Goal: Task Accomplishment & Management: Manage account settings

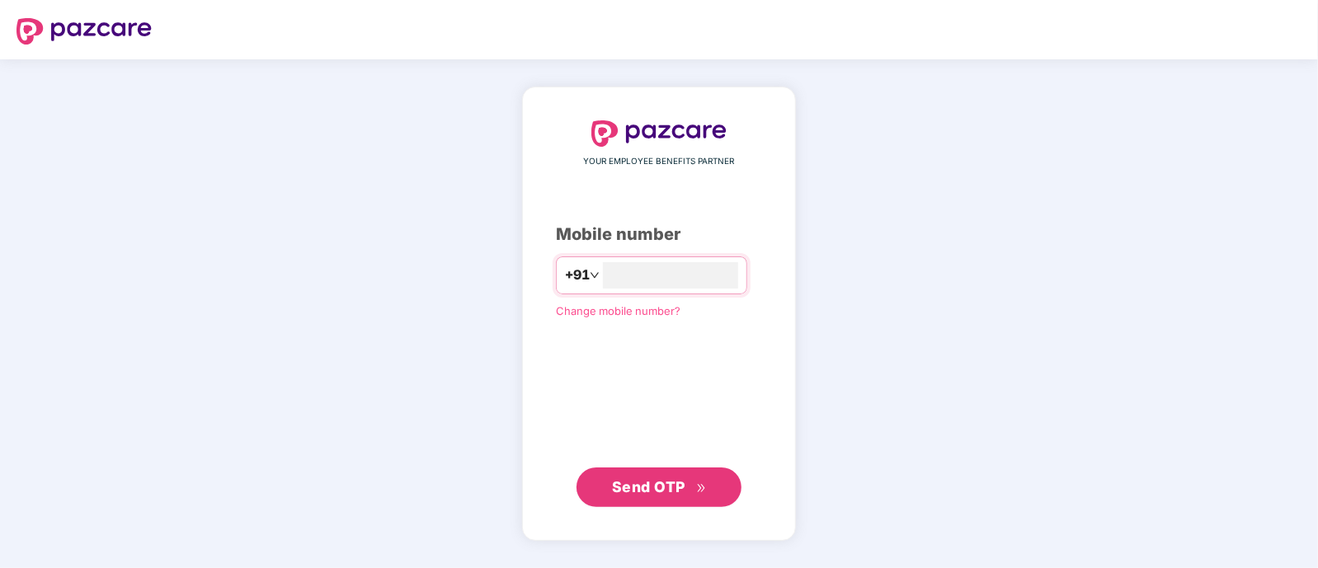
type input "**********"
click at [643, 484] on span "Send OTP" at bounding box center [648, 486] width 73 height 17
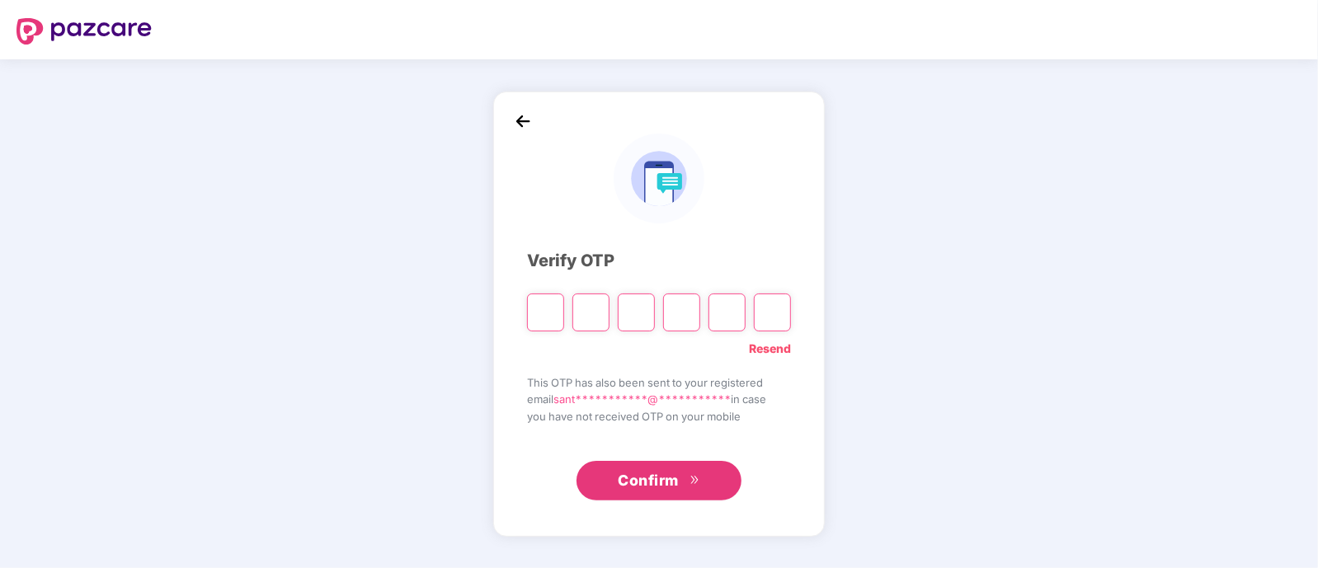
type input "*"
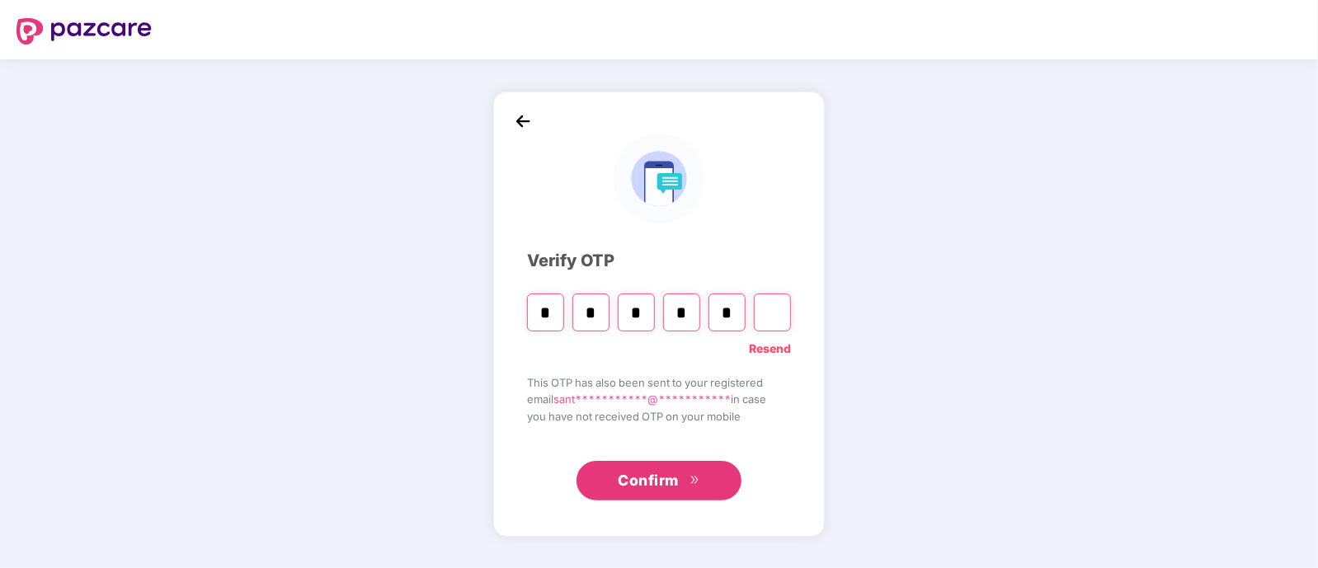
type input "*"
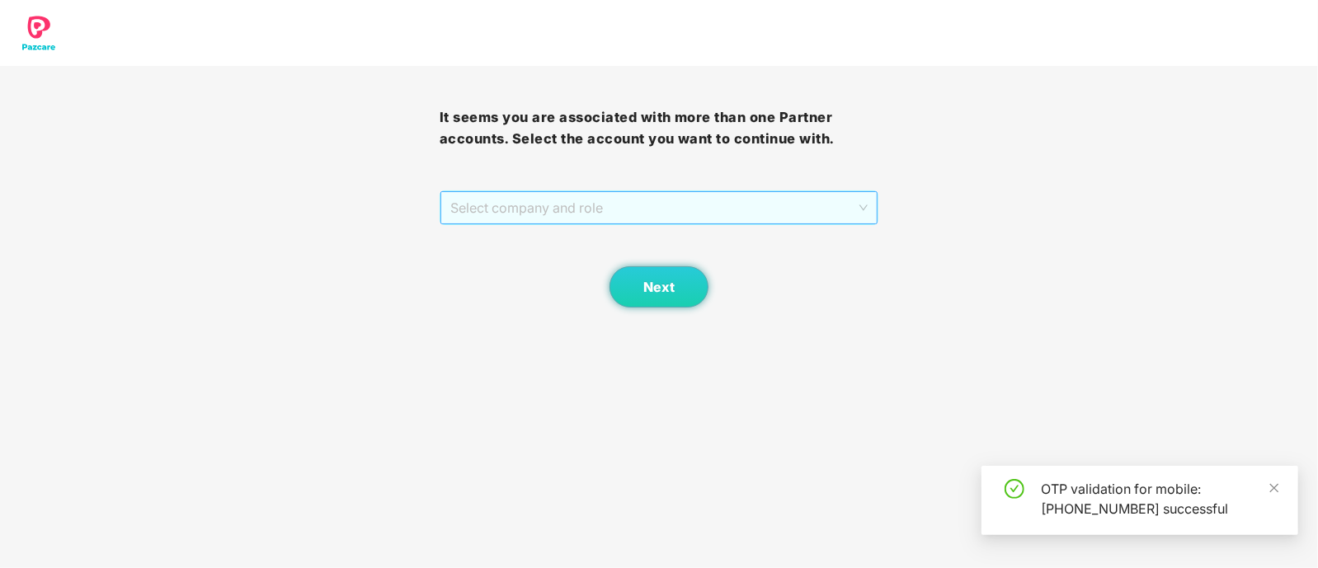
click at [571, 211] on span "Select company and role" at bounding box center [659, 207] width 418 height 31
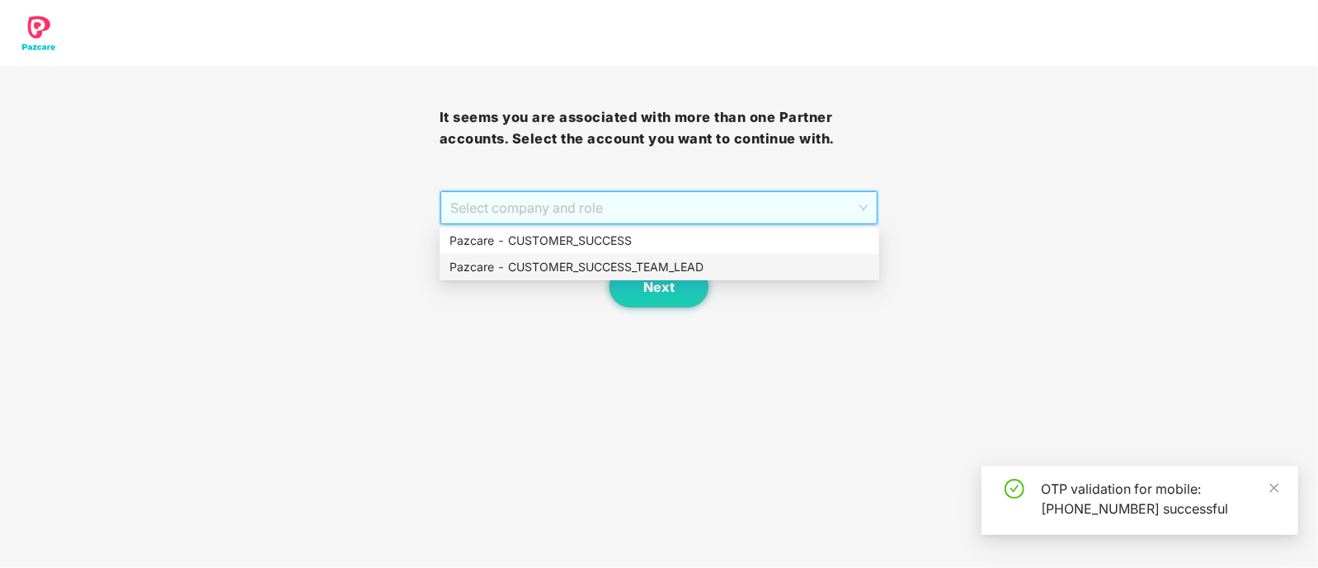
click at [583, 265] on div "Pazcare - CUSTOMER_SUCCESS_TEAM_LEAD" at bounding box center [660, 267] width 420 height 18
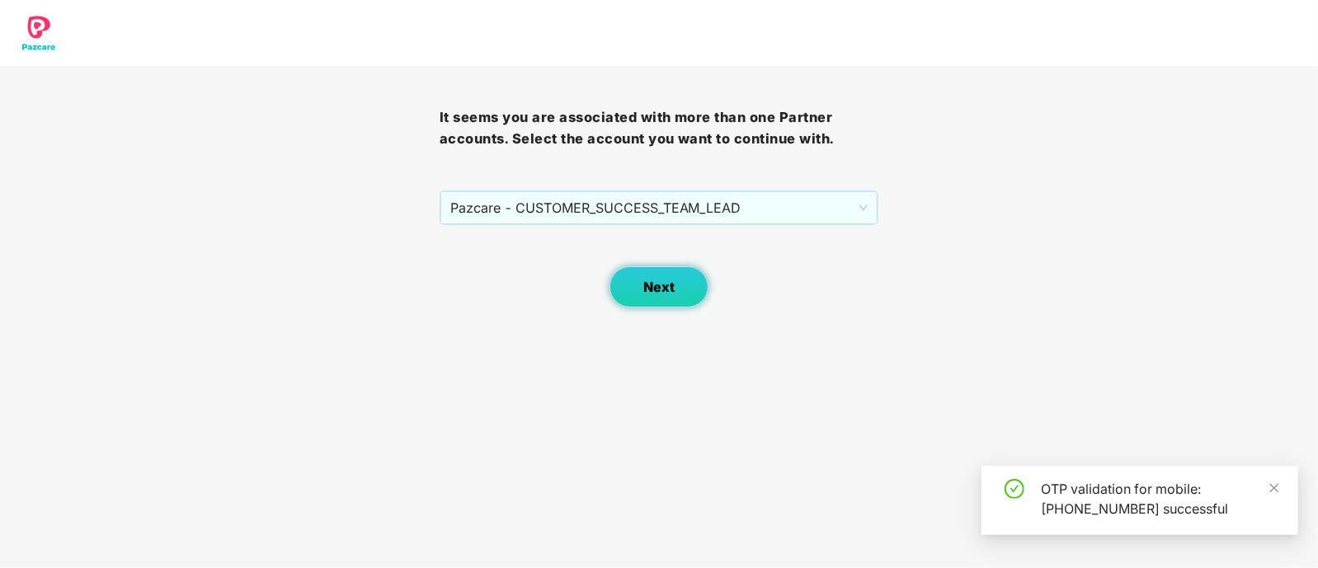
click at [636, 285] on button "Next" at bounding box center [659, 286] width 99 height 41
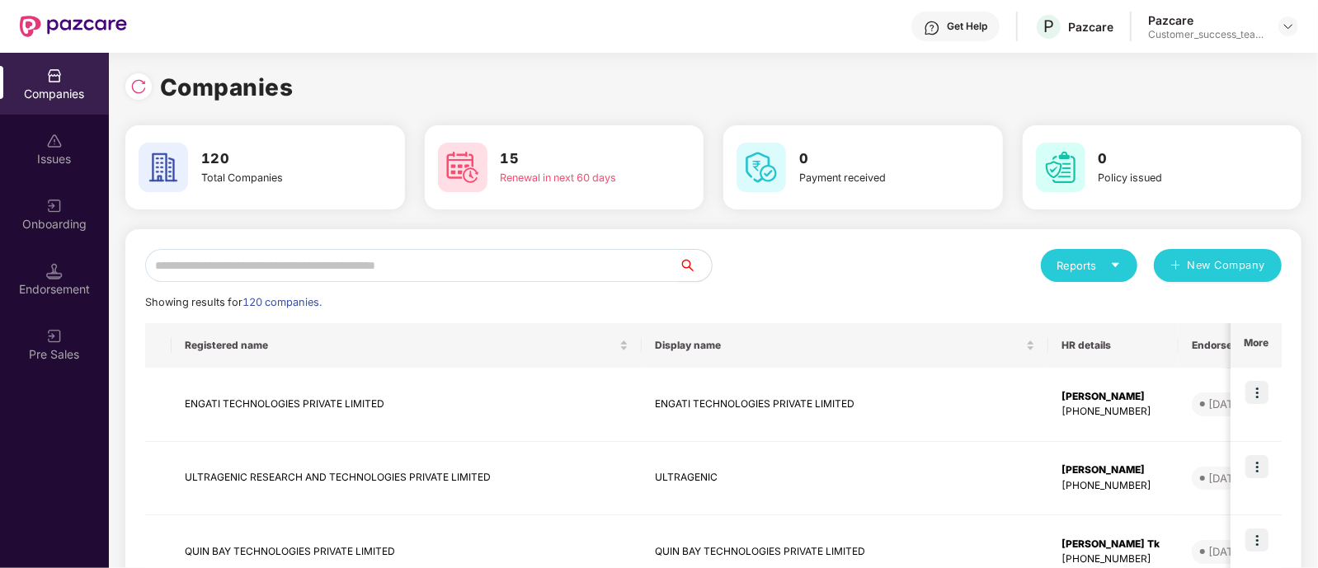
click at [485, 270] on input "text" at bounding box center [412, 265] width 534 height 33
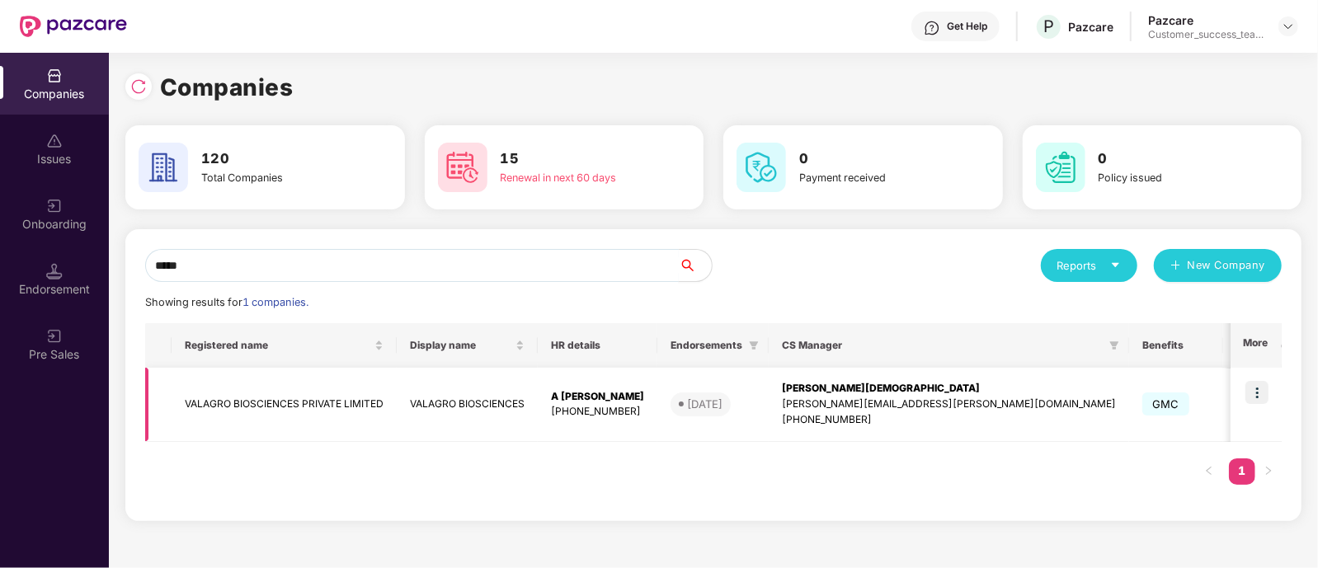
type input "*****"
click at [1250, 397] on img at bounding box center [1257, 392] width 23 height 23
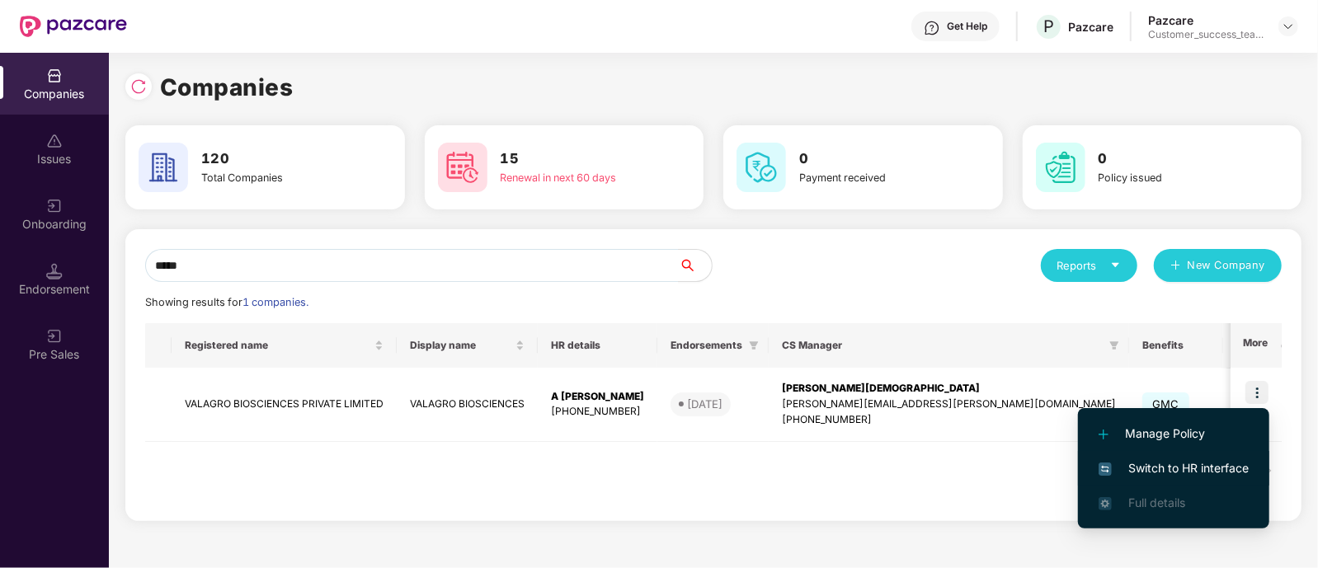
click at [1190, 453] on li "Switch to HR interface" at bounding box center [1173, 468] width 191 height 35
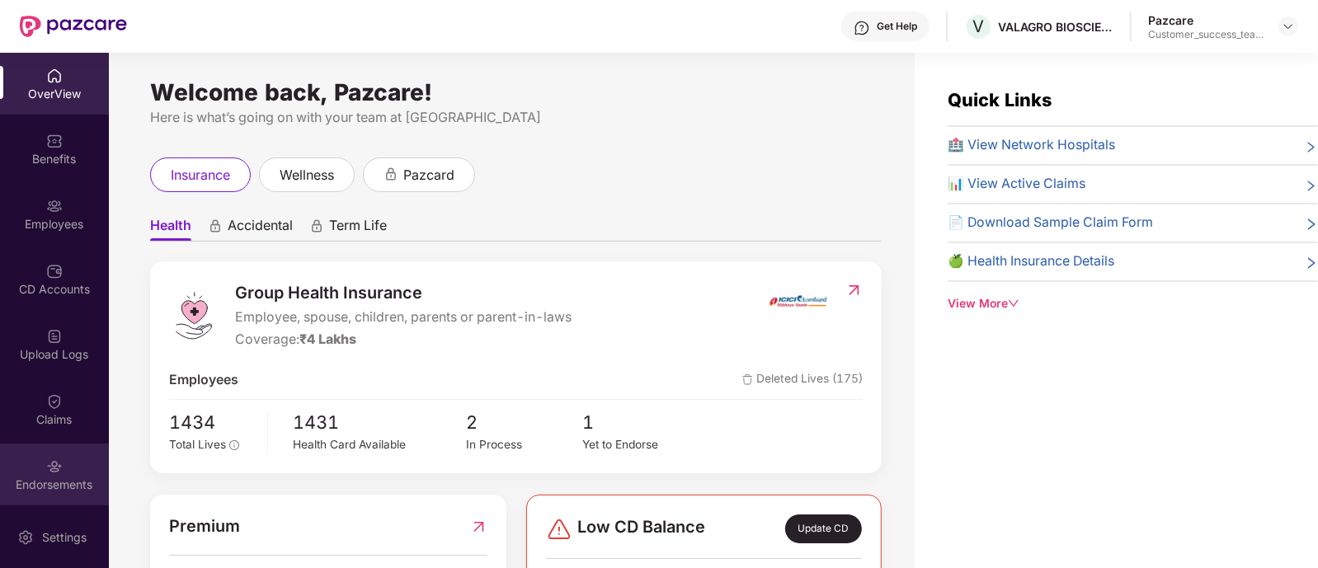
click at [52, 475] on div "Endorsements" at bounding box center [54, 475] width 109 height 62
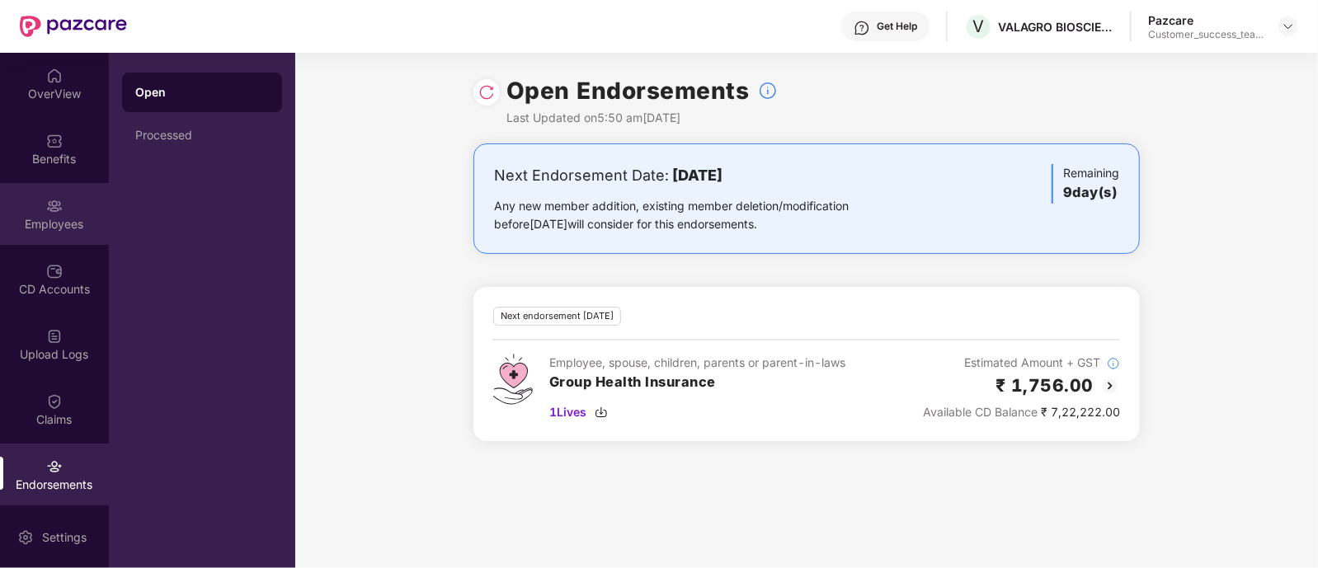
click at [60, 224] on div "Employees" at bounding box center [54, 224] width 109 height 16
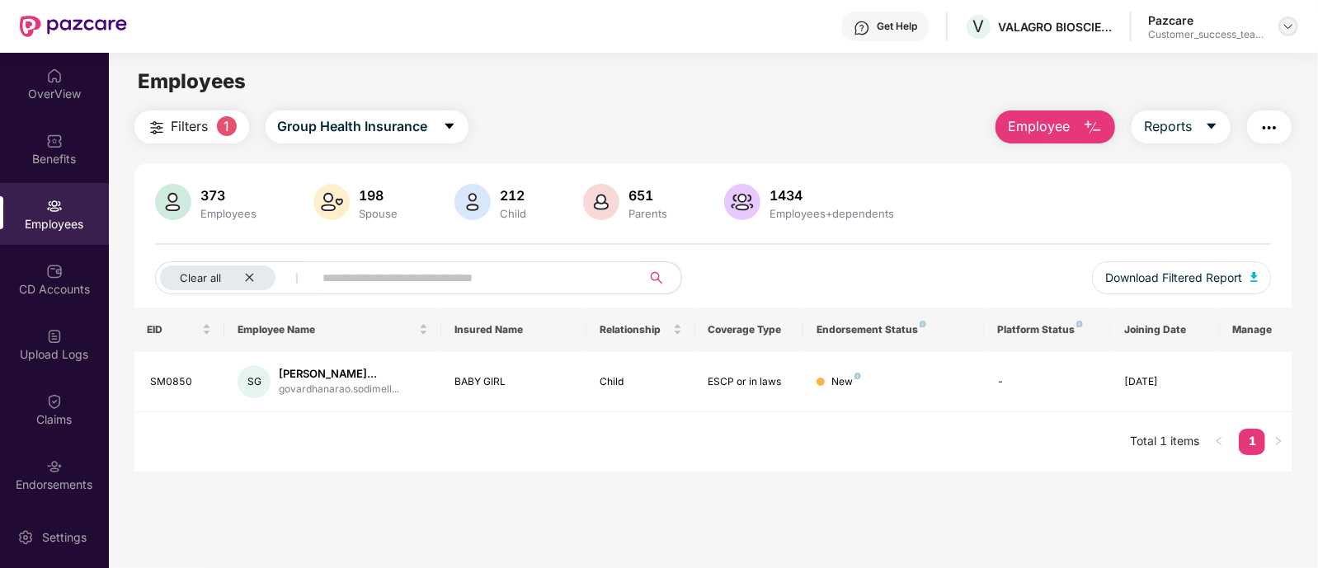
click at [1285, 31] on img at bounding box center [1288, 26] width 13 height 13
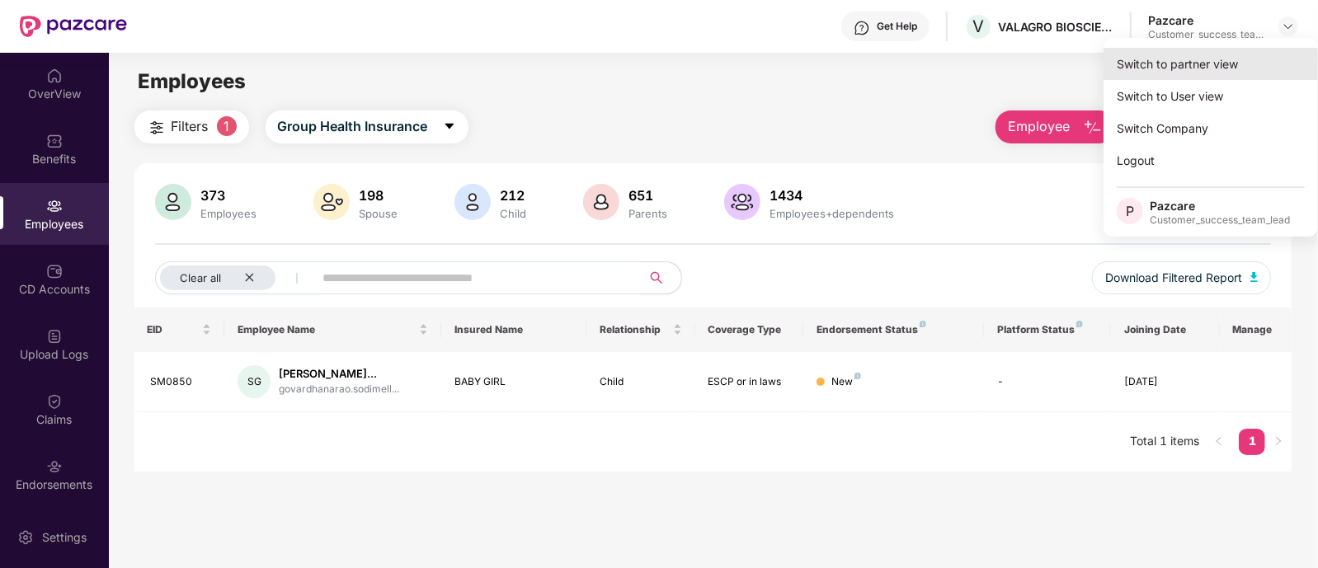
click at [1181, 54] on div "Switch to partner view" at bounding box center [1211, 64] width 214 height 32
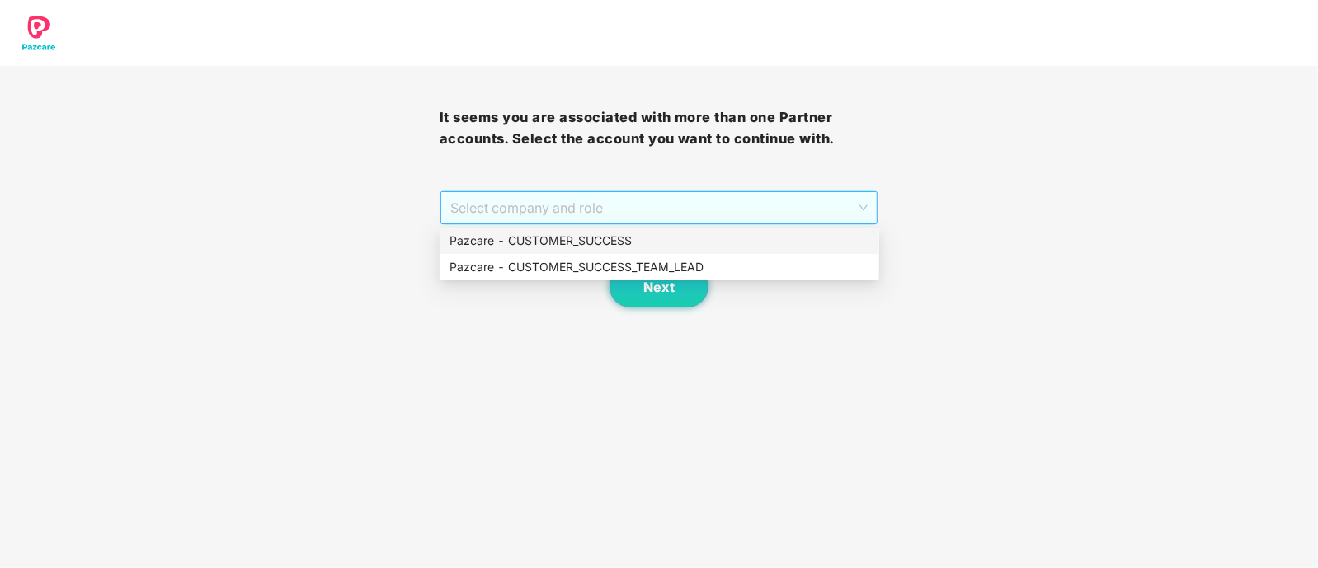
click at [591, 211] on span "Select company and role" at bounding box center [659, 207] width 418 height 31
click at [594, 270] on div "Pazcare - CUSTOMER_SUCCESS_TEAM_LEAD" at bounding box center [660, 267] width 420 height 18
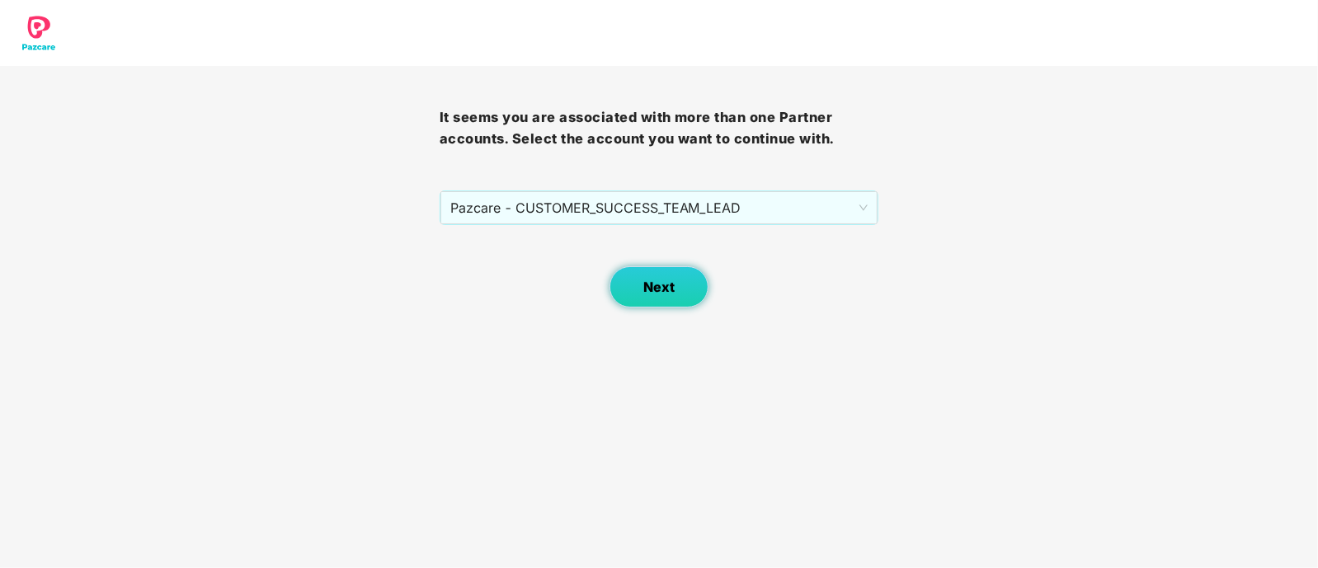
click at [652, 290] on span "Next" at bounding box center [658, 288] width 31 height 16
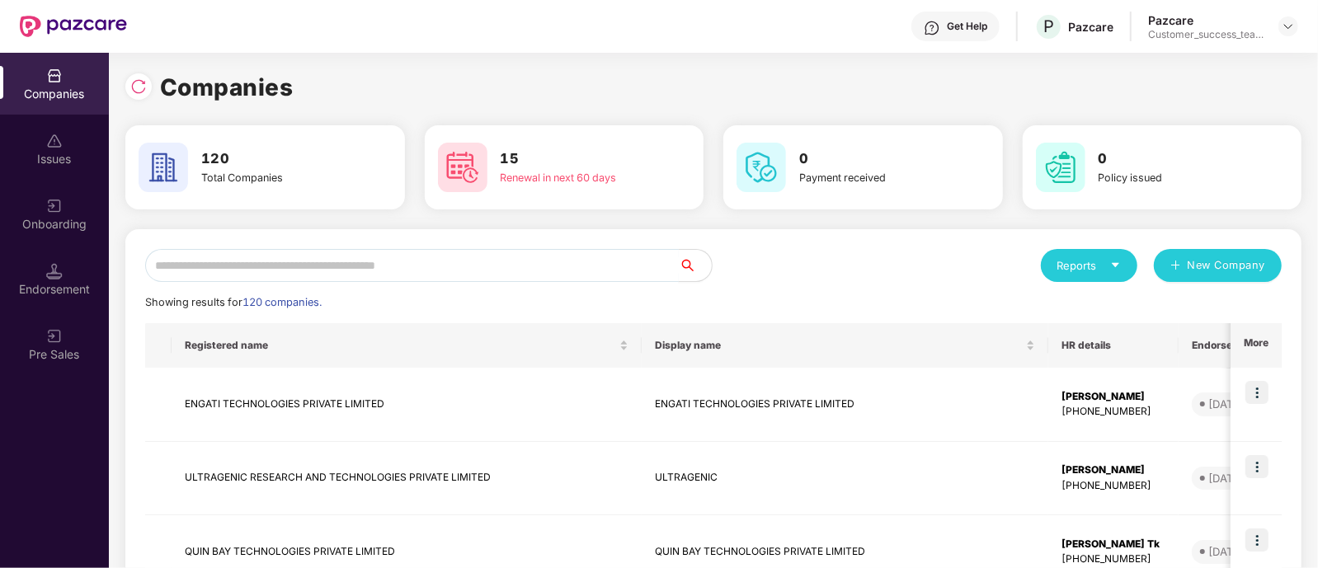
click at [441, 270] on input "text" at bounding box center [412, 265] width 534 height 33
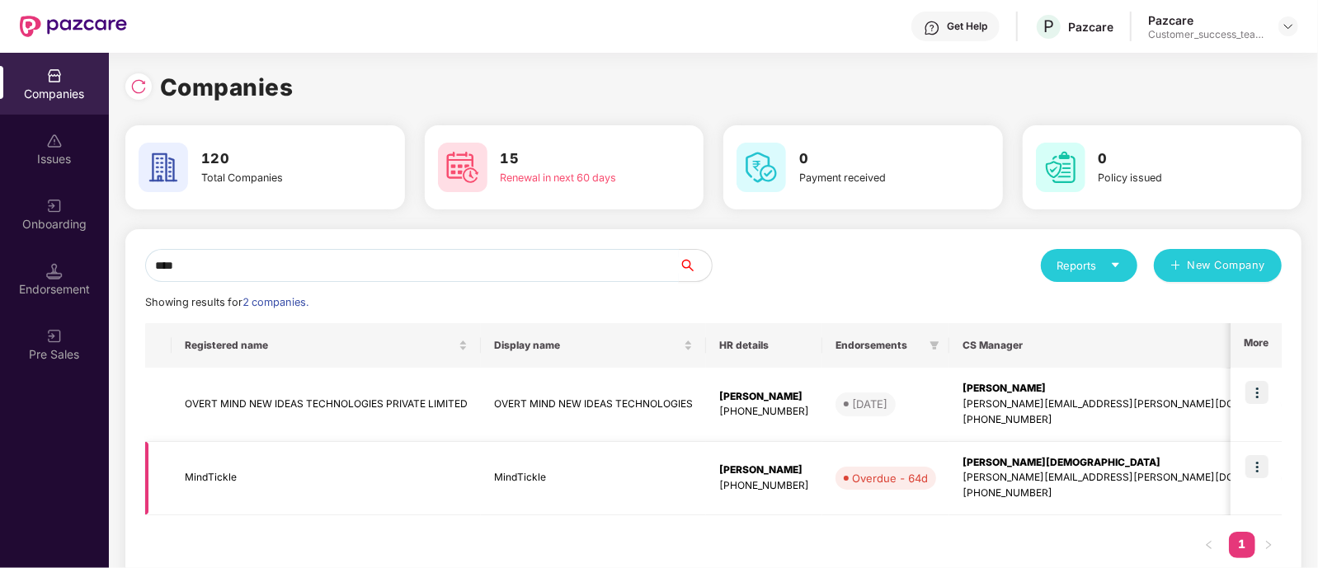
type input "****"
click at [1261, 469] on img at bounding box center [1257, 466] width 23 height 23
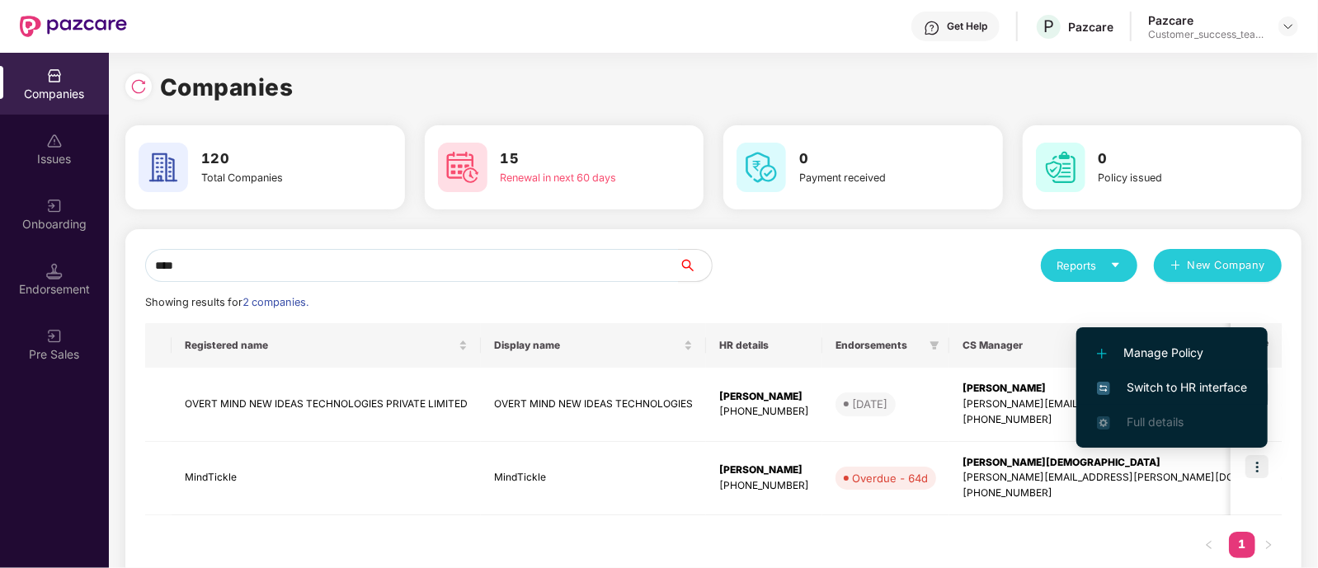
click at [1142, 387] on span "Switch to HR interface" at bounding box center [1172, 388] width 150 height 18
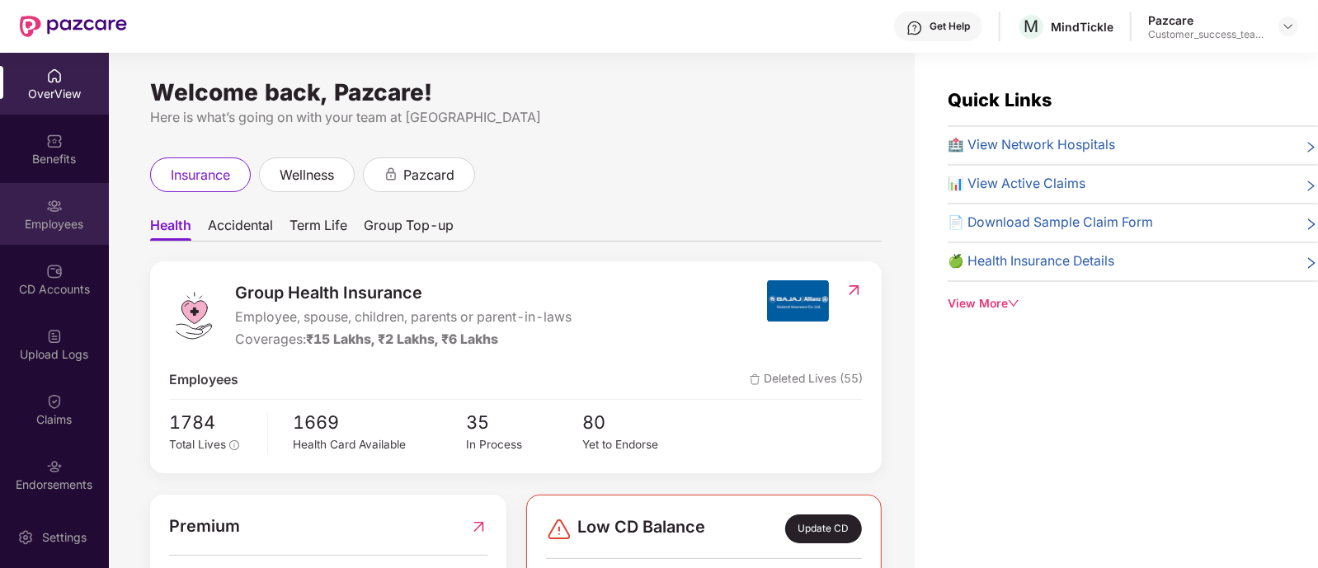
click at [47, 193] on div "Employees" at bounding box center [54, 214] width 109 height 62
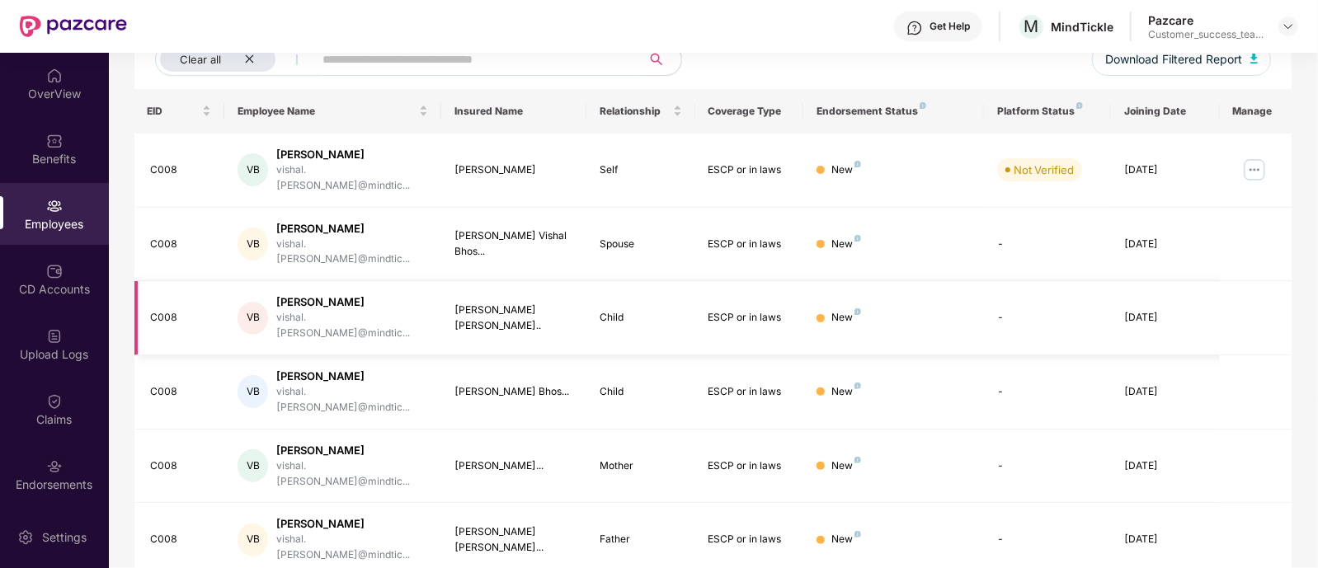
scroll to position [443, 0]
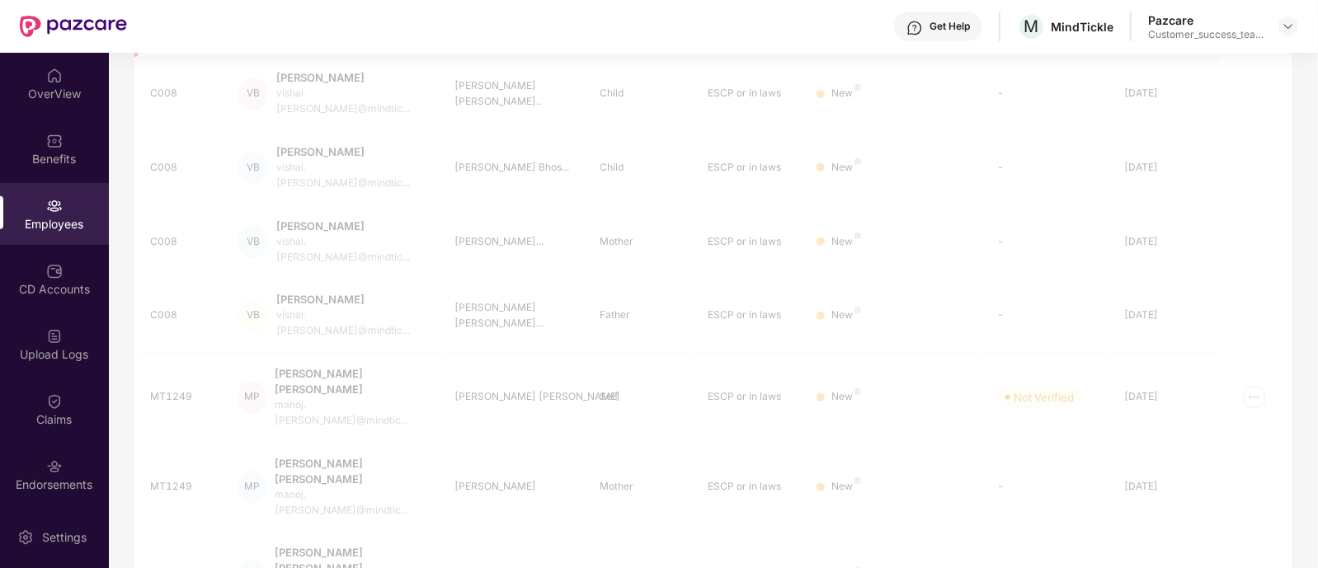
scroll to position [82, 0]
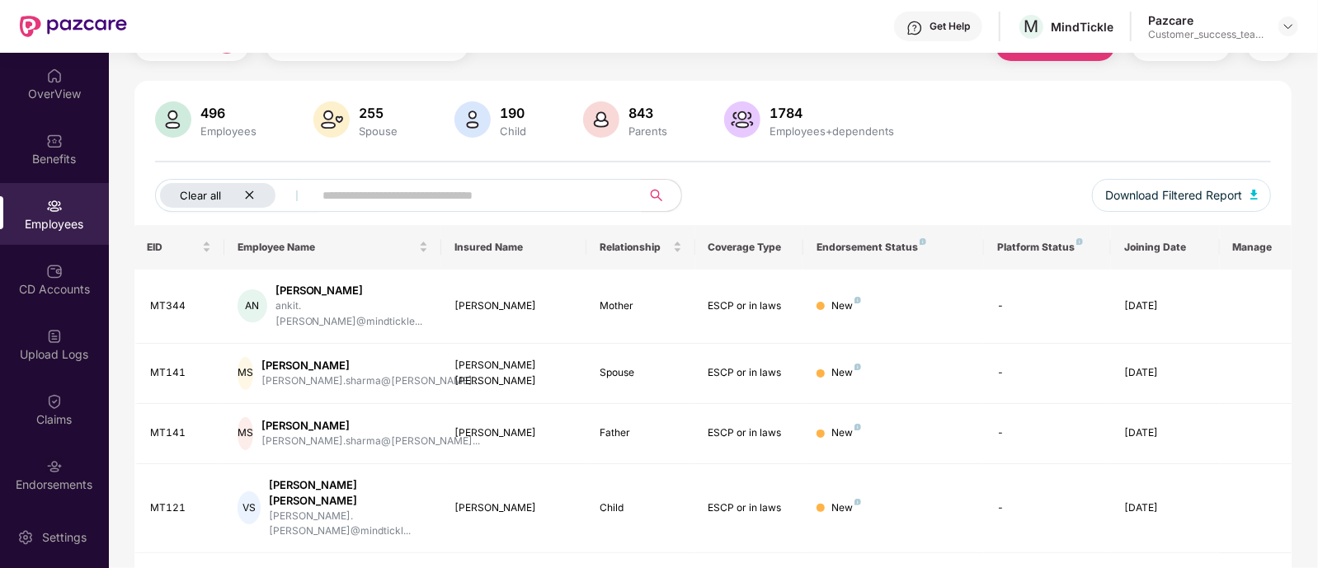
click at [245, 190] on icon "close" at bounding box center [249, 195] width 11 height 11
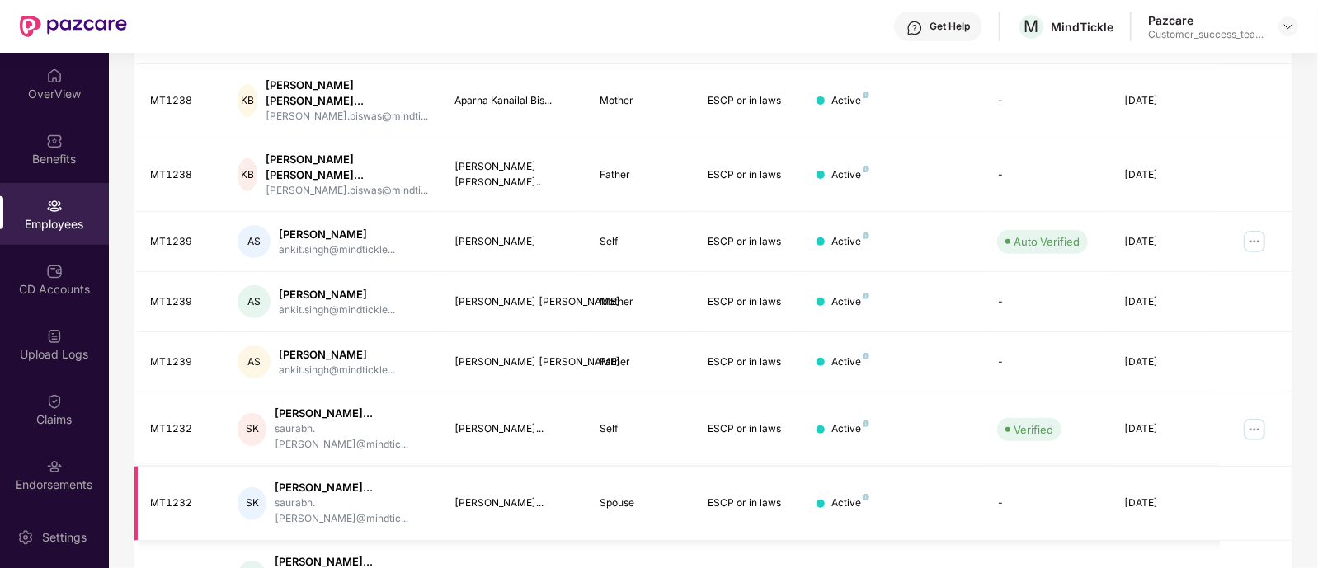
scroll to position [443, 0]
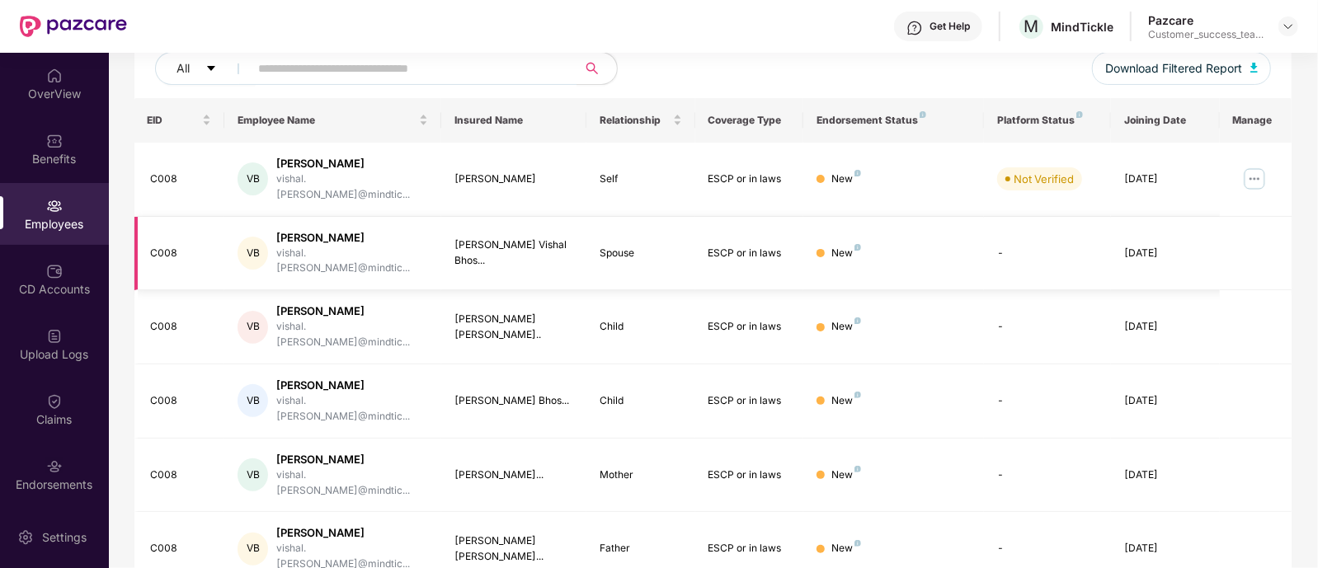
scroll to position [212, 0]
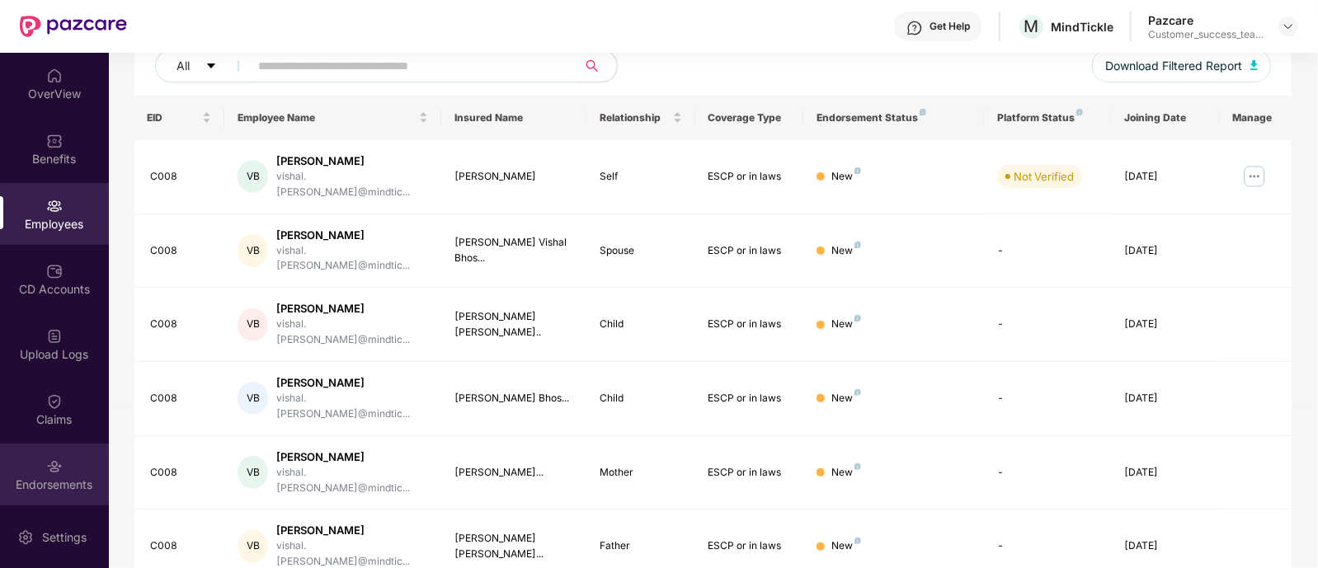
click at [41, 474] on div "Endorsements" at bounding box center [54, 475] width 109 height 62
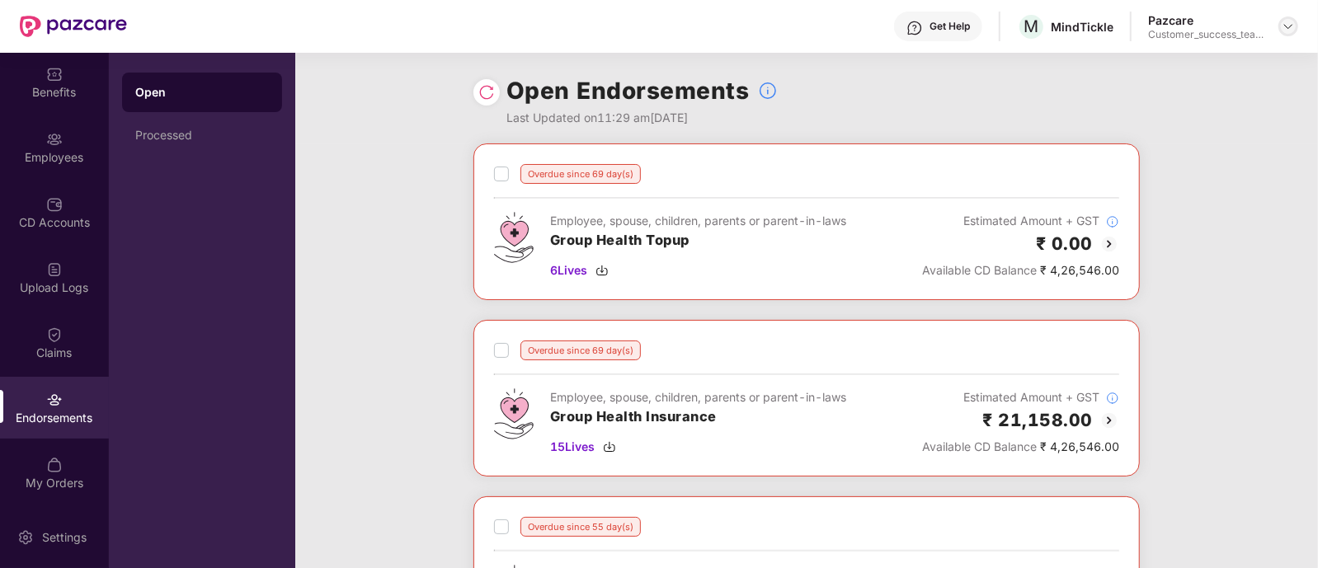
drag, startPoint x: 1298, startPoint y: 30, endPoint x: 1284, endPoint y: 27, distance: 15.1
click at [1284, 27] on div at bounding box center [1289, 26] width 20 height 20
click at [1284, 27] on img at bounding box center [1288, 26] width 13 height 13
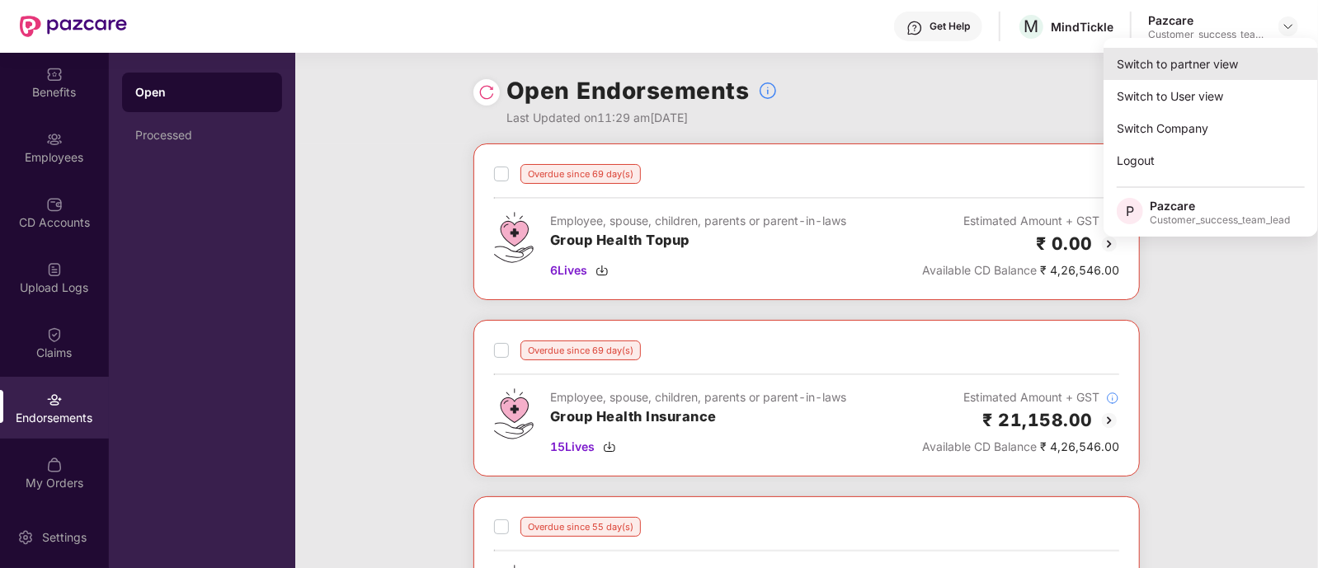
click at [1213, 58] on div "Switch to partner view" at bounding box center [1211, 64] width 214 height 32
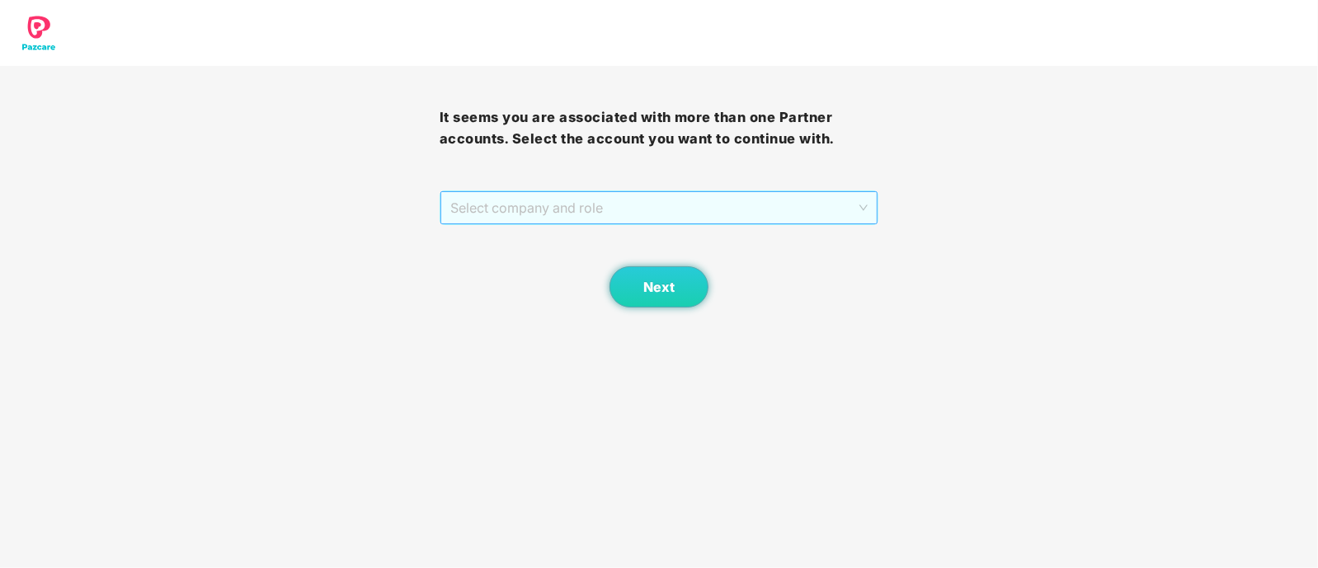
click at [689, 201] on span "Select company and role" at bounding box center [659, 207] width 418 height 31
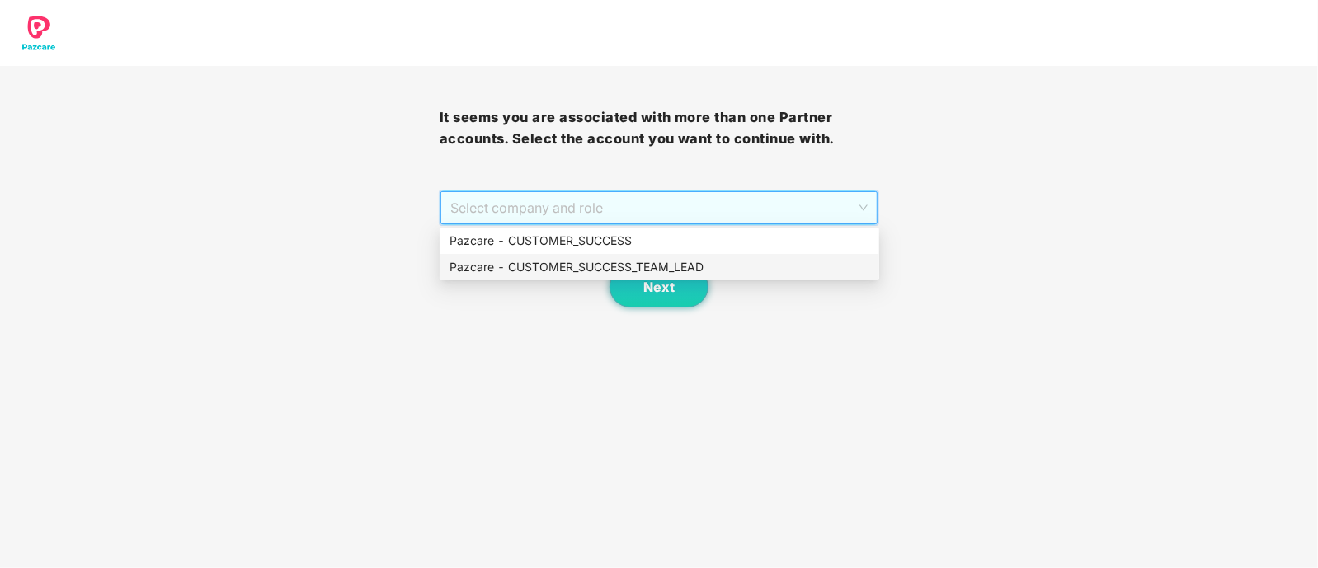
click at [668, 271] on div "Pazcare - CUSTOMER_SUCCESS_TEAM_LEAD" at bounding box center [660, 267] width 420 height 18
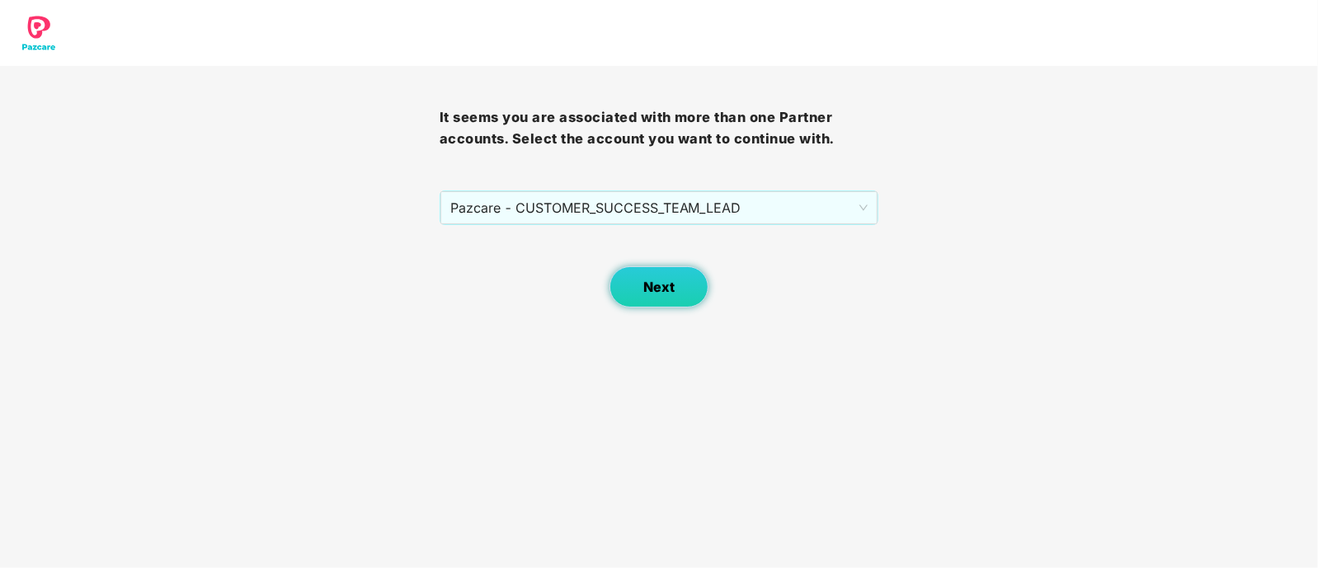
click at [650, 283] on span "Next" at bounding box center [658, 288] width 31 height 16
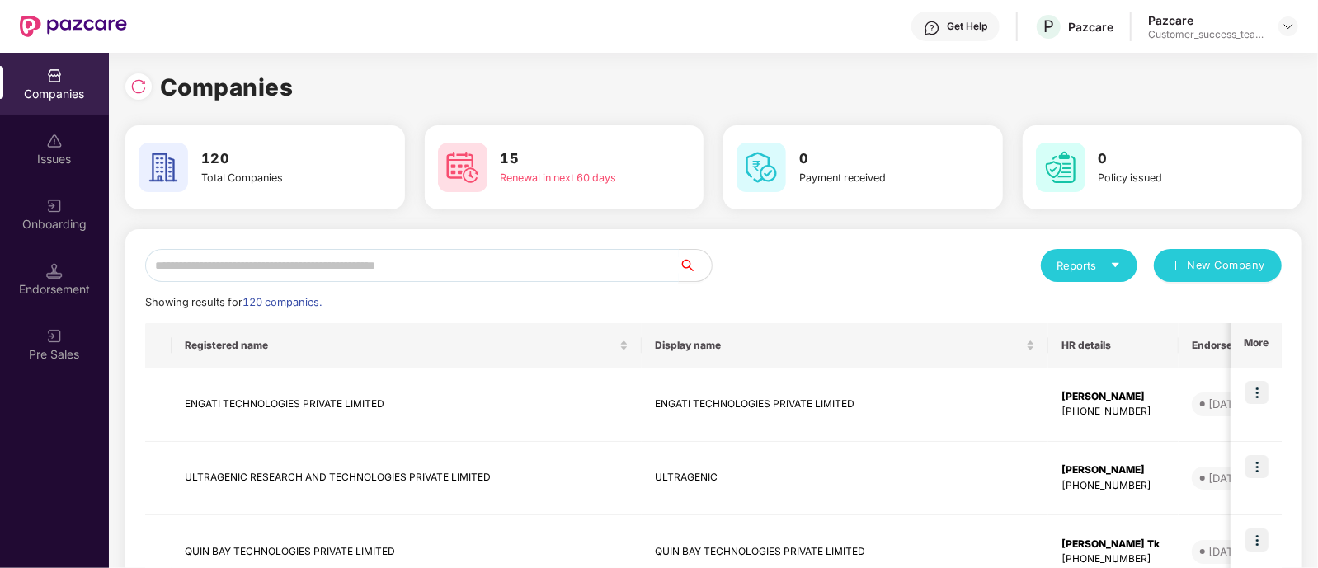
click at [477, 261] on input "text" at bounding box center [412, 265] width 534 height 33
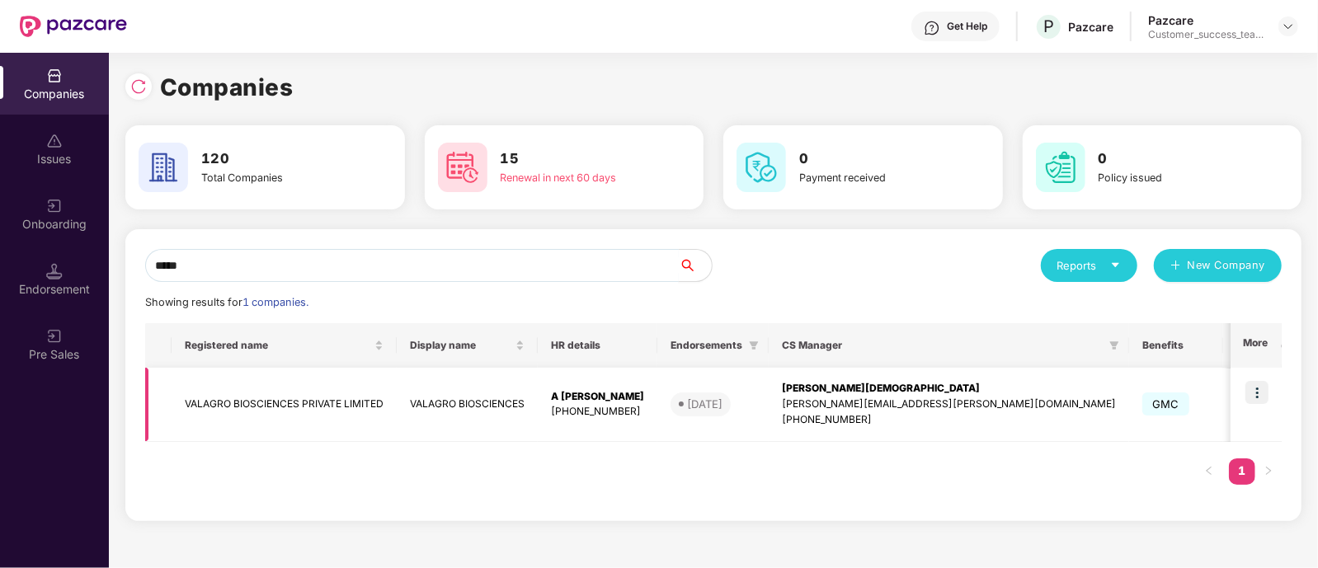
type input "*****"
click at [1262, 395] on img at bounding box center [1257, 392] width 23 height 23
click at [167, 405] on td at bounding box center [158, 405] width 26 height 74
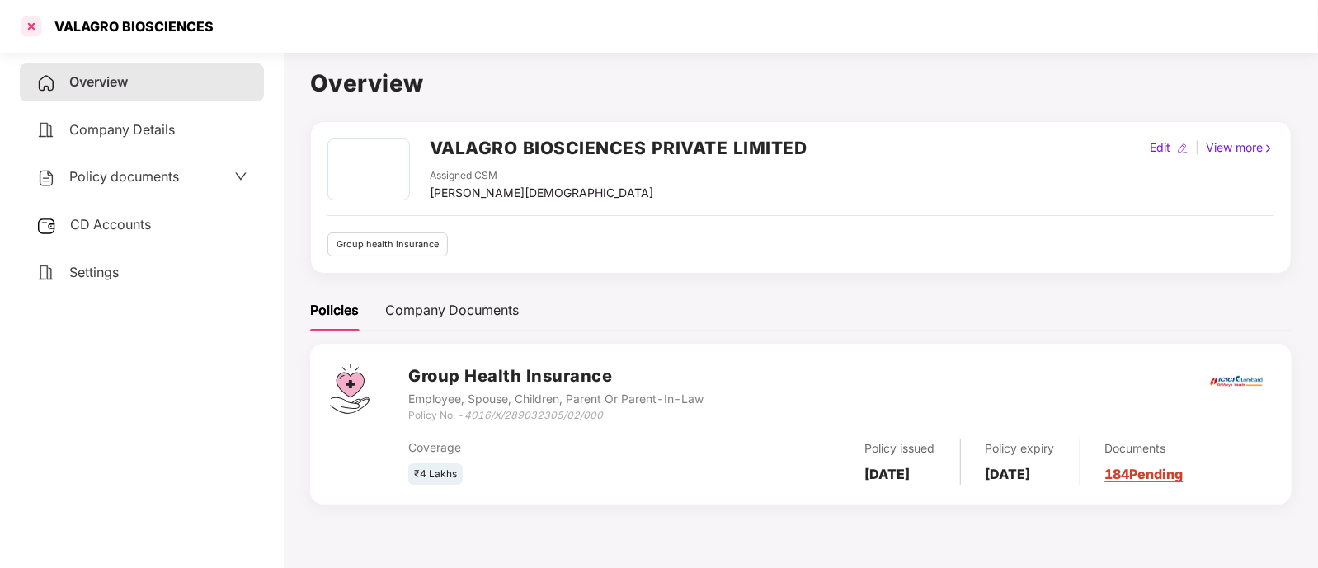
click at [35, 21] on div at bounding box center [31, 26] width 26 height 26
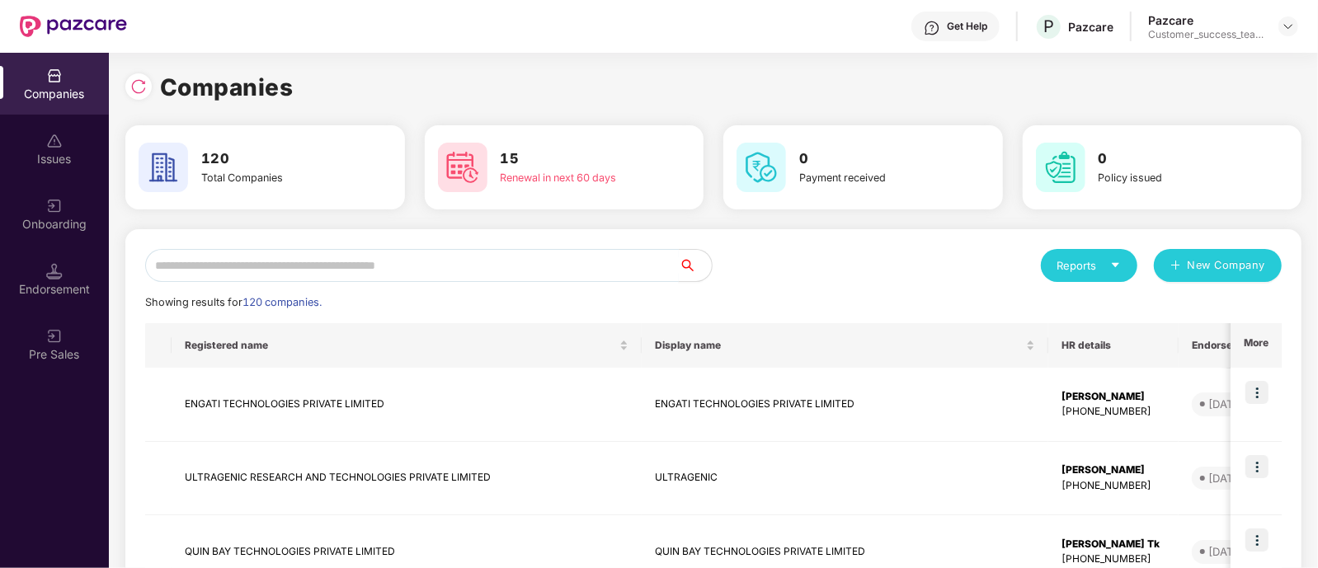
click at [346, 258] on input "text" at bounding box center [412, 265] width 534 height 33
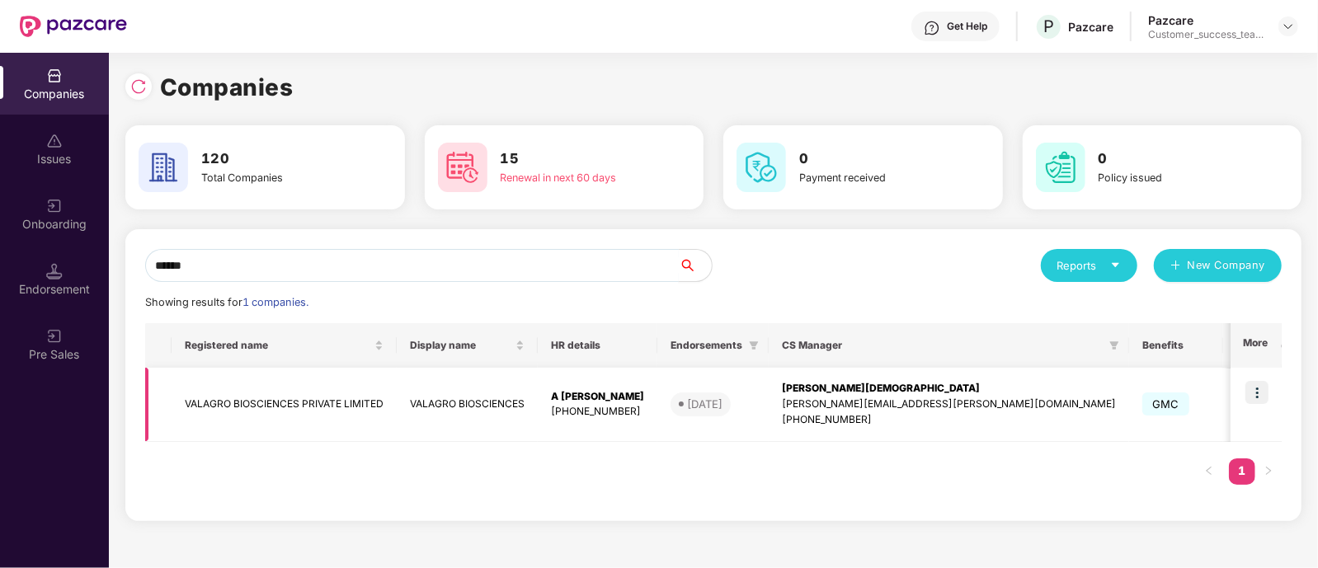
type input "******"
click at [165, 401] on td at bounding box center [158, 405] width 26 height 74
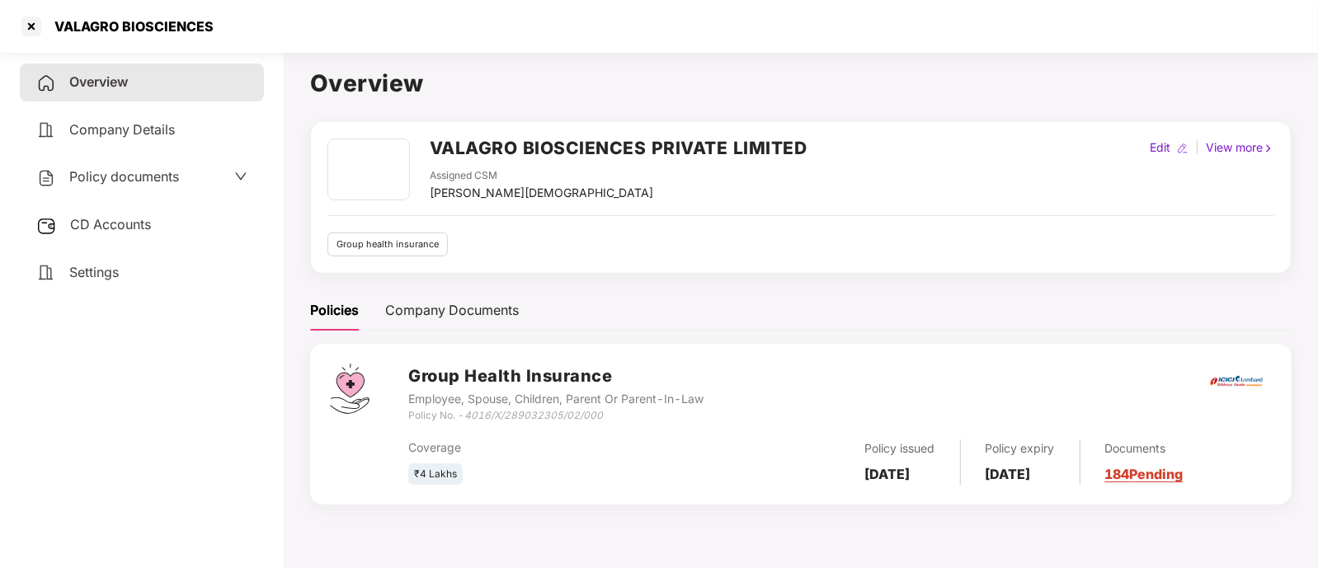
click at [133, 175] on span "Policy documents" at bounding box center [124, 176] width 110 height 16
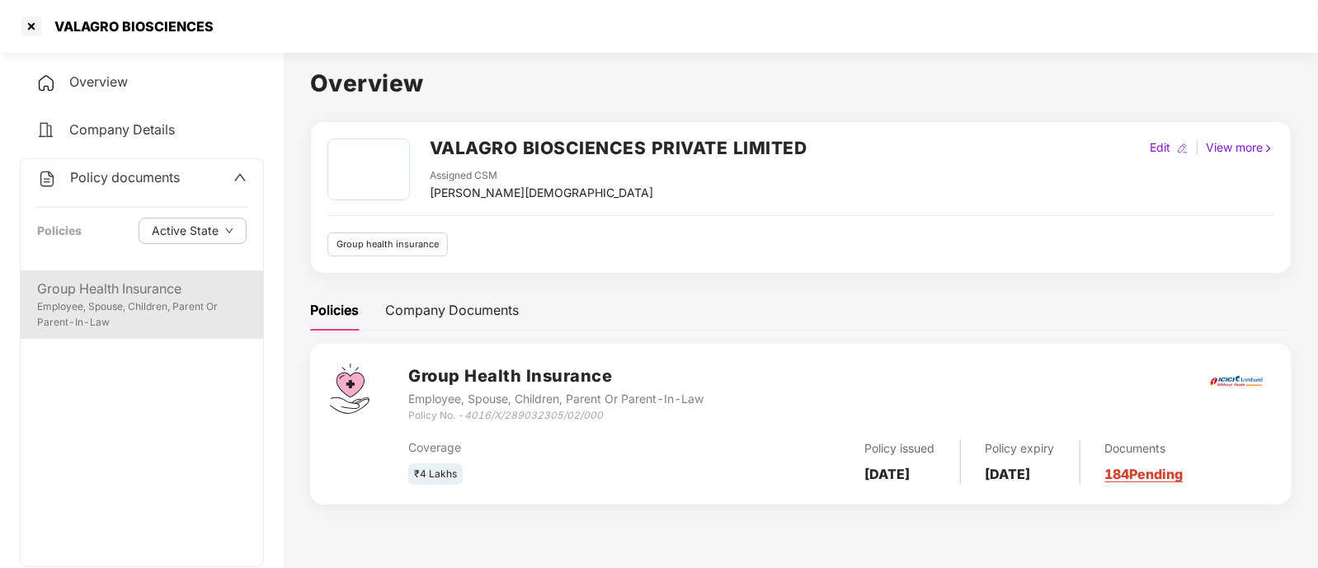
click at [100, 297] on div "Group Health Insurance" at bounding box center [142, 289] width 210 height 21
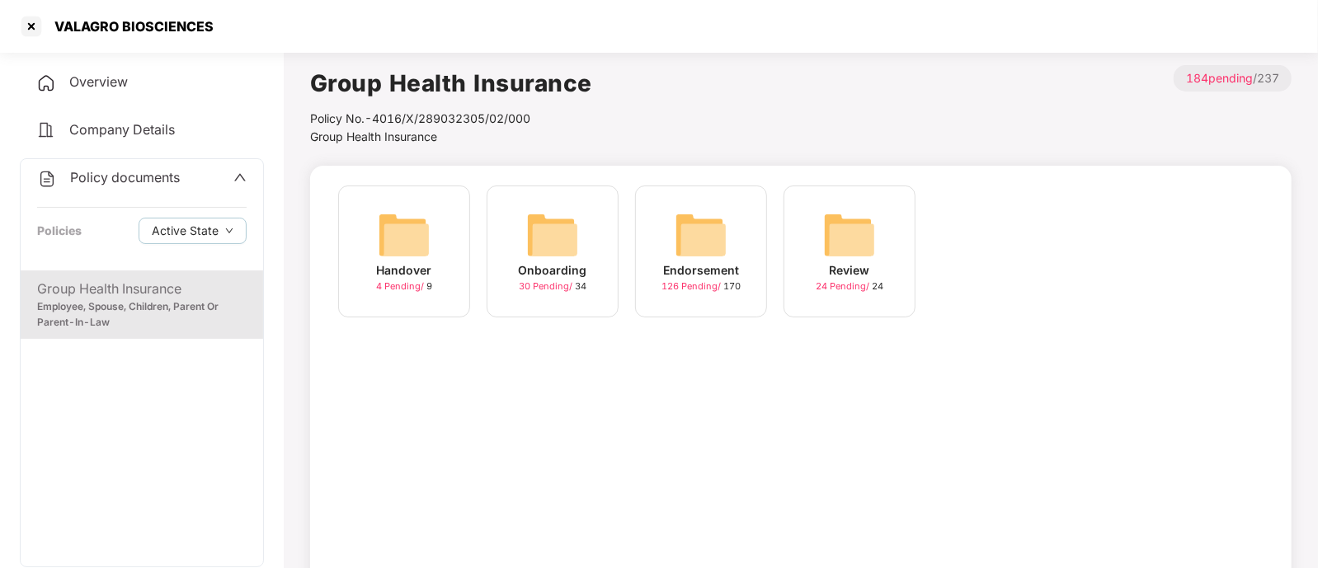
click at [723, 248] on img at bounding box center [701, 235] width 53 height 53
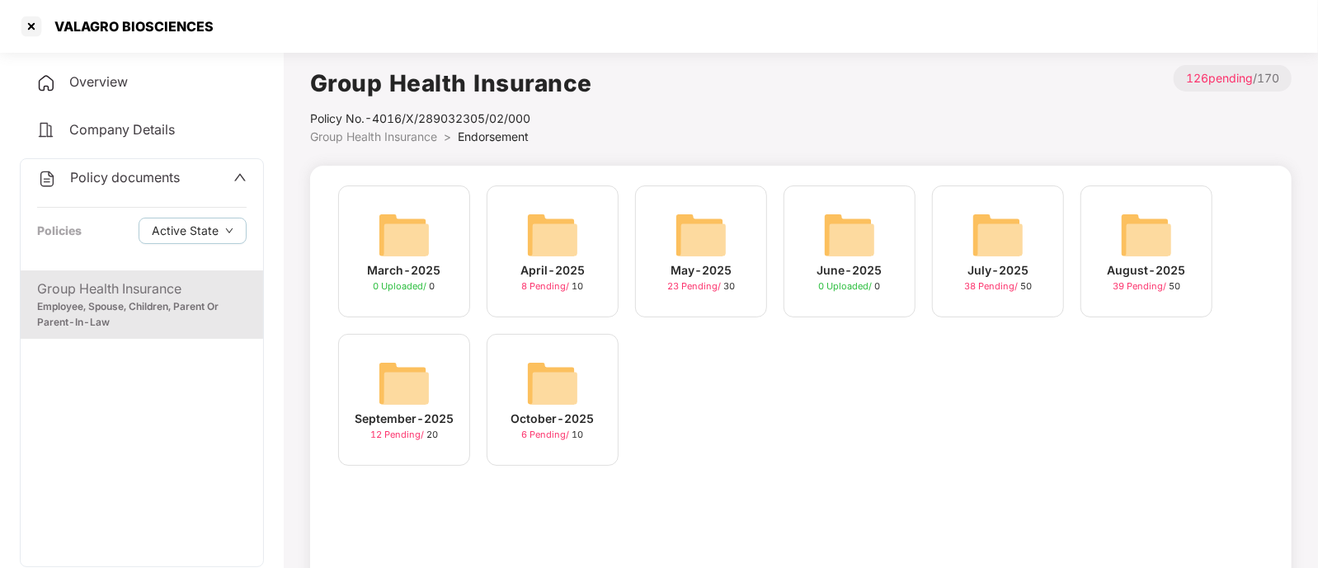
click at [411, 406] on img at bounding box center [404, 383] width 53 height 53
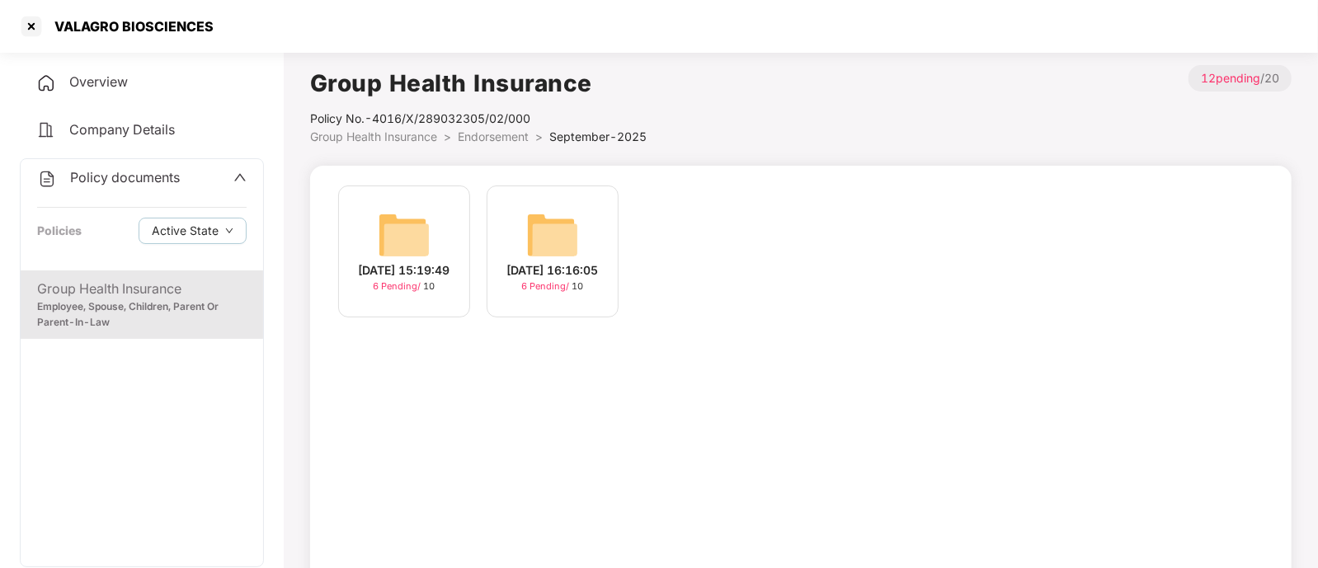
click at [404, 222] on img at bounding box center [404, 235] width 53 height 53
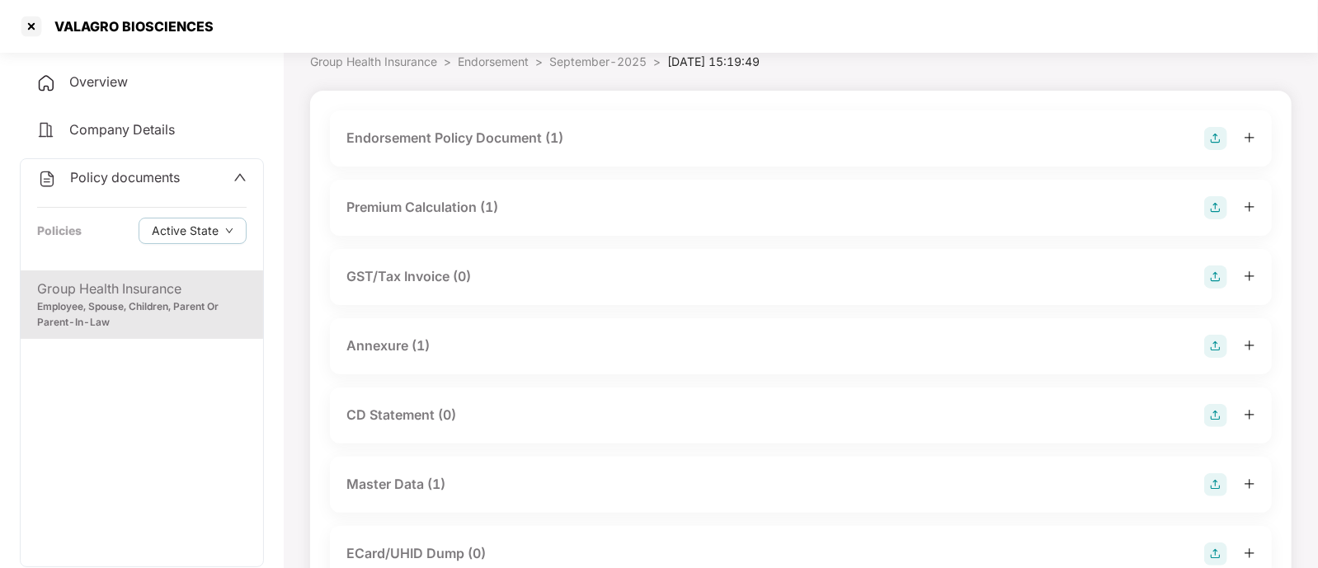
scroll to position [138, 0]
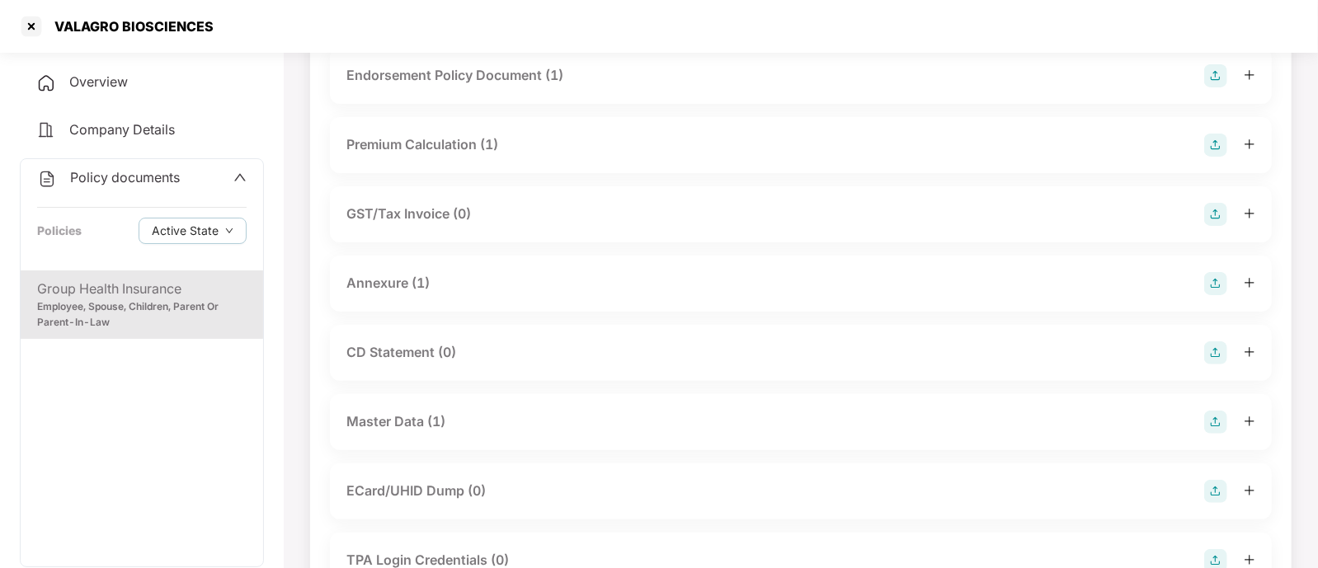
click at [482, 413] on div "Master Data (1)" at bounding box center [800, 422] width 909 height 23
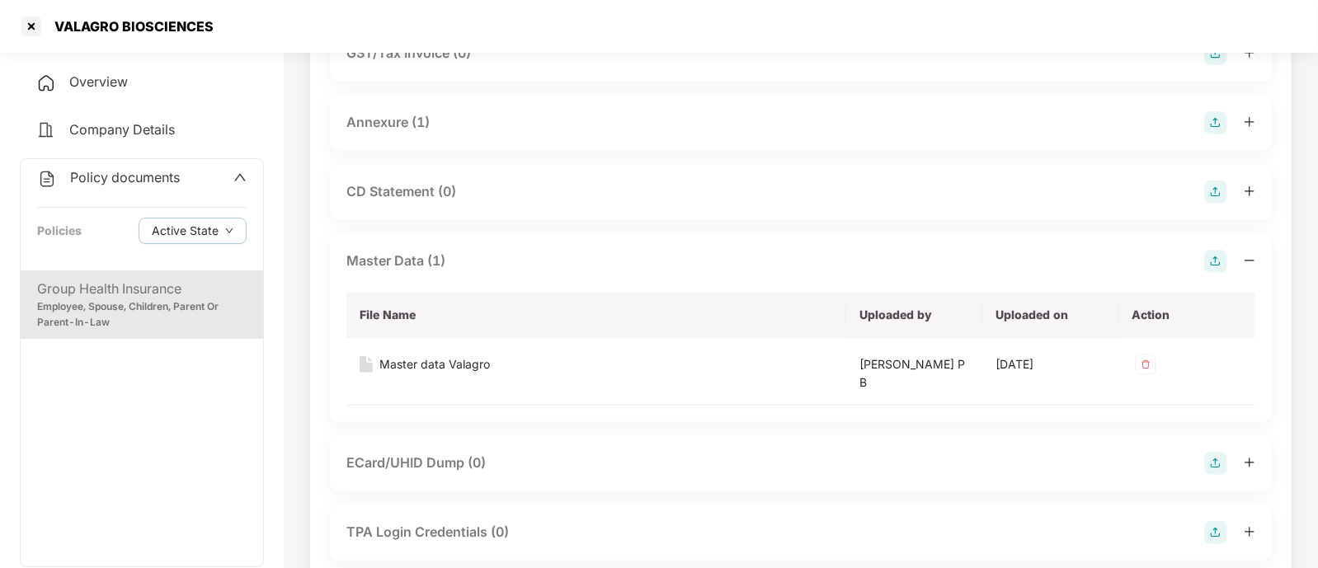
scroll to position [301, 0]
click at [450, 362] on div "Master data Valagro" at bounding box center [434, 362] width 111 height 18
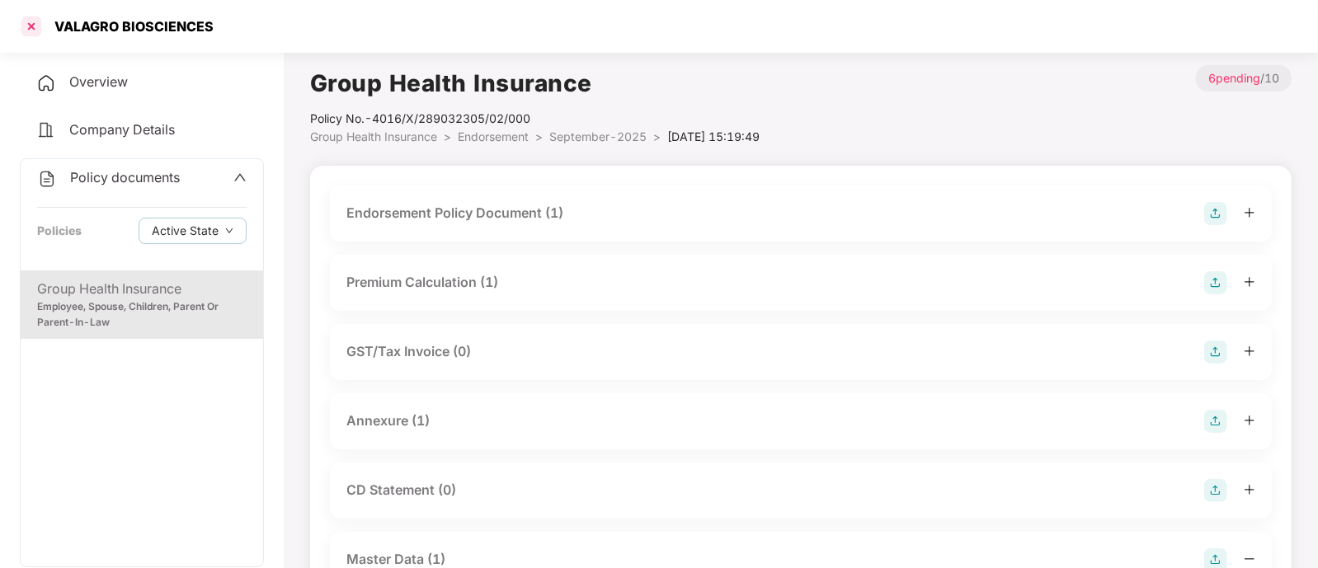
click at [26, 27] on div at bounding box center [31, 26] width 26 height 26
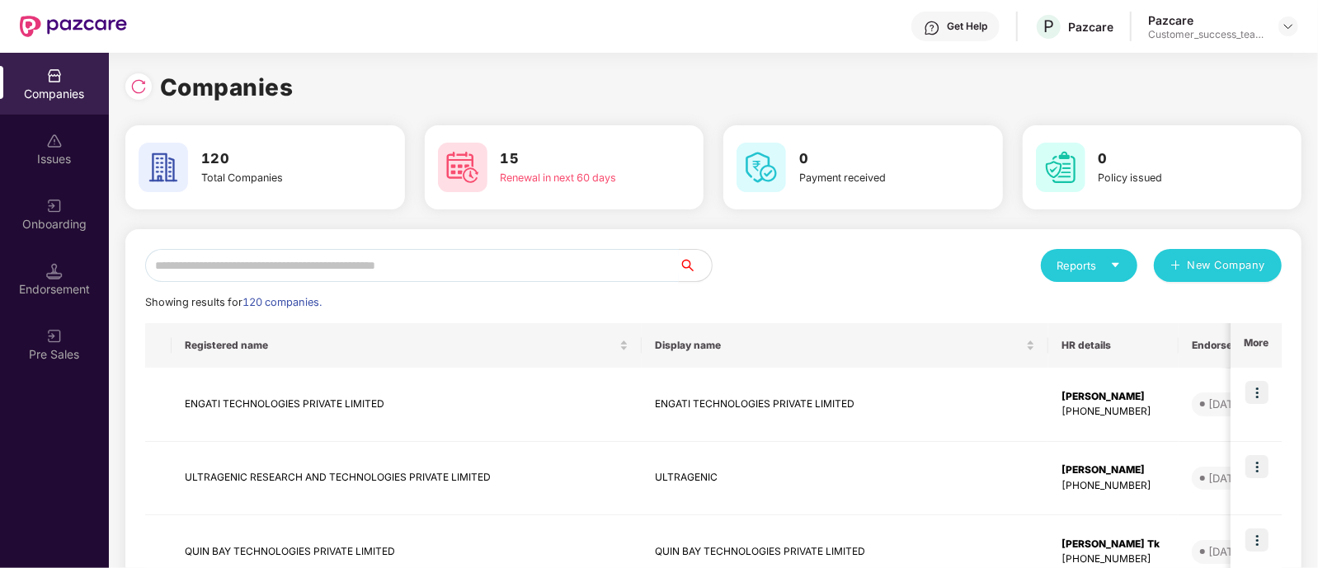
click at [316, 274] on input "text" at bounding box center [412, 265] width 534 height 33
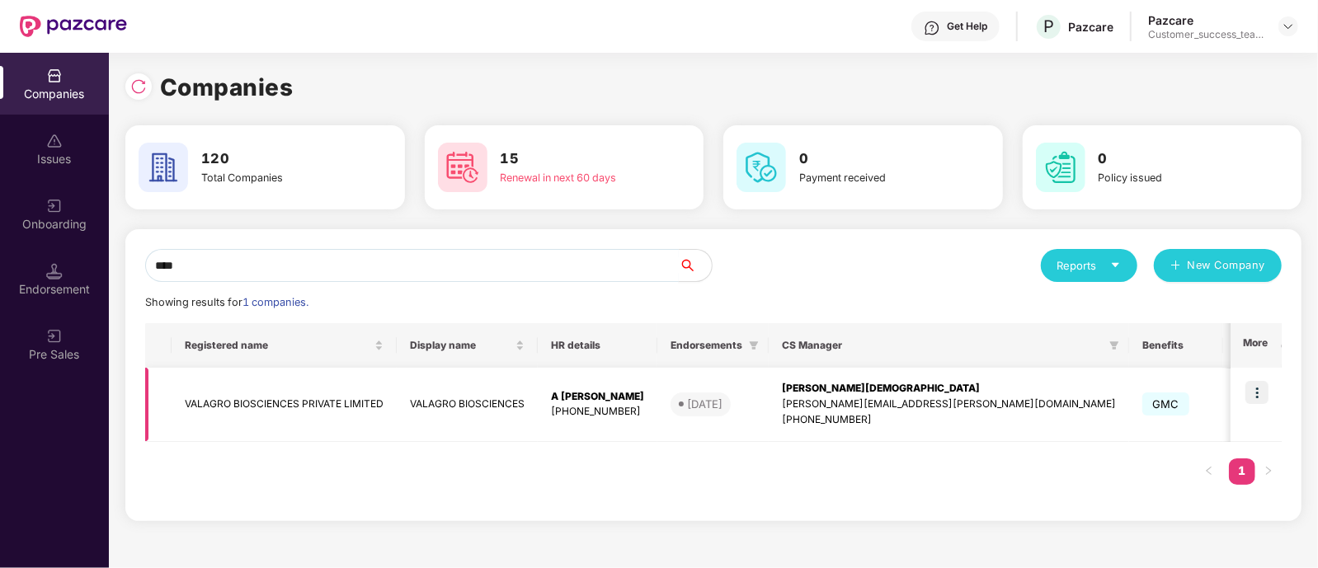
type input "****"
click at [1259, 398] on img at bounding box center [1257, 392] width 23 height 23
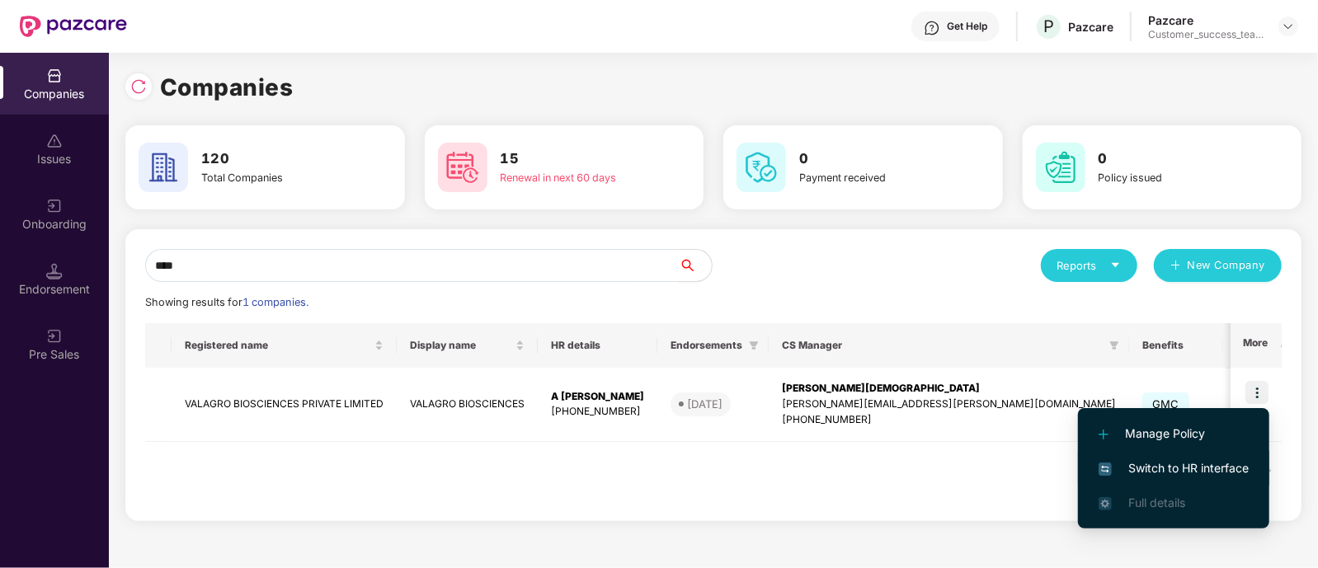
click at [1225, 455] on li "Switch to HR interface" at bounding box center [1173, 468] width 191 height 35
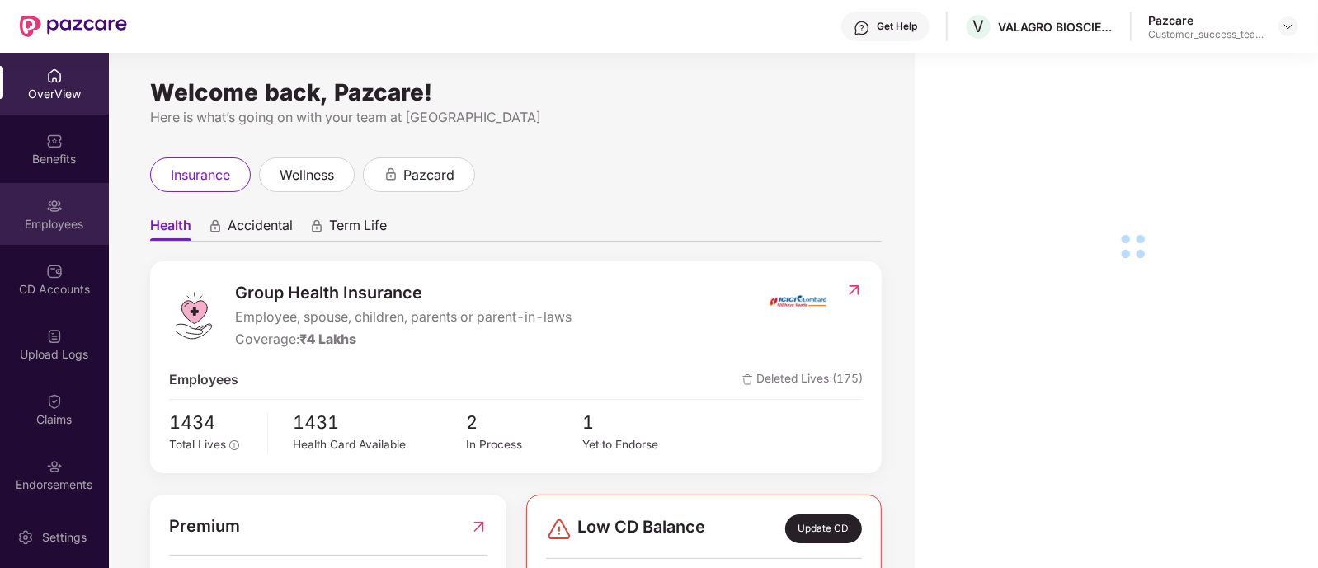
click at [35, 208] on div "Employees" at bounding box center [54, 214] width 109 height 62
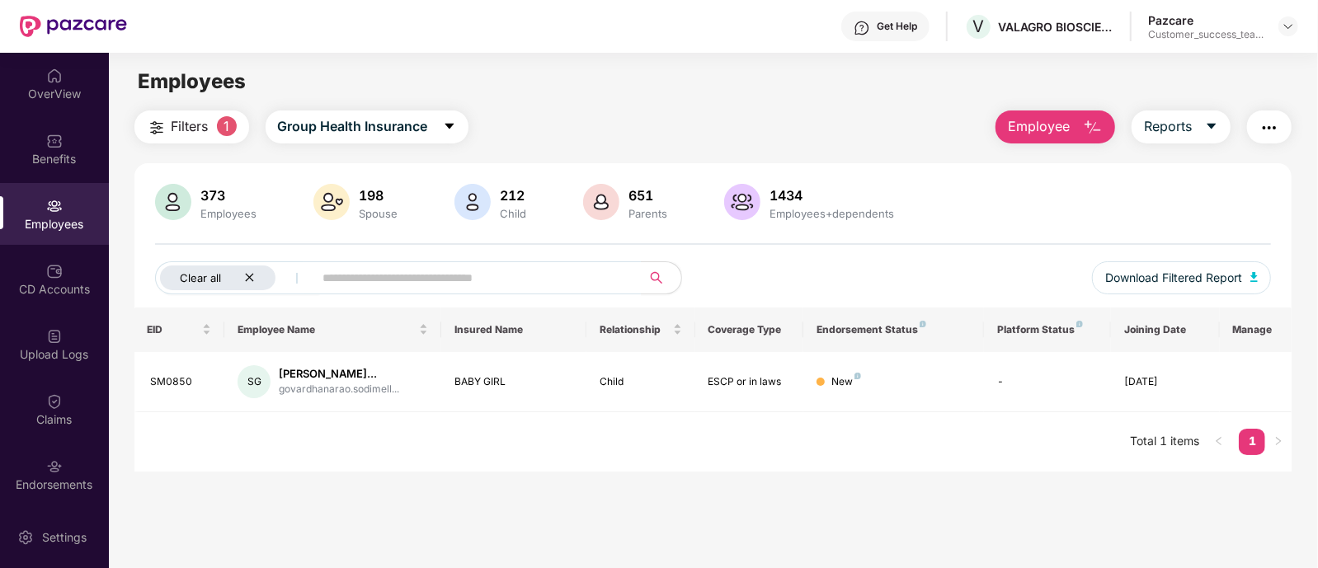
click at [248, 274] on icon "close" at bounding box center [249, 277] width 11 height 11
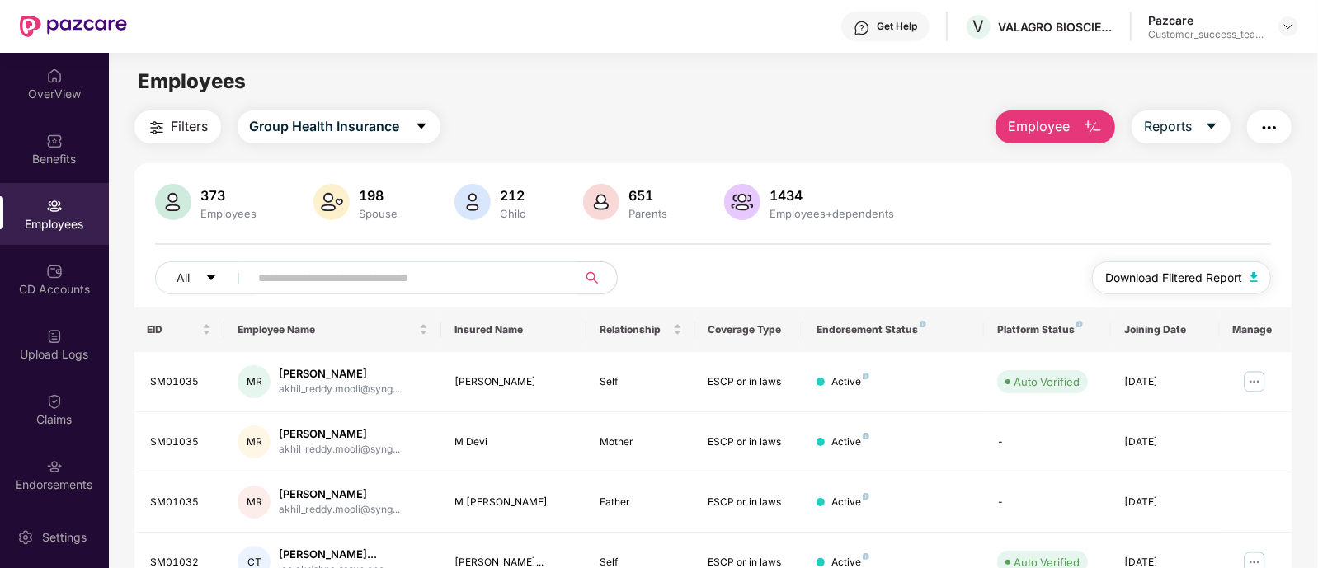
click at [1176, 285] on span "Download Filtered Report" at bounding box center [1173, 278] width 137 height 18
click at [1286, 27] on img at bounding box center [1288, 26] width 13 height 13
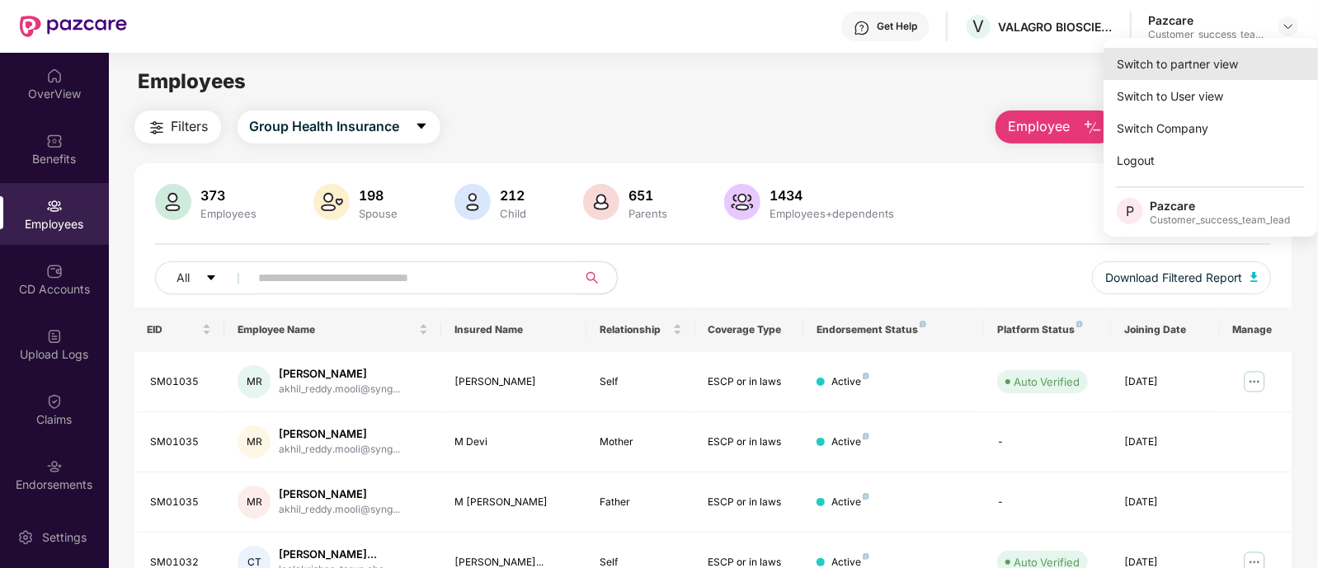
click at [1207, 59] on div "Switch to partner view" at bounding box center [1211, 64] width 214 height 32
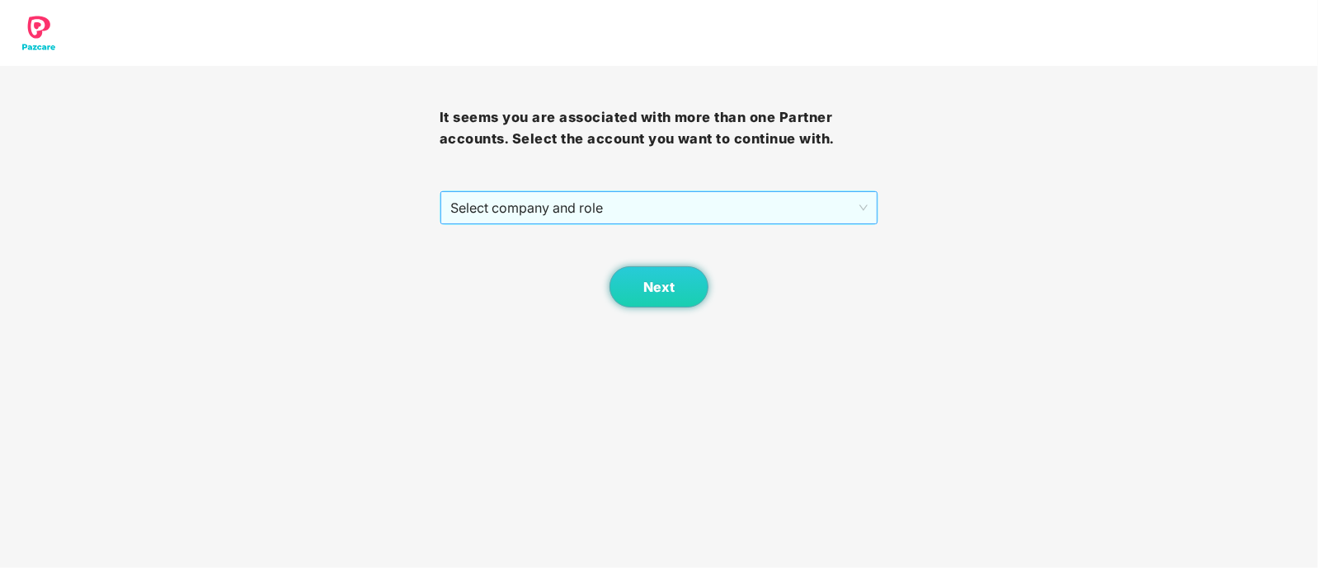
click at [609, 195] on span "Select company and role" at bounding box center [659, 207] width 418 height 31
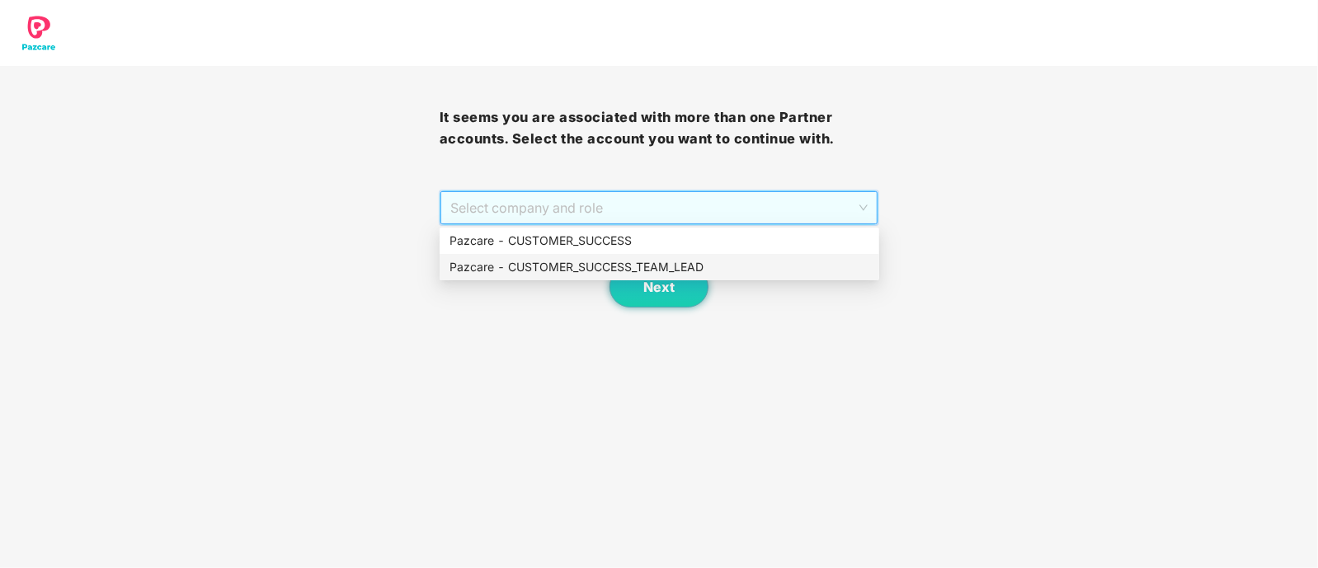
click at [542, 262] on div "Pazcare - CUSTOMER_SUCCESS_TEAM_LEAD" at bounding box center [660, 267] width 420 height 18
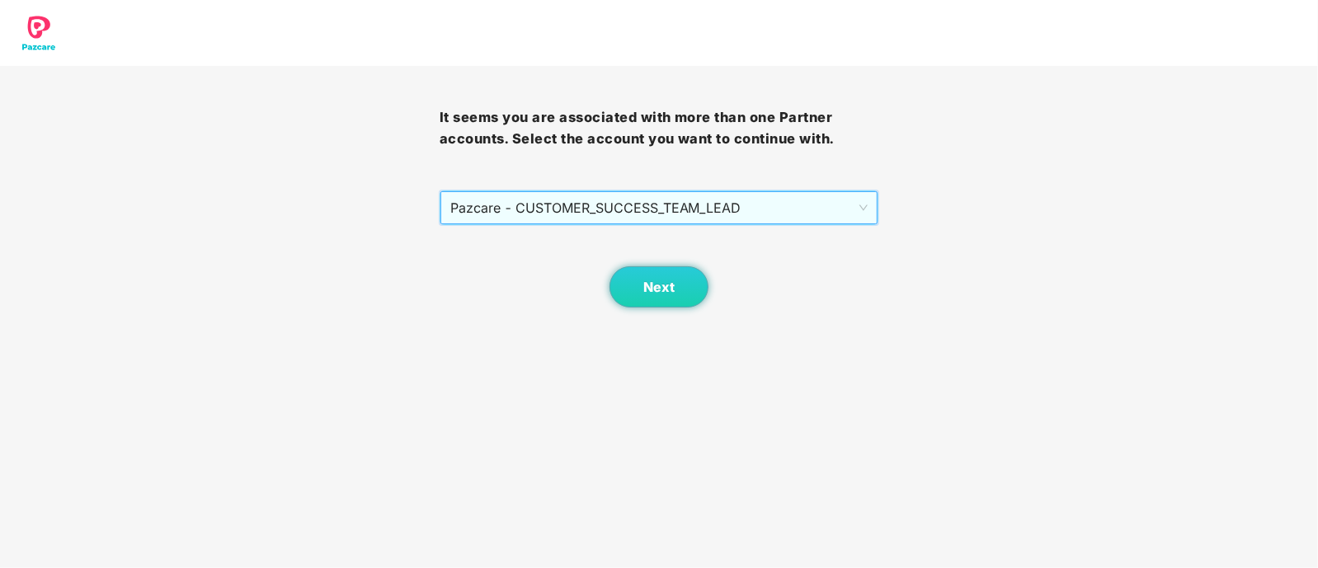
click at [629, 309] on body "It seems you are associated with more than one Partner accounts. Select the acc…" at bounding box center [659, 284] width 1318 height 568
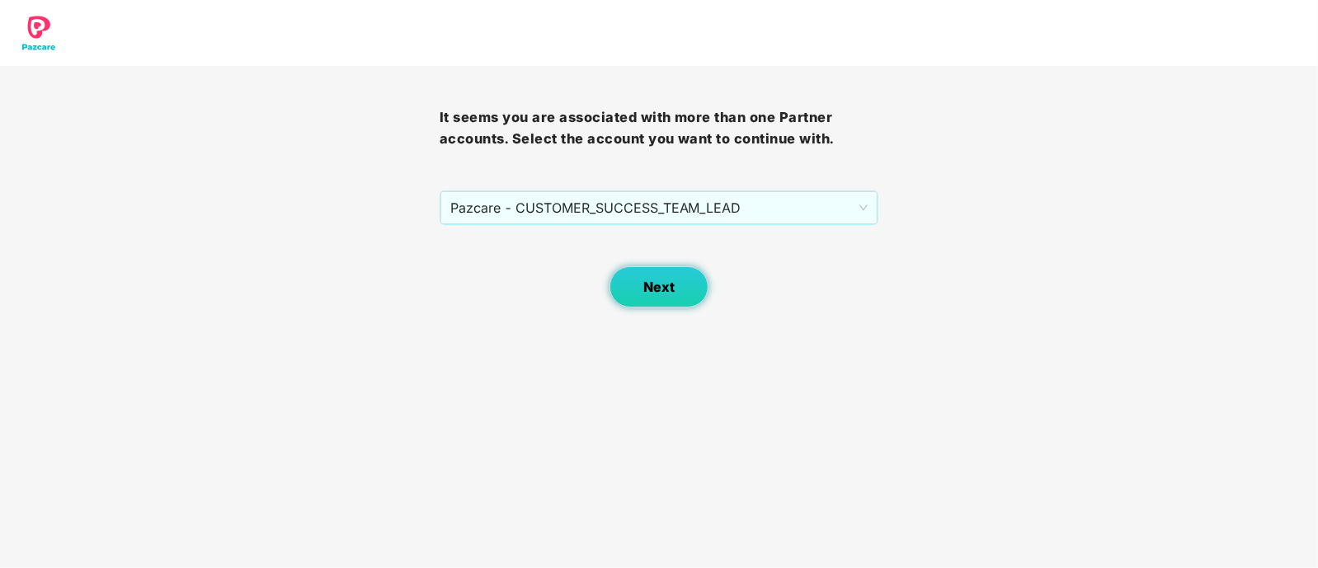
click at [654, 289] on span "Next" at bounding box center [658, 288] width 31 height 16
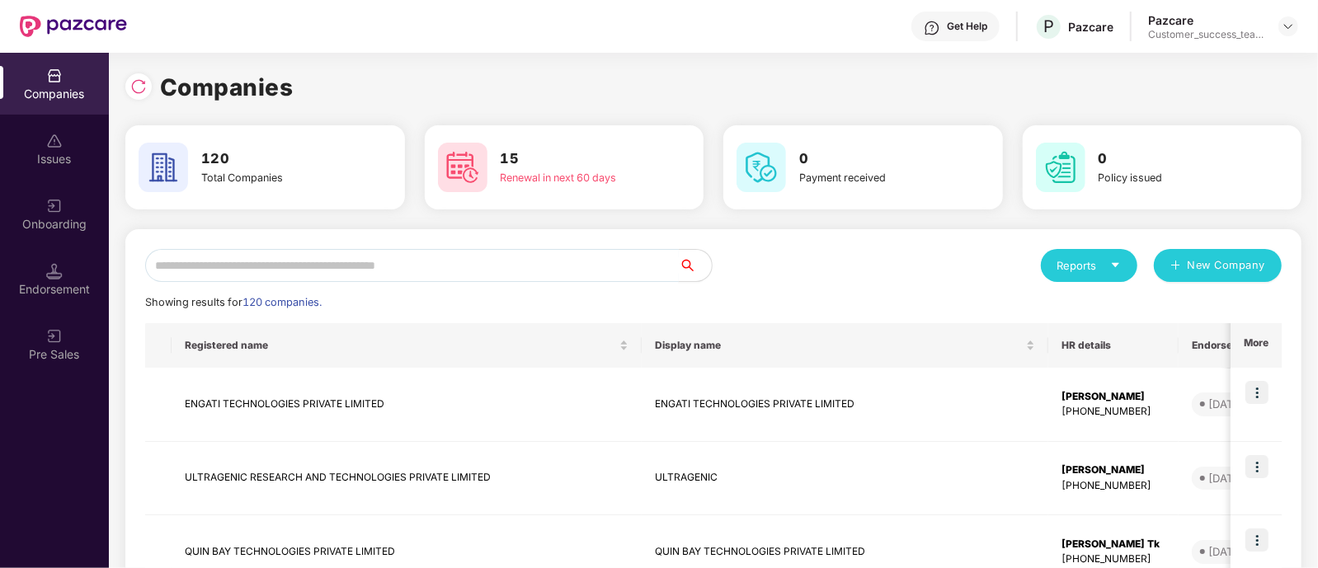
click at [631, 271] on input "text" at bounding box center [412, 265] width 534 height 33
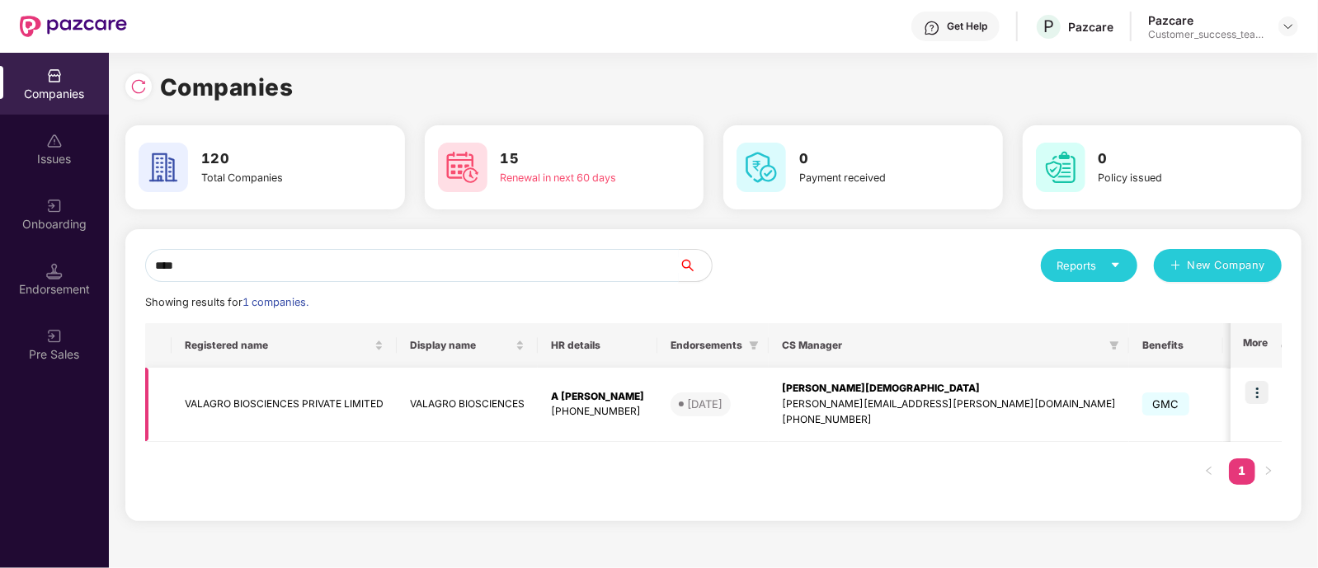
type input "****"
click at [1258, 392] on img at bounding box center [1257, 392] width 23 height 23
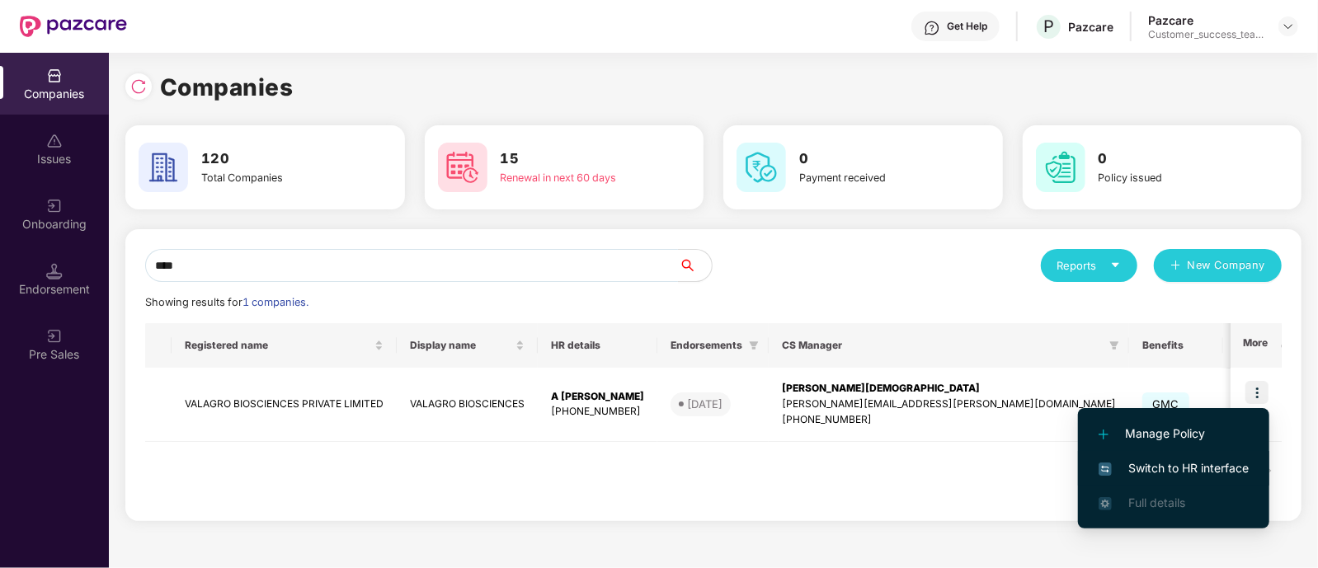
click at [1165, 459] on span "Switch to HR interface" at bounding box center [1174, 468] width 150 height 18
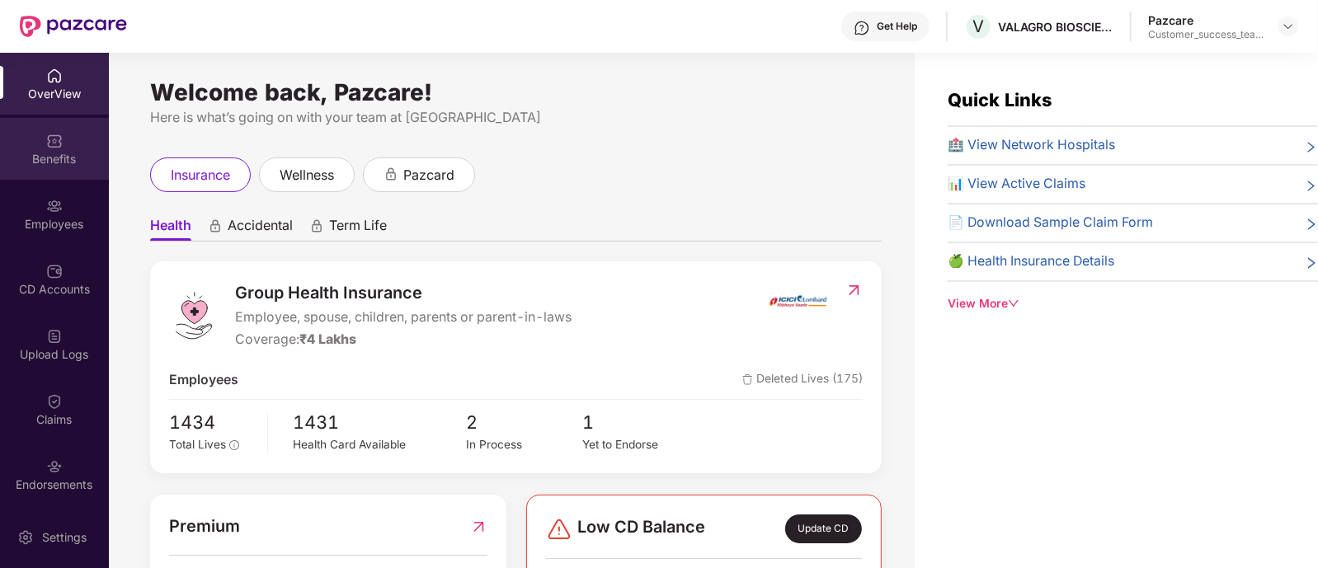
click at [46, 142] on img at bounding box center [54, 141] width 16 height 16
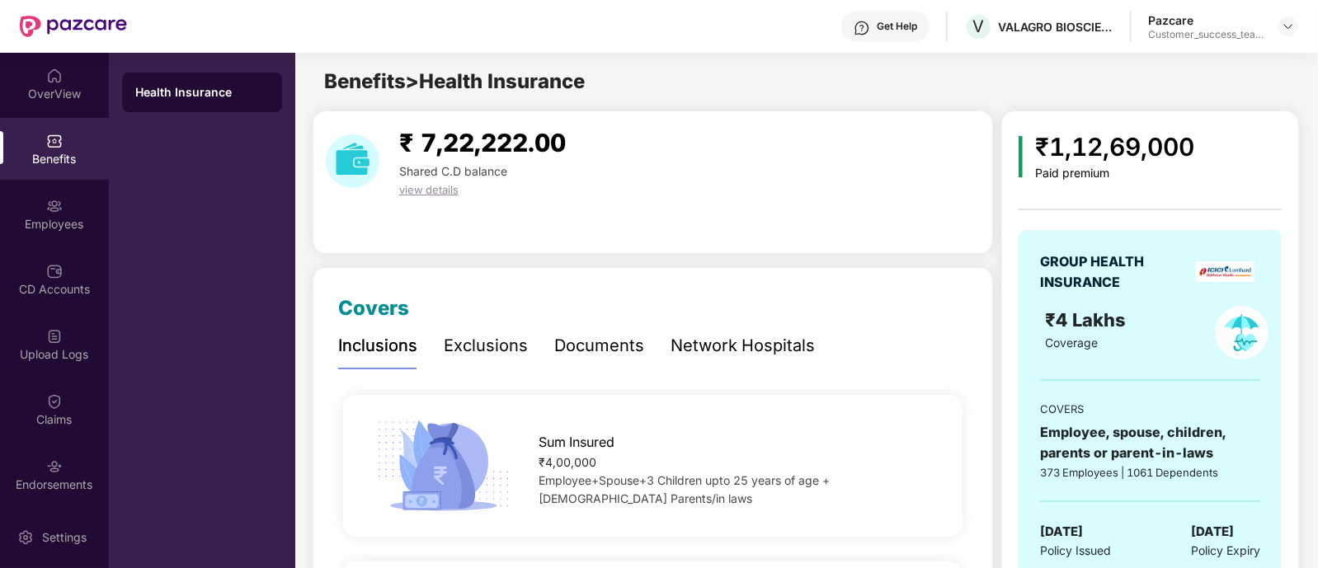
click at [606, 332] on div "Documents" at bounding box center [599, 345] width 90 height 45
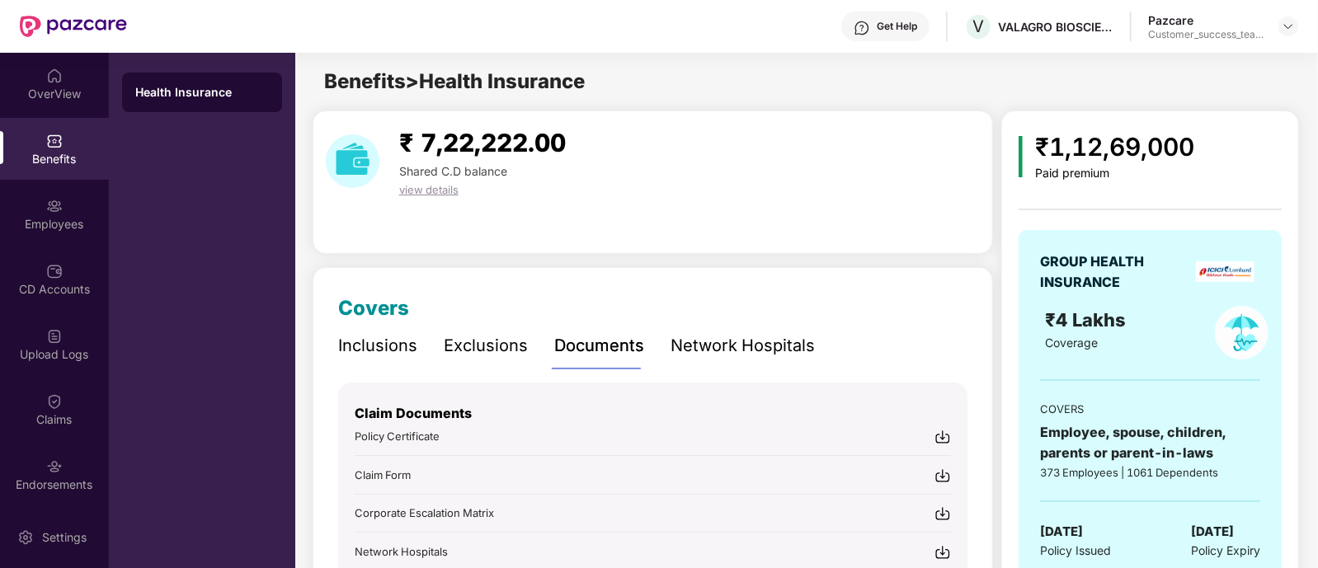
scroll to position [235, 0]
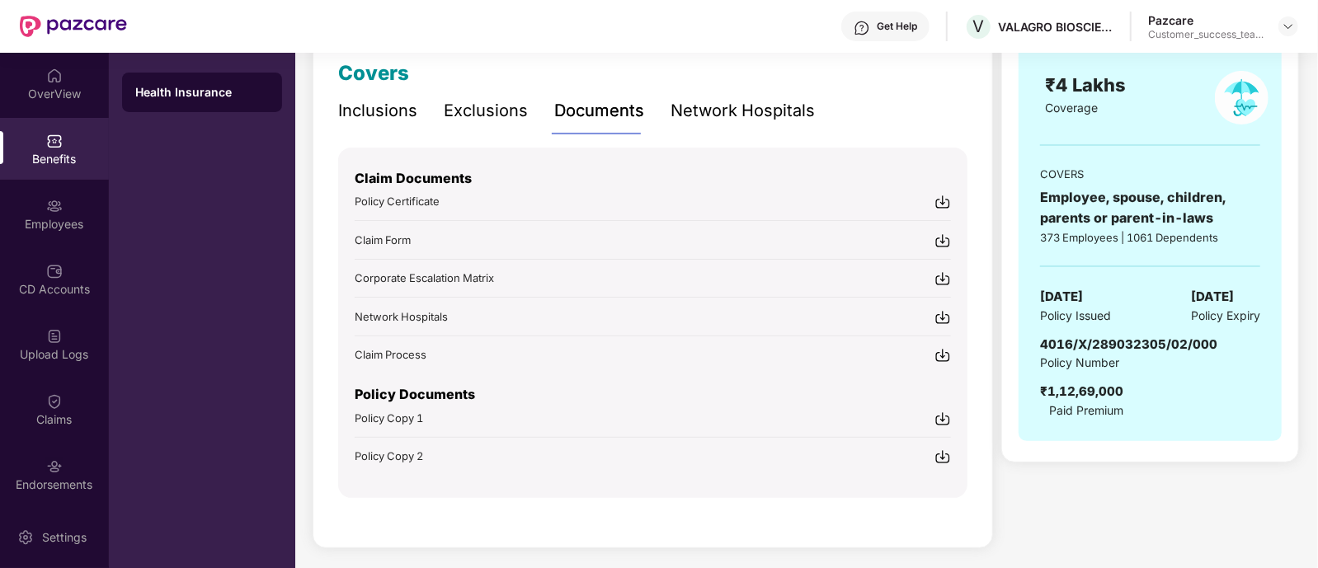
click at [941, 418] on img at bounding box center [943, 419] width 16 height 16
click at [950, 453] on img at bounding box center [943, 457] width 16 height 16
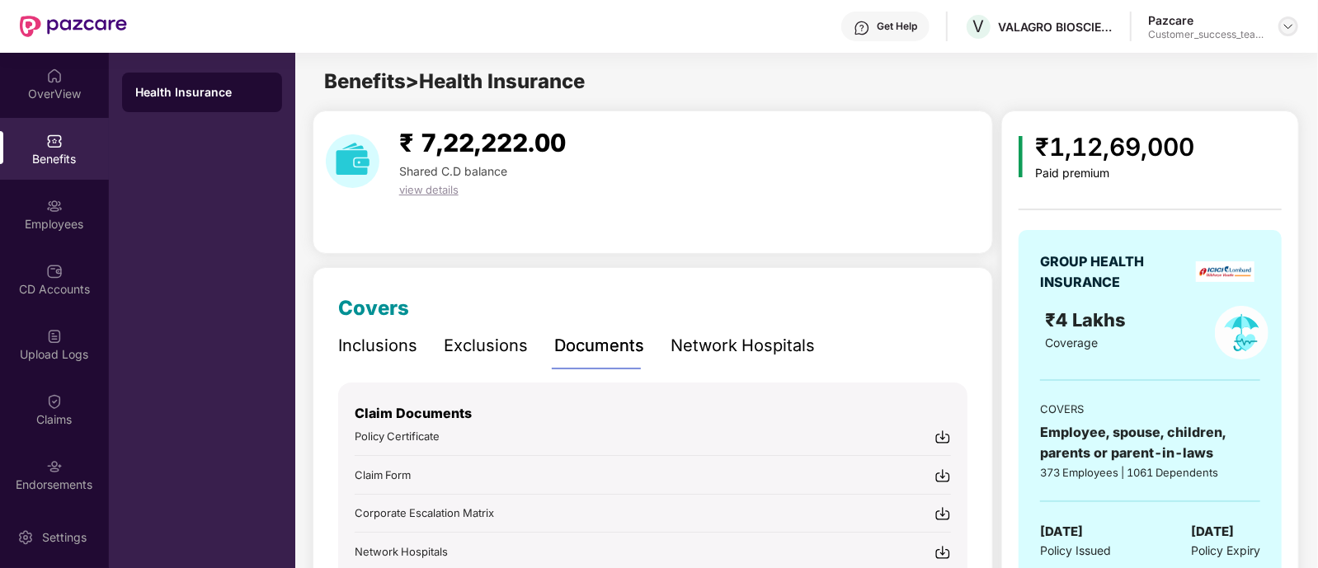
click at [1290, 22] on img at bounding box center [1288, 26] width 13 height 13
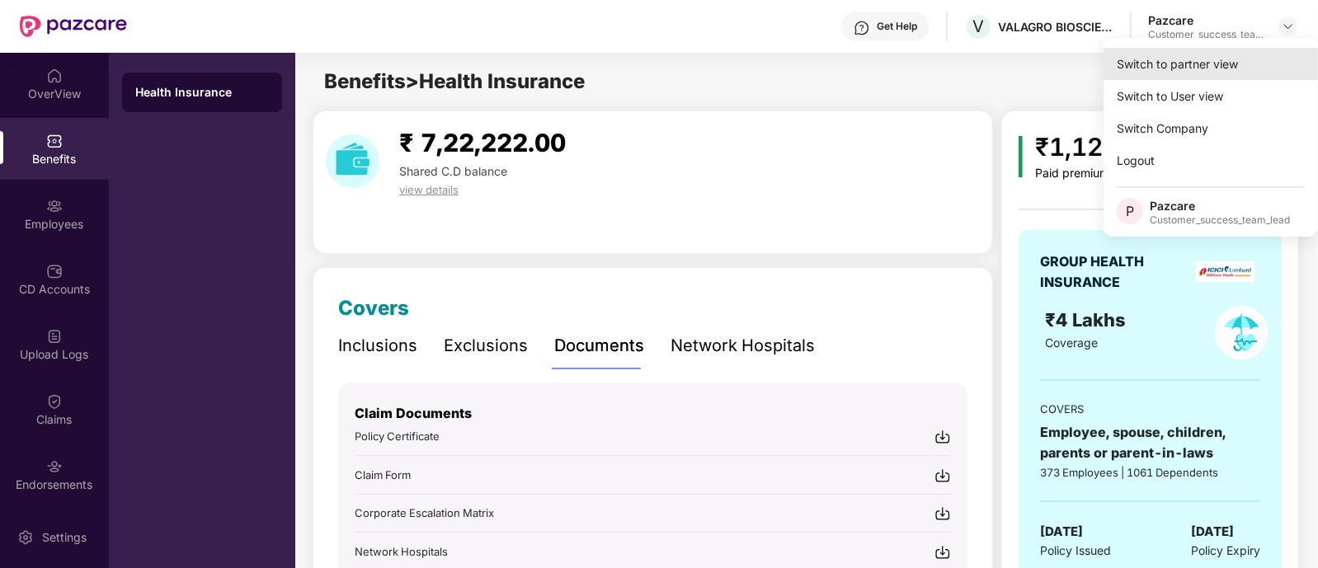
click at [1165, 57] on div "Switch to partner view" at bounding box center [1211, 64] width 214 height 32
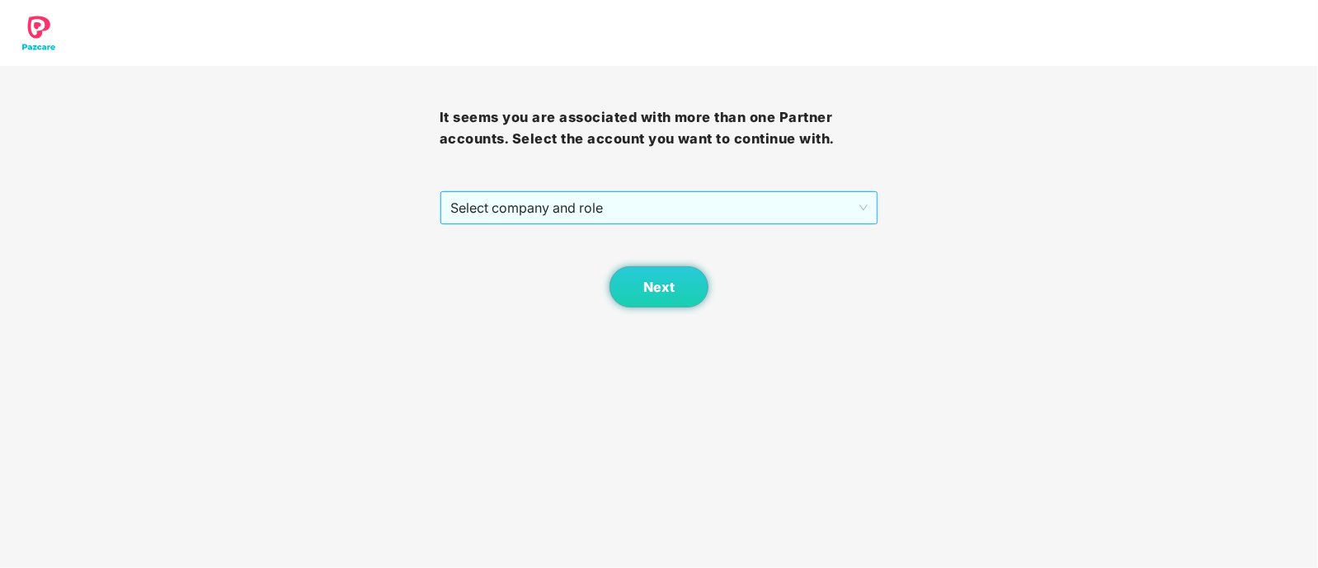
click at [533, 213] on span "Select company and role" at bounding box center [659, 207] width 418 height 31
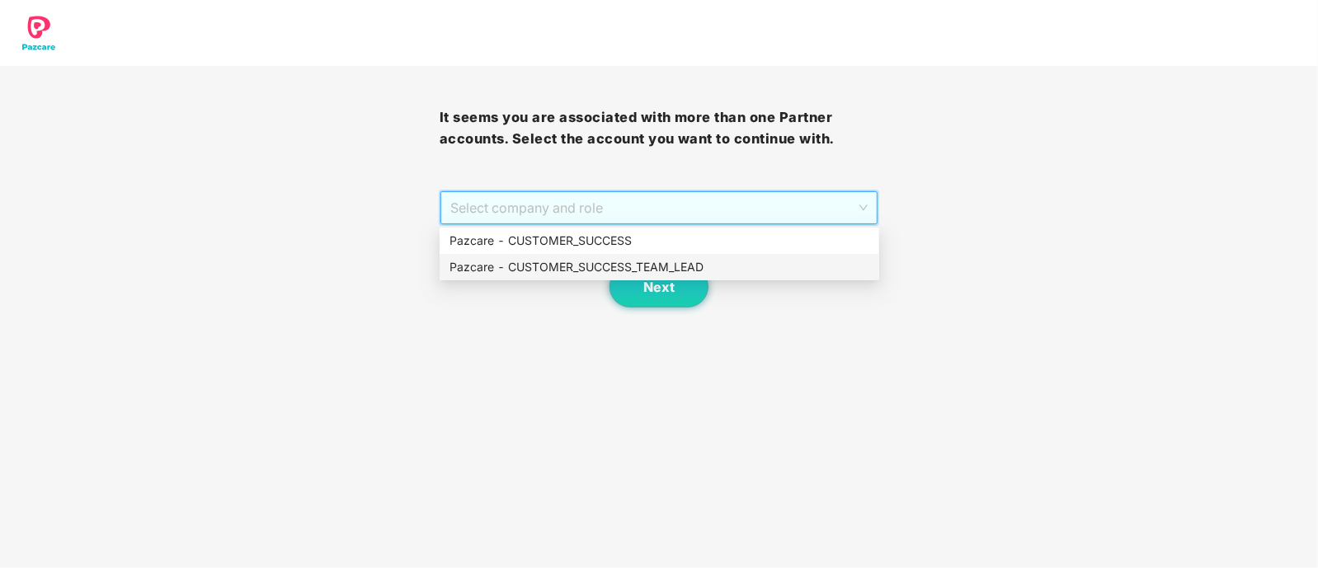
click at [550, 261] on div "Pazcare - CUSTOMER_SUCCESS_TEAM_LEAD" at bounding box center [660, 267] width 420 height 18
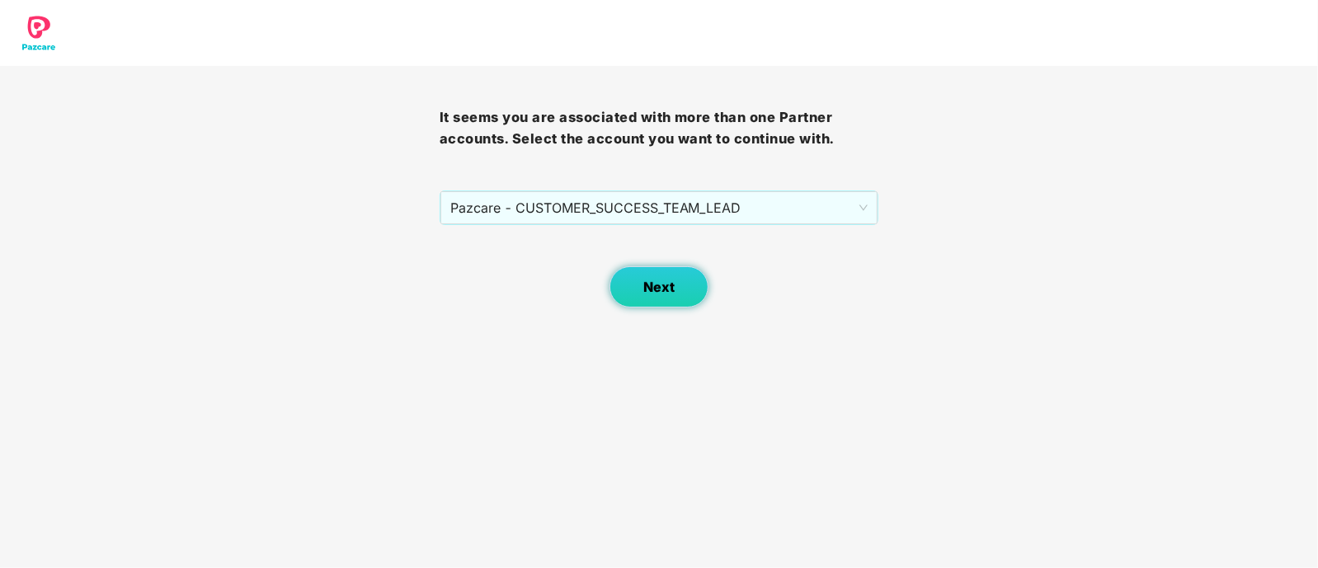
click at [652, 299] on button "Next" at bounding box center [659, 286] width 99 height 41
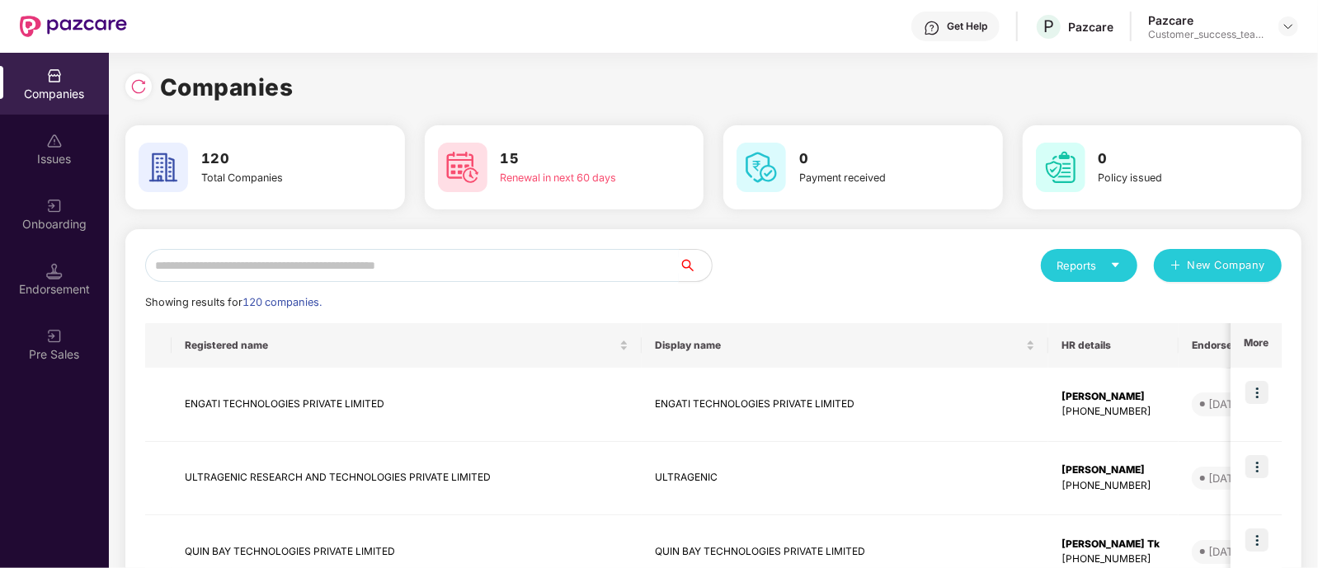
click at [221, 261] on input "text" at bounding box center [412, 265] width 534 height 33
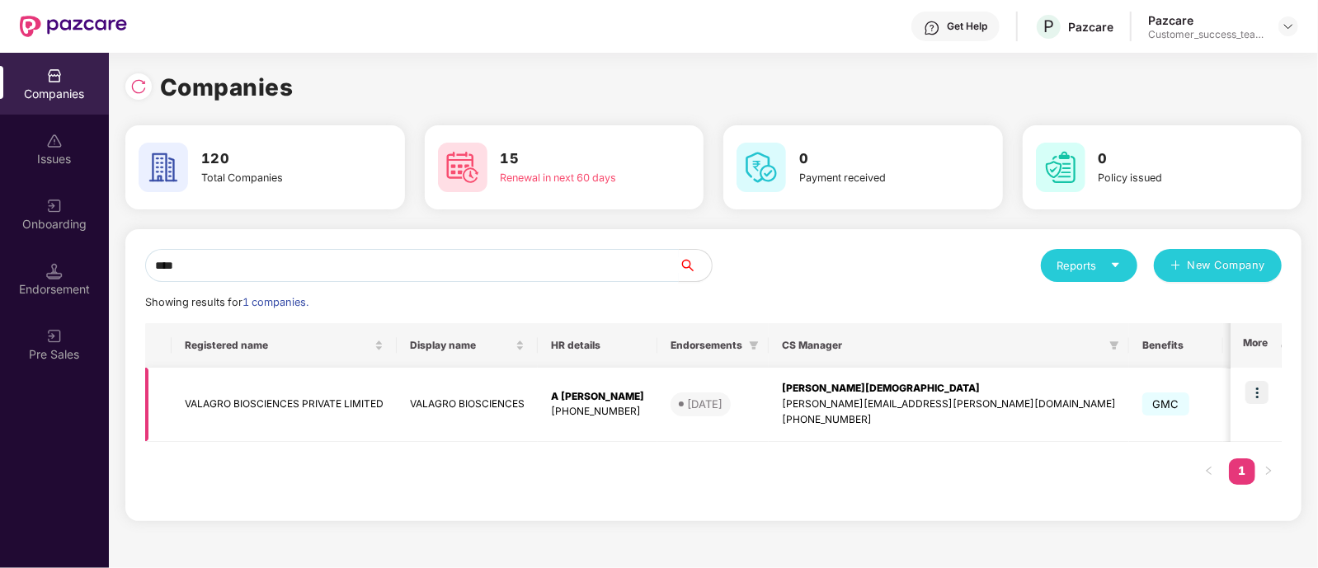
type input "****"
click at [161, 407] on td at bounding box center [158, 405] width 26 height 74
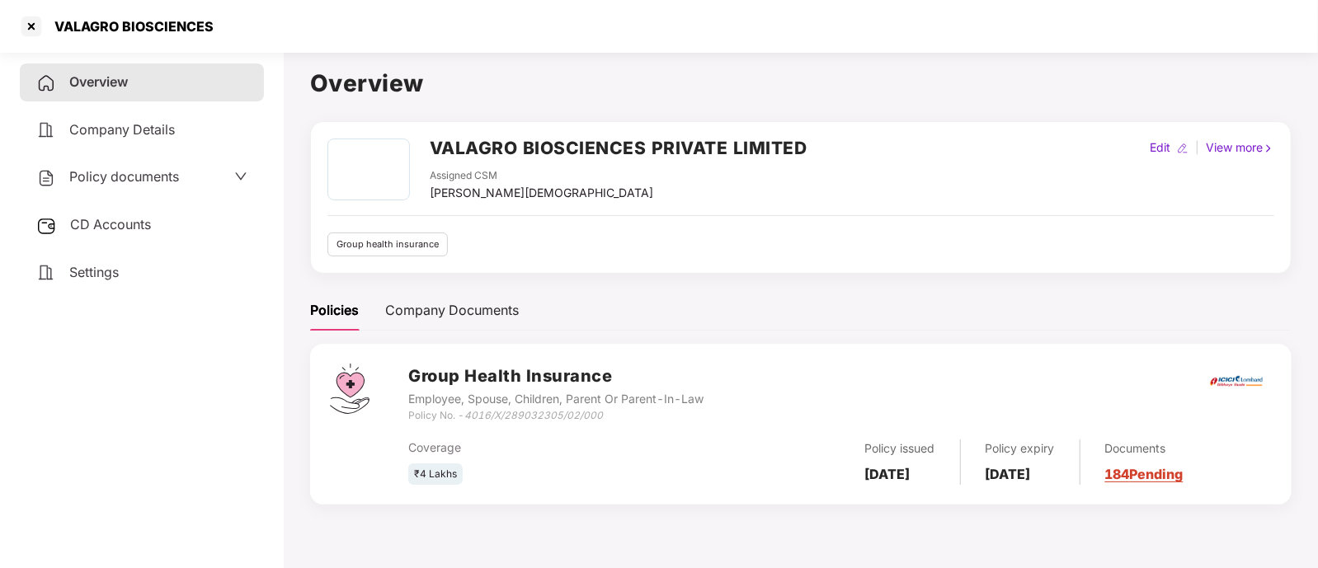
click at [130, 177] on span "Policy documents" at bounding box center [124, 176] width 110 height 16
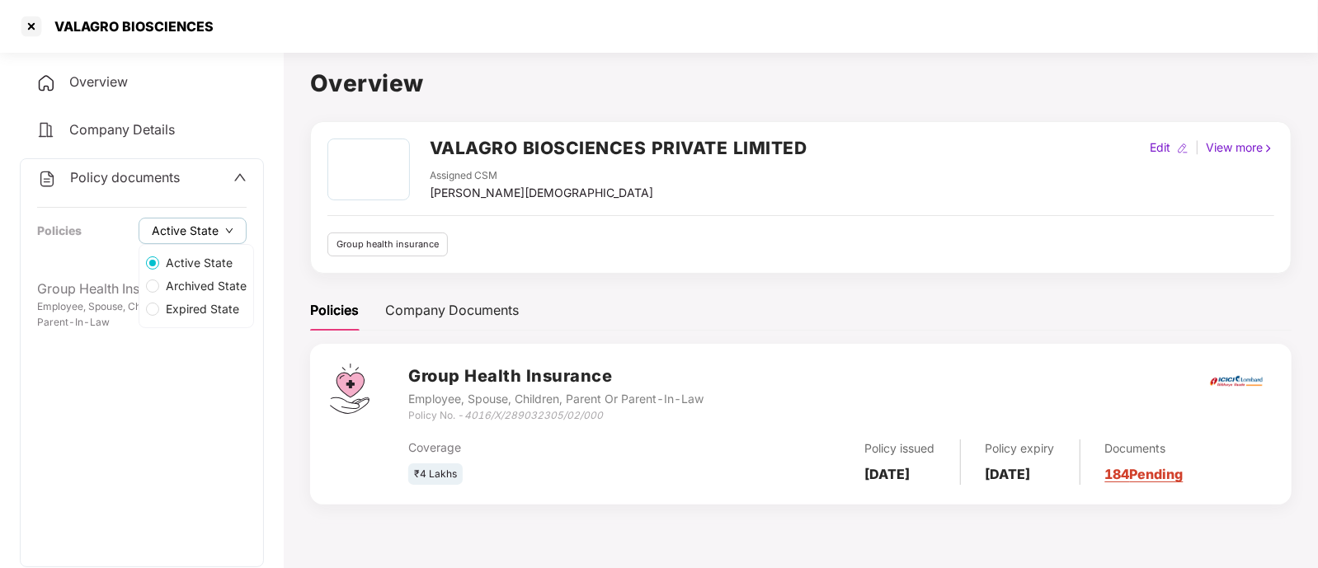
click at [187, 228] on span "Active State" at bounding box center [185, 231] width 67 height 18
click at [188, 284] on span "Archived State" at bounding box center [206, 286] width 94 height 18
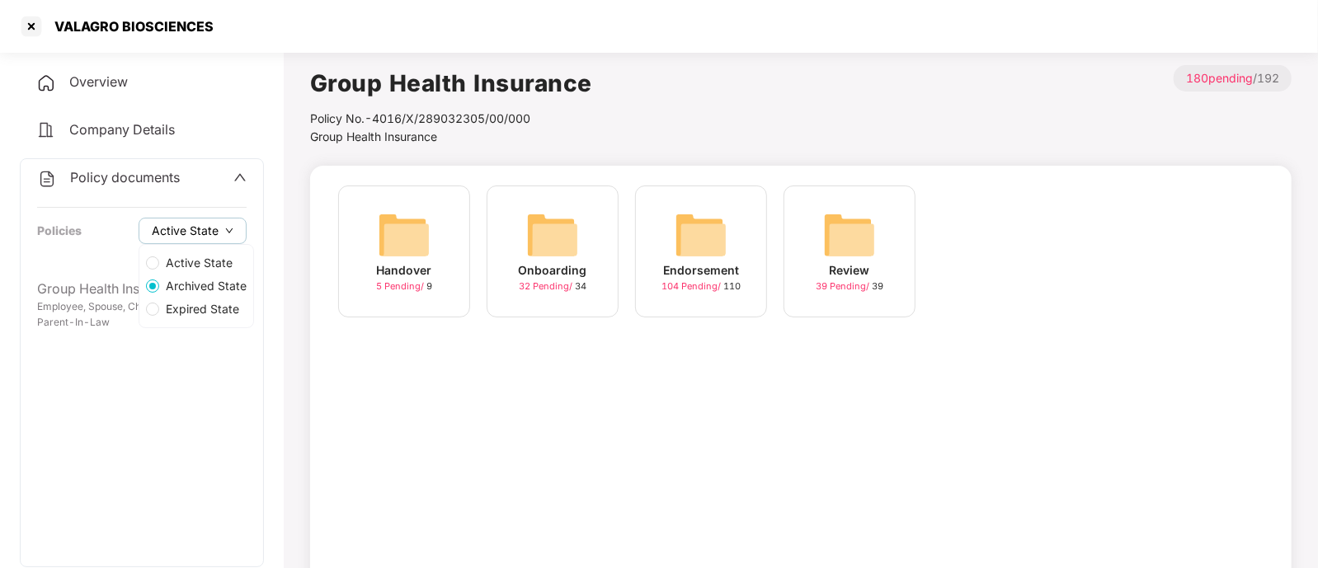
click at [215, 224] on span "Active State" at bounding box center [185, 231] width 67 height 18
click at [163, 309] on span "Expired State" at bounding box center [202, 309] width 87 height 18
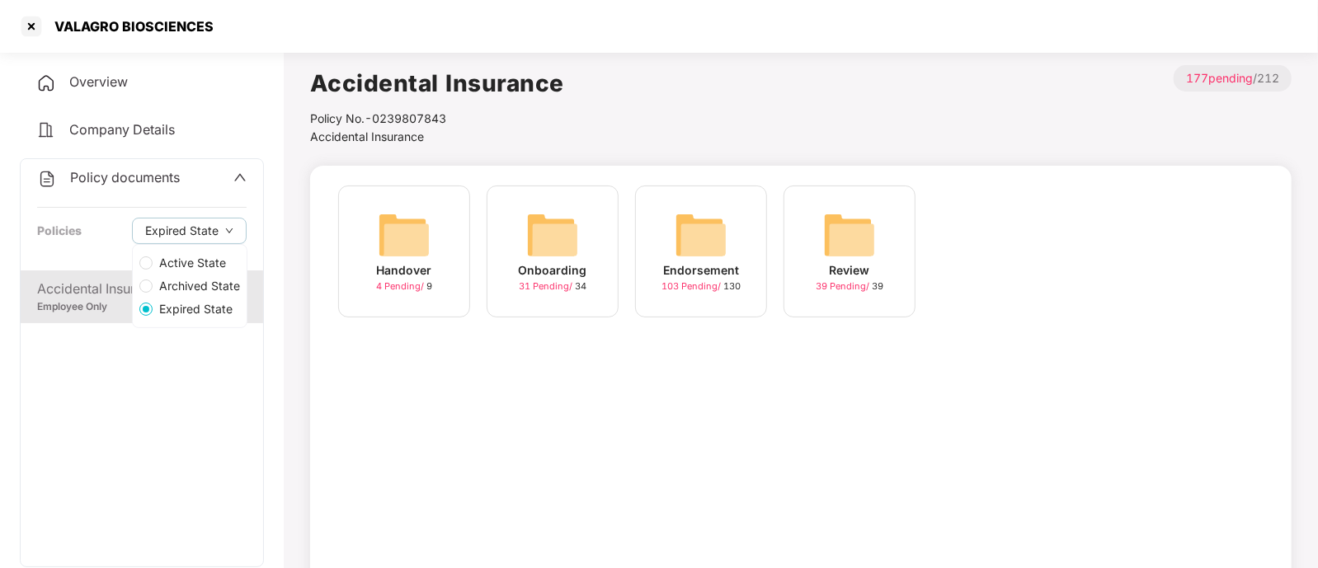
click at [173, 275] on label "Archived State" at bounding box center [190, 286] width 114 height 23
click at [176, 282] on div "Accidental Insurance" at bounding box center [142, 289] width 210 height 21
click at [439, 245] on div "Handover 4 Pending / 9" at bounding box center [404, 252] width 132 height 132
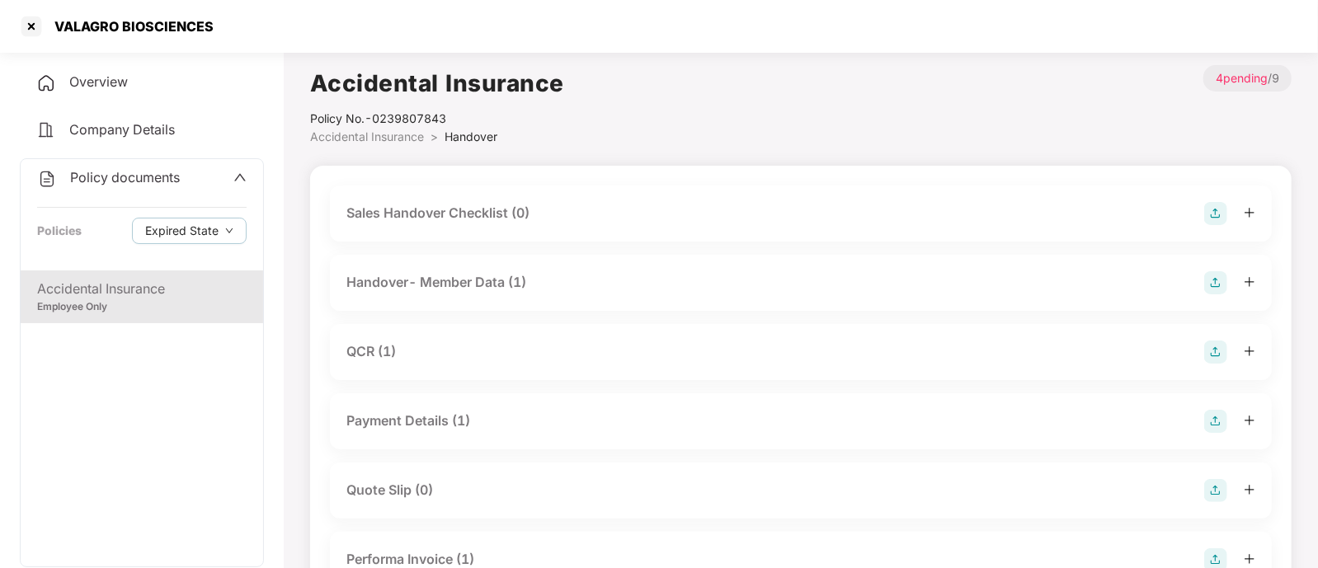
click at [392, 133] on span "Accidental Insurance" at bounding box center [367, 137] width 114 height 14
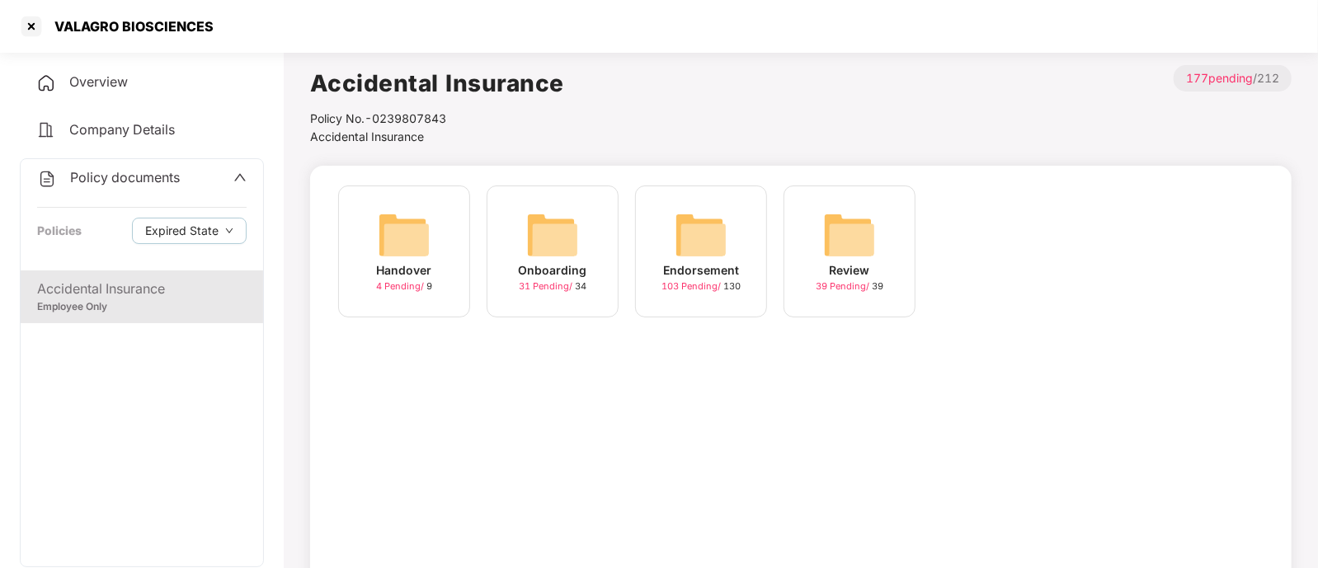
click at [558, 257] on img at bounding box center [552, 235] width 53 height 53
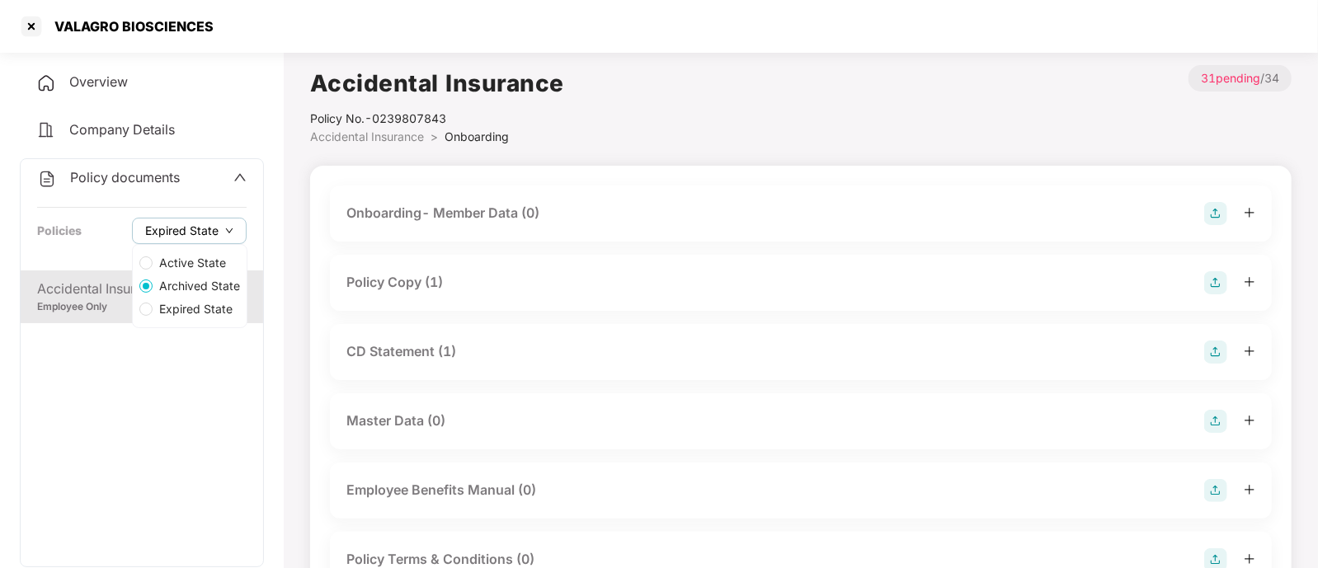
click at [190, 221] on button "Expired State" at bounding box center [189, 231] width 115 height 26
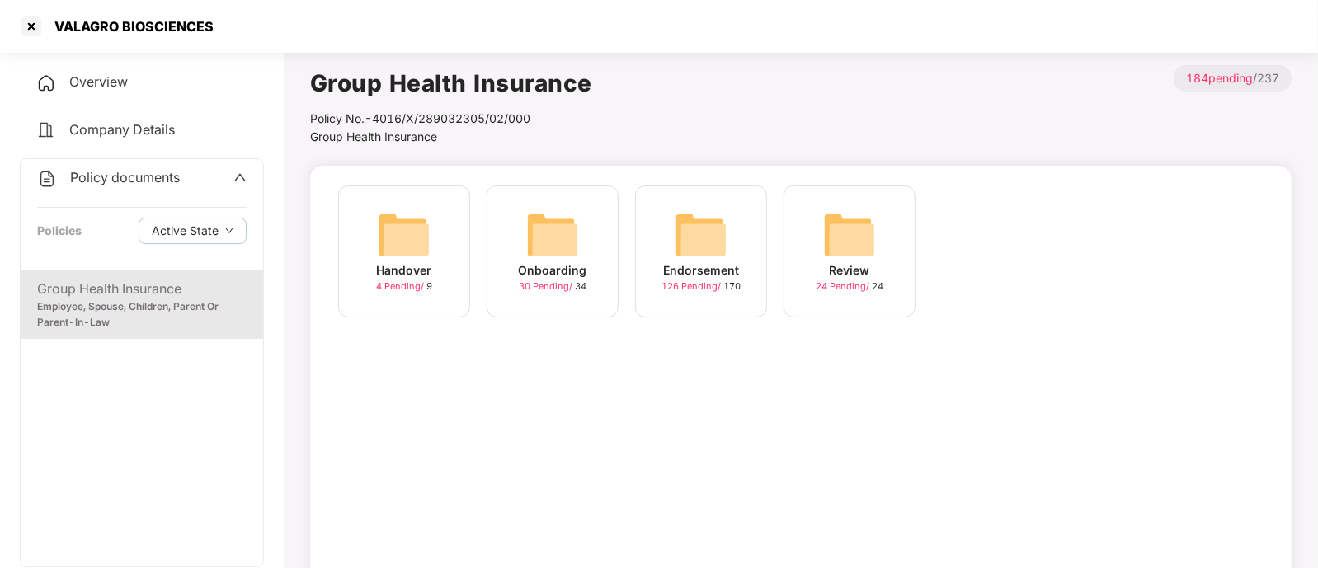
click at [59, 294] on div "Group Health Insurance" at bounding box center [142, 289] width 210 height 21
click at [198, 315] on div "Employee, Spouse, Children, Parent Or Parent-In-Law" at bounding box center [142, 314] width 210 height 31
click at [29, 30] on div at bounding box center [31, 26] width 26 height 26
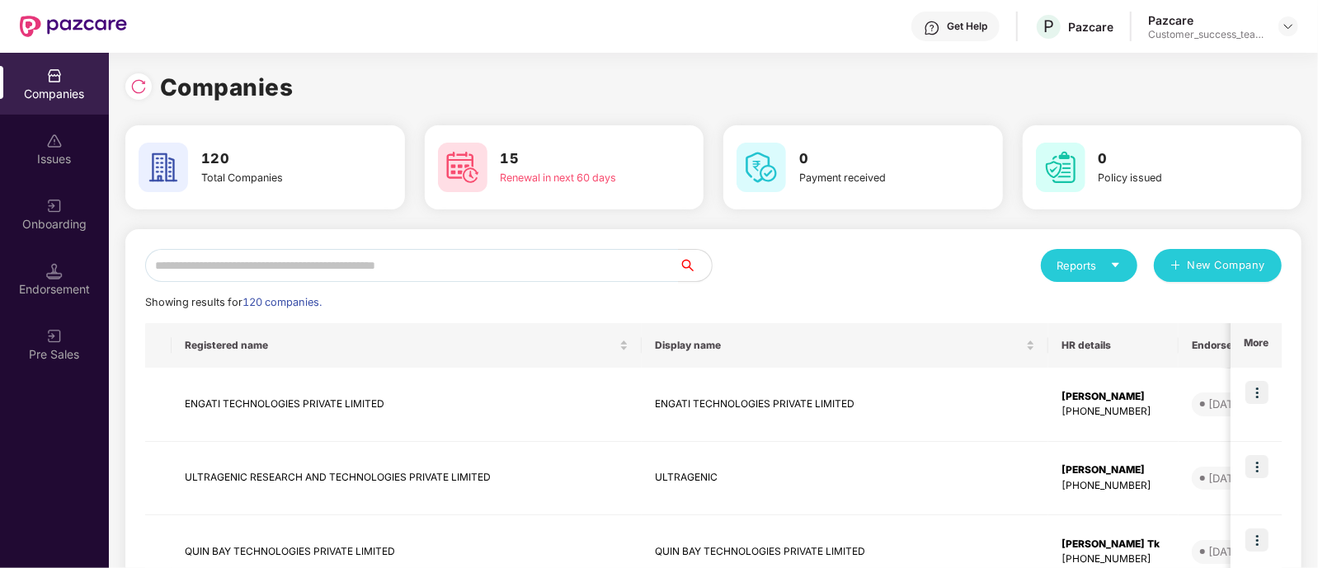
click at [412, 264] on input "text" at bounding box center [412, 265] width 534 height 33
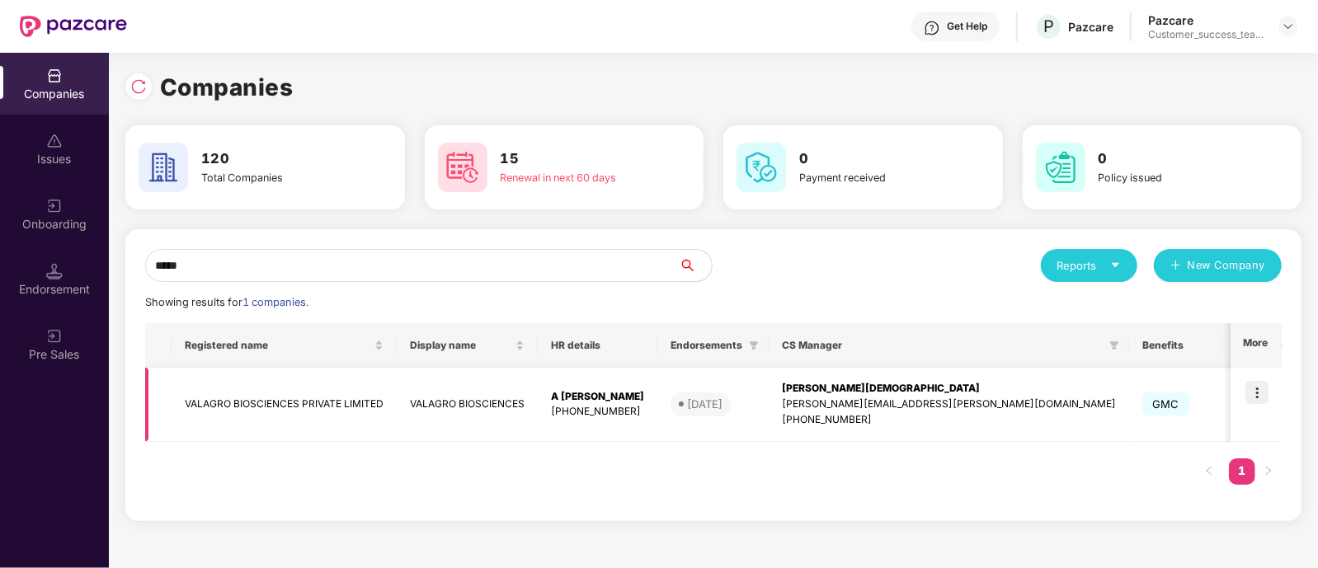
type input "*****"
click at [1258, 397] on img at bounding box center [1257, 392] width 23 height 23
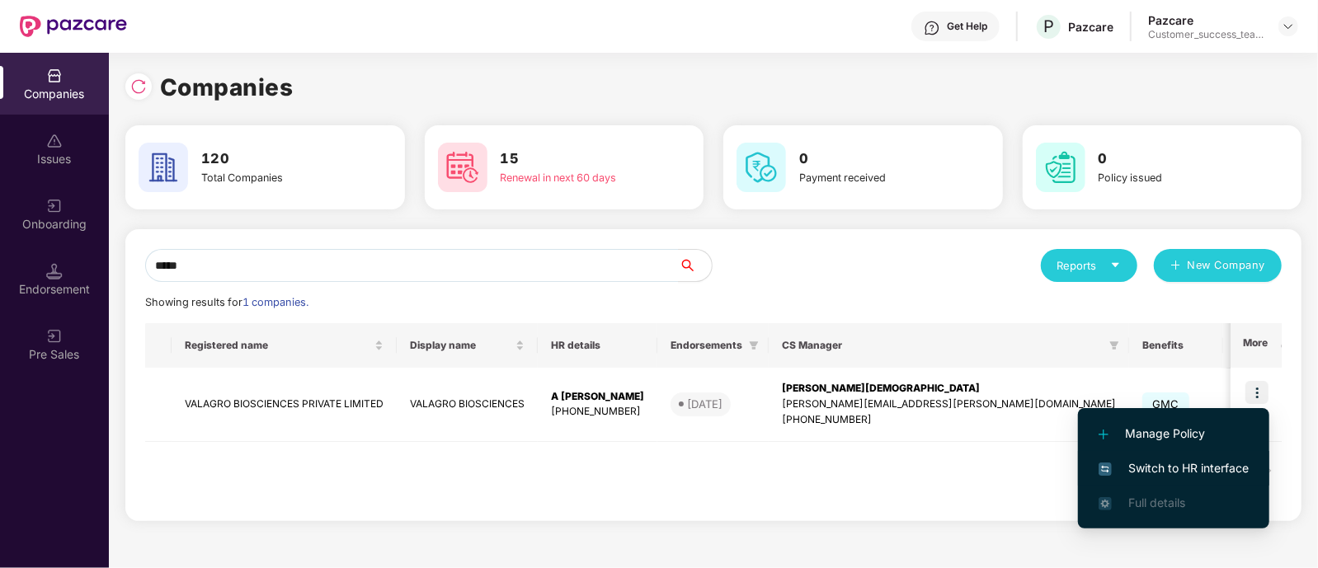
click at [1178, 464] on span "Switch to HR interface" at bounding box center [1174, 468] width 150 height 18
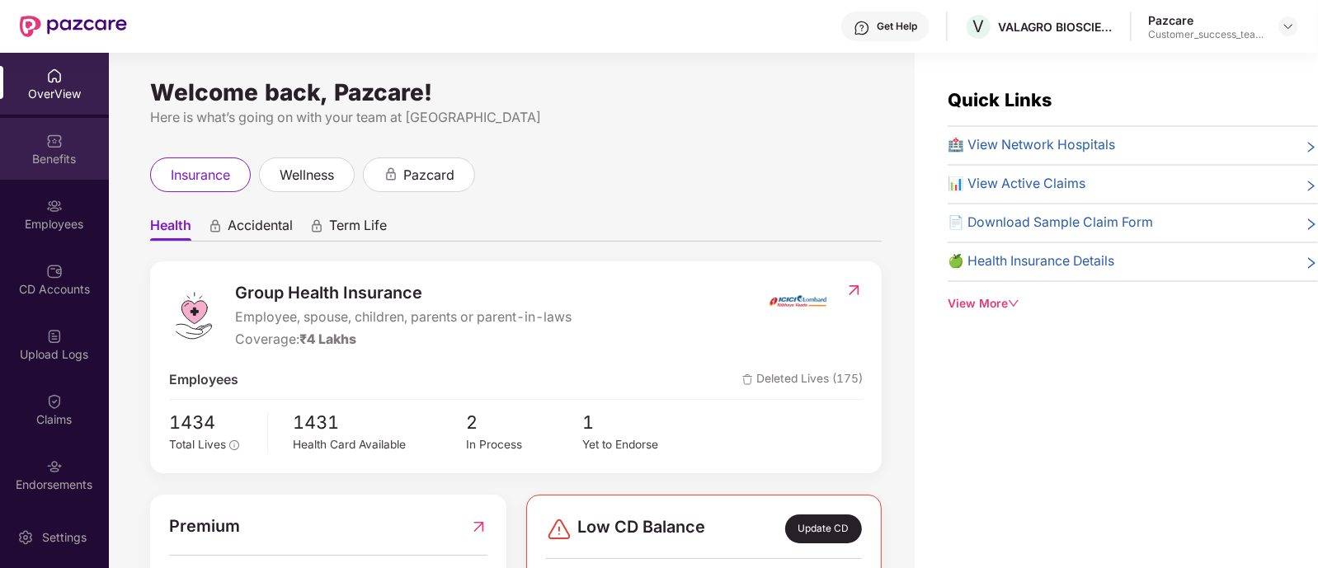
click at [37, 167] on div "Benefits" at bounding box center [54, 159] width 109 height 16
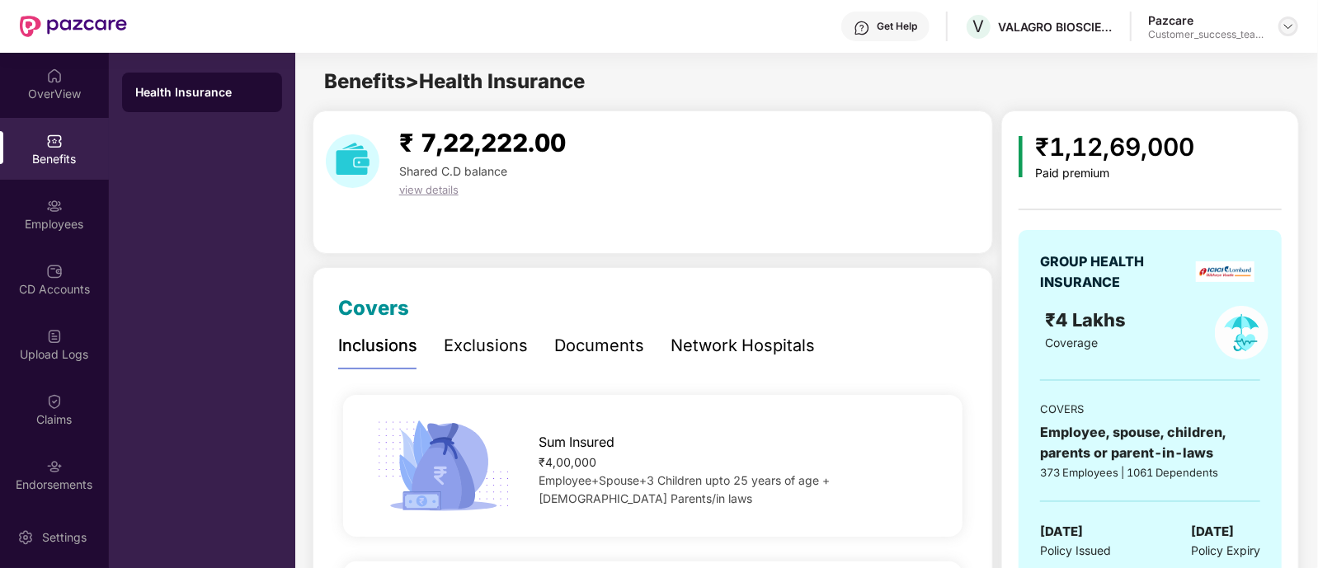
click at [1289, 22] on img at bounding box center [1288, 26] width 13 height 13
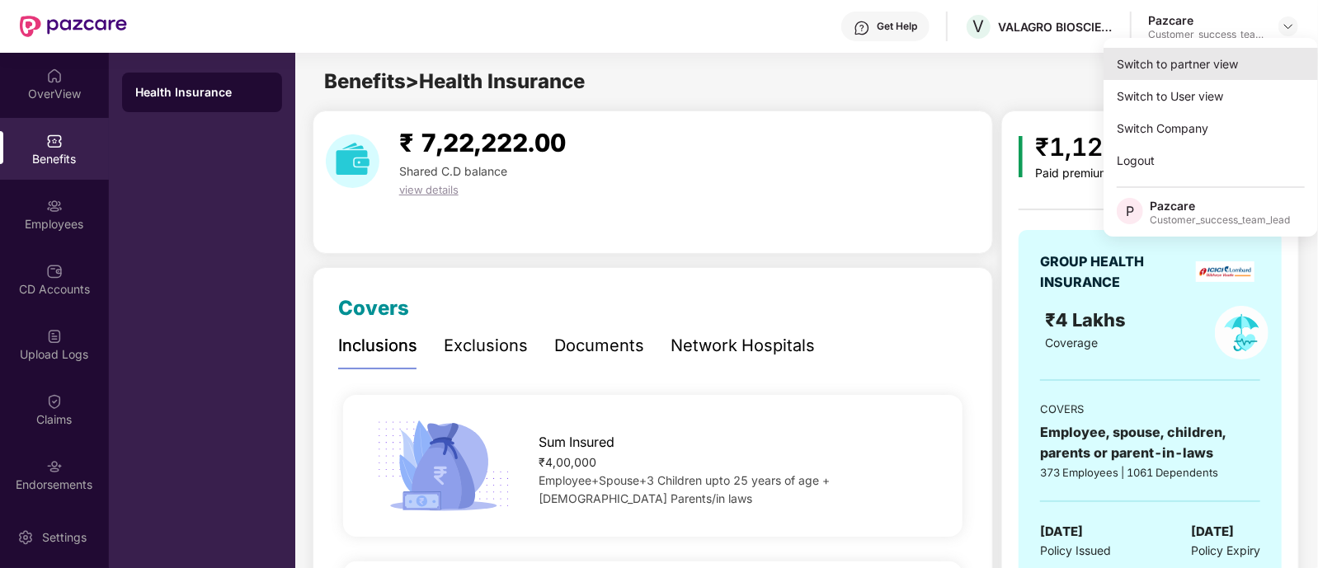
click at [1175, 63] on div "Switch to partner view" at bounding box center [1211, 64] width 214 height 32
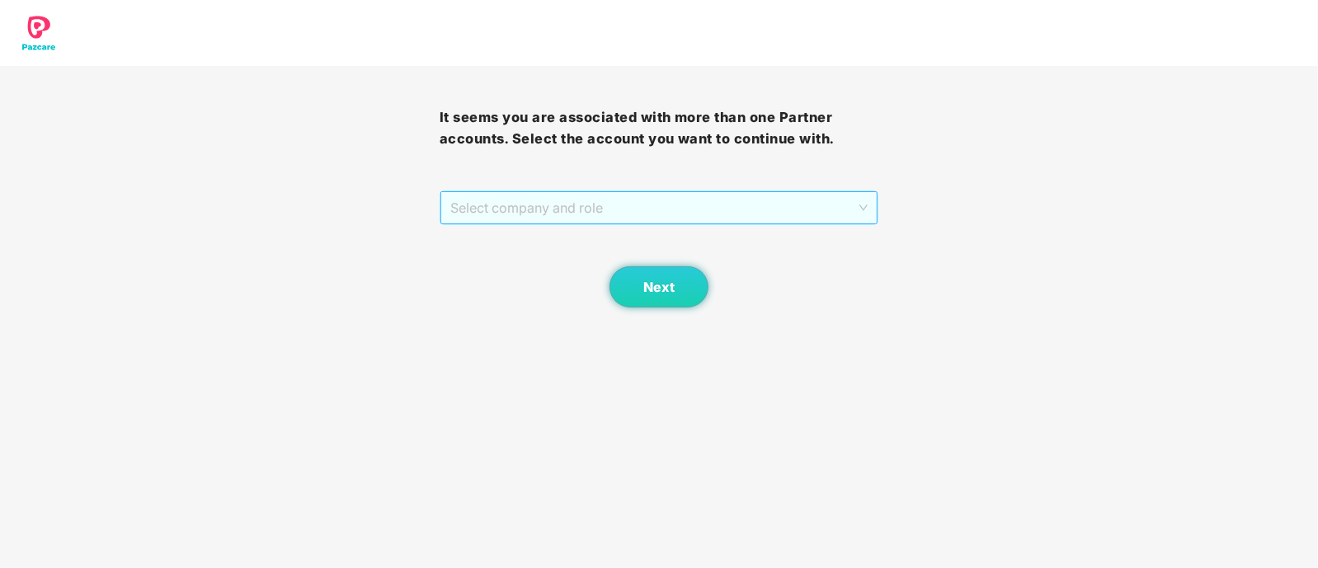
click at [610, 210] on span "Select company and role" at bounding box center [659, 207] width 418 height 31
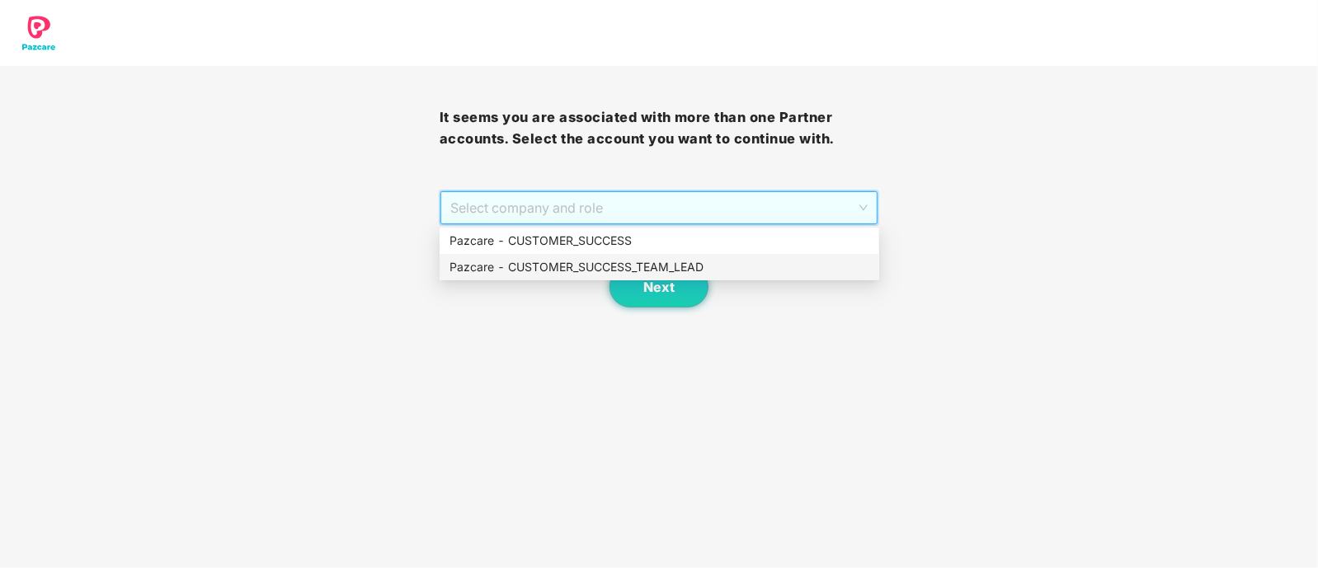
click at [604, 270] on div "Pazcare - CUSTOMER_SUCCESS_TEAM_LEAD" at bounding box center [660, 267] width 420 height 18
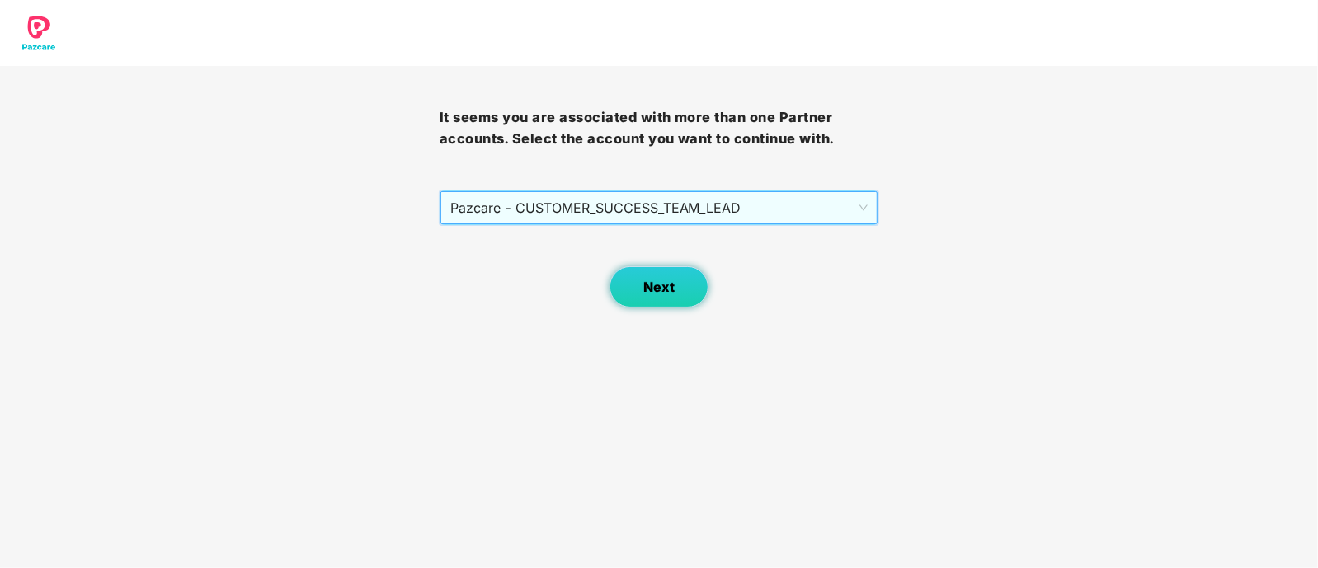
click at [666, 287] on span "Next" at bounding box center [658, 288] width 31 height 16
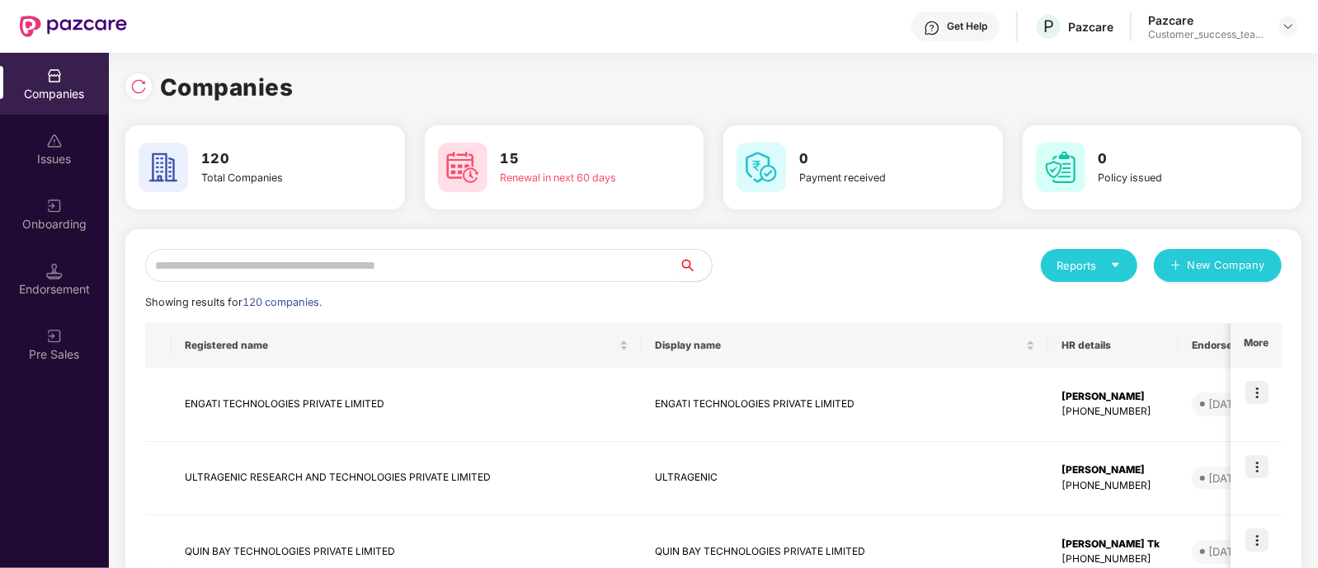
click at [488, 277] on input "text" at bounding box center [412, 265] width 534 height 33
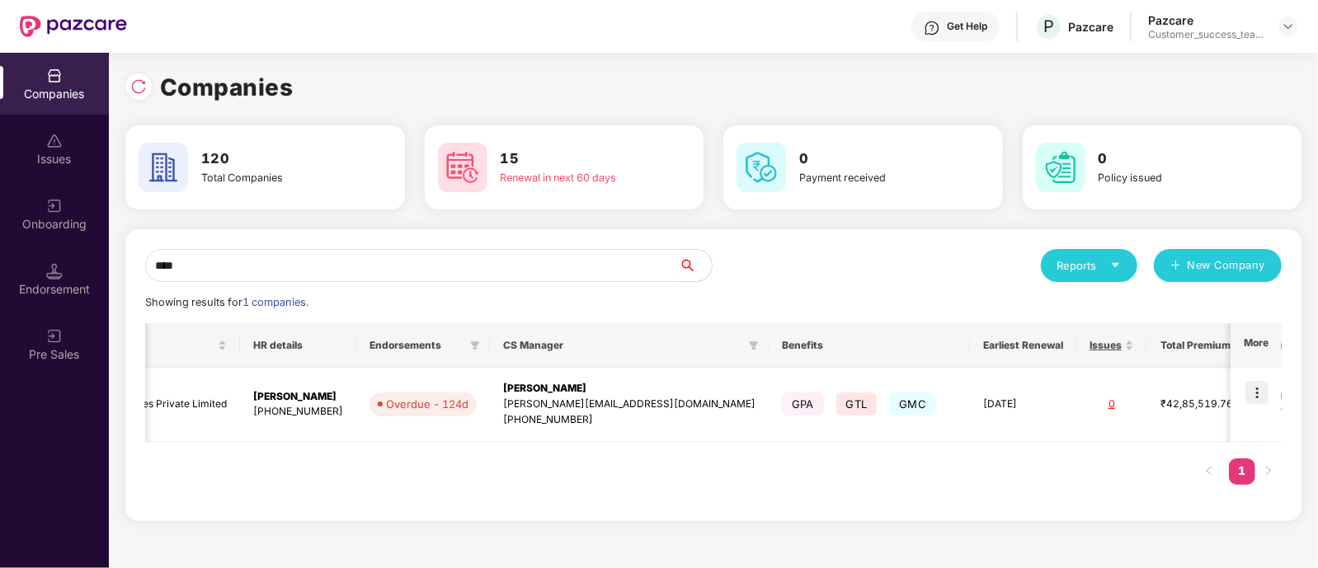
scroll to position [0, 342]
type input "****"
click at [1254, 393] on img at bounding box center [1257, 392] width 23 height 23
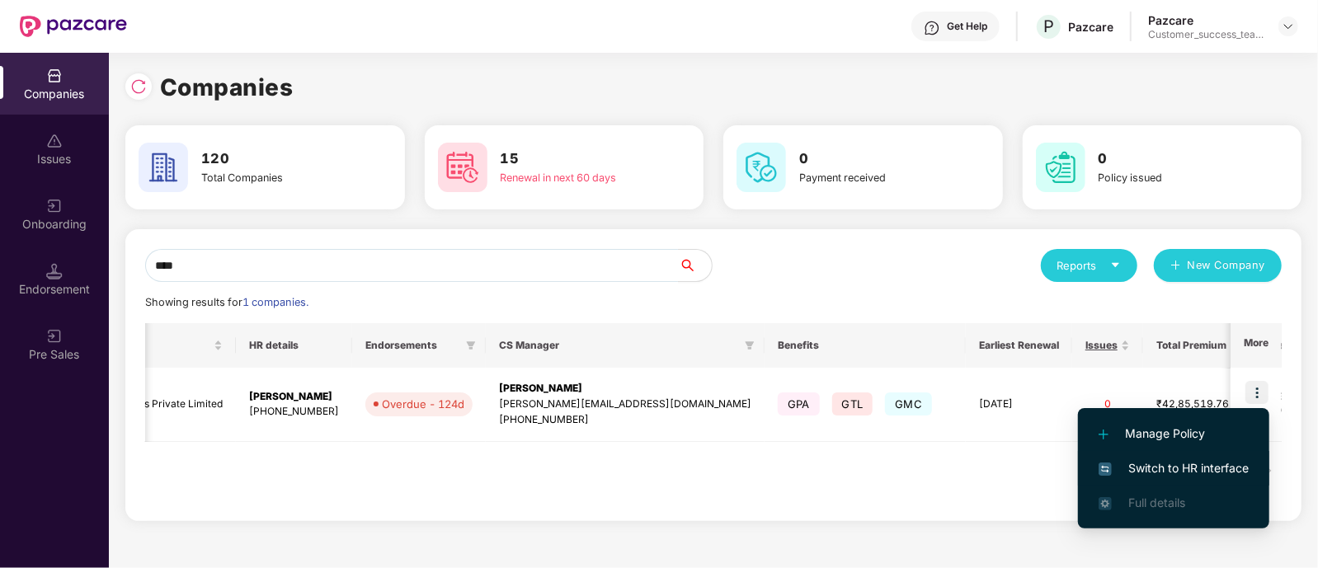
click at [1142, 472] on span "Switch to HR interface" at bounding box center [1174, 468] width 150 height 18
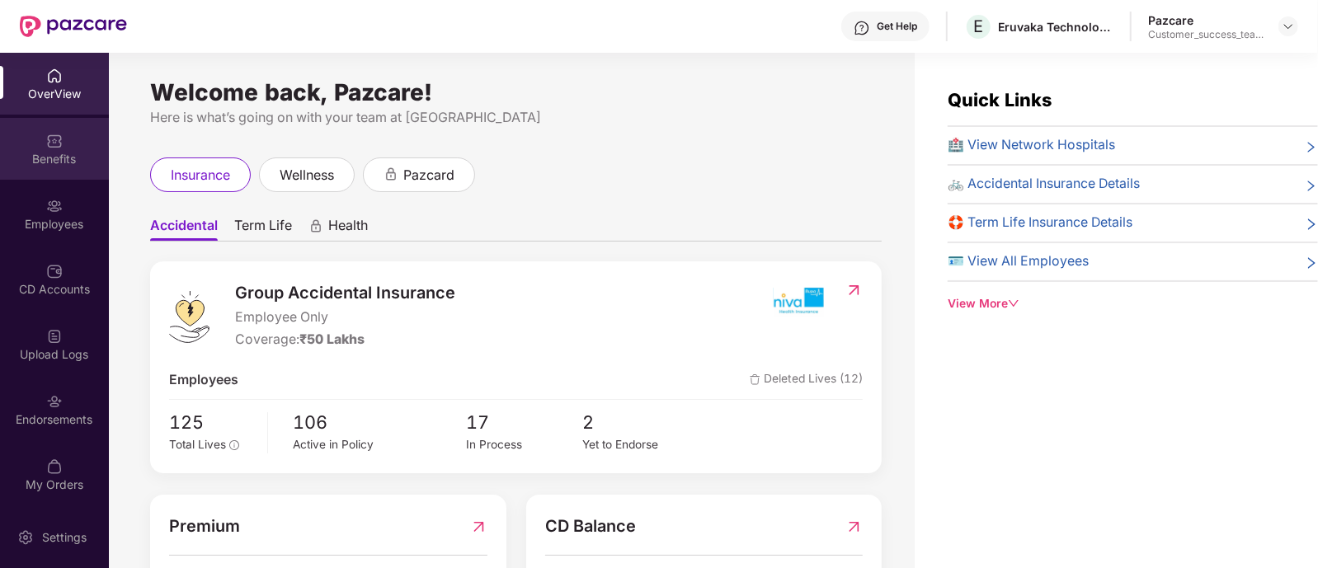
click at [54, 154] on div "Benefits" at bounding box center [54, 159] width 109 height 16
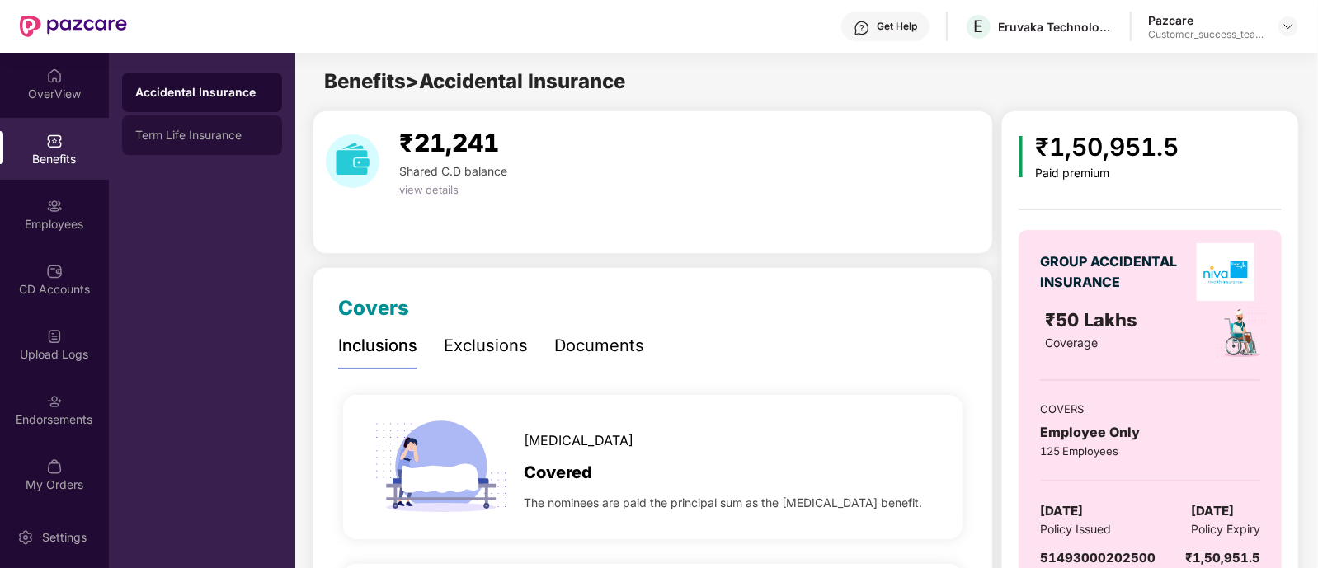
click at [223, 141] on div "Term Life Insurance" at bounding box center [202, 135] width 134 height 13
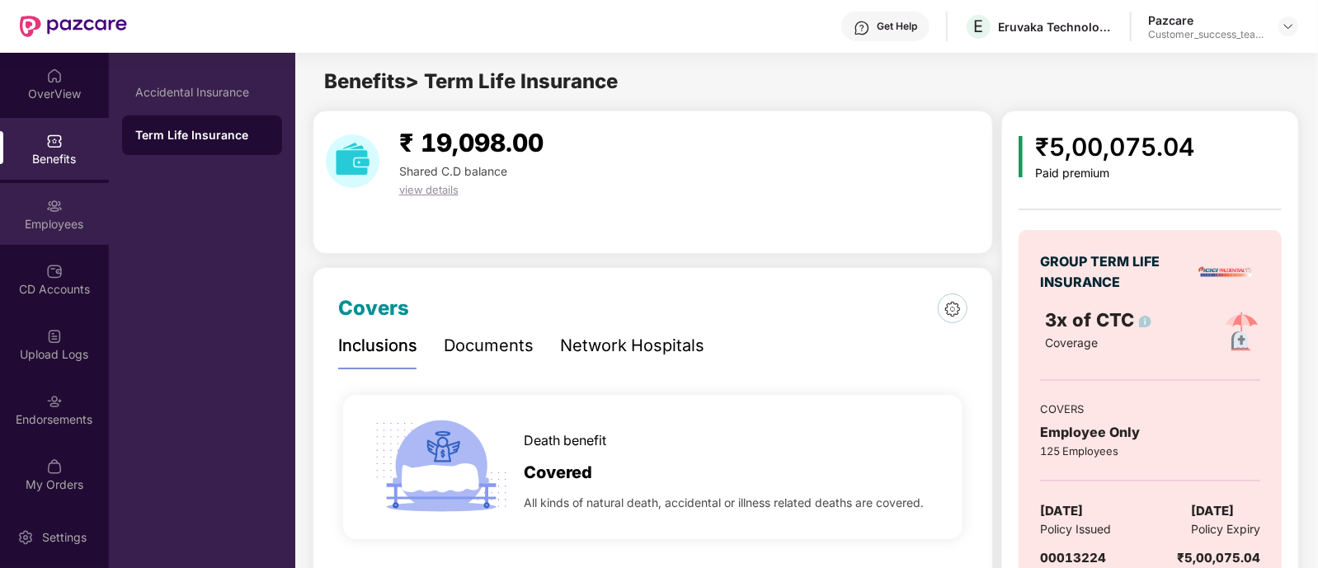
click at [68, 219] on div "Employees" at bounding box center [54, 224] width 109 height 16
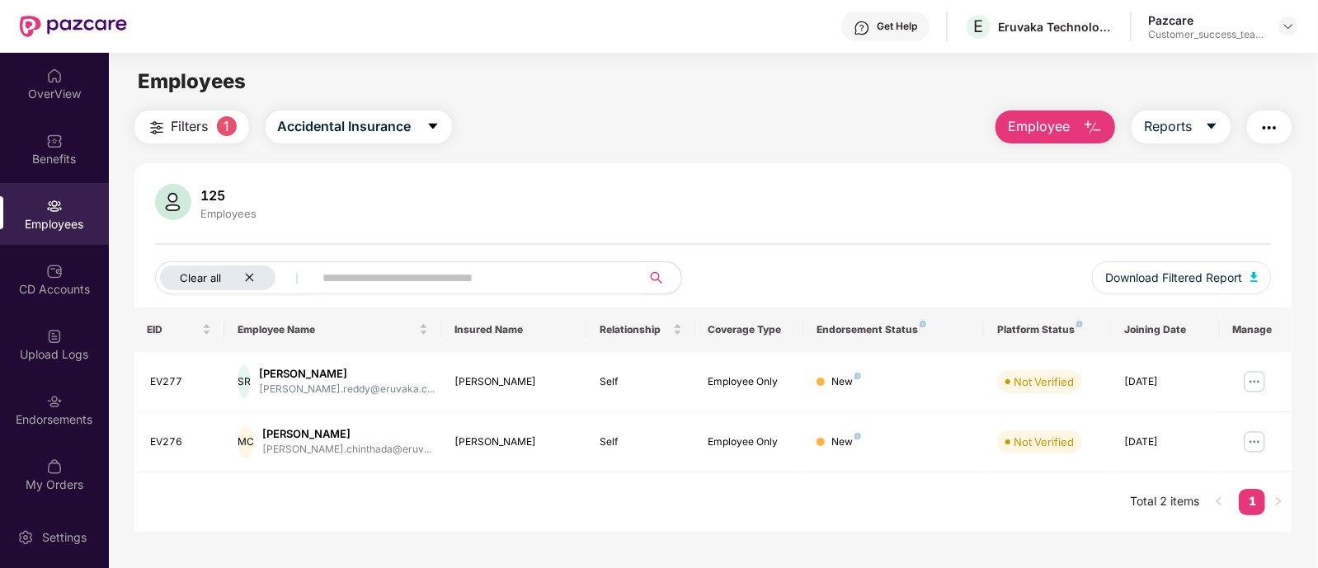
click at [247, 272] on icon "close" at bounding box center [249, 277] width 11 height 11
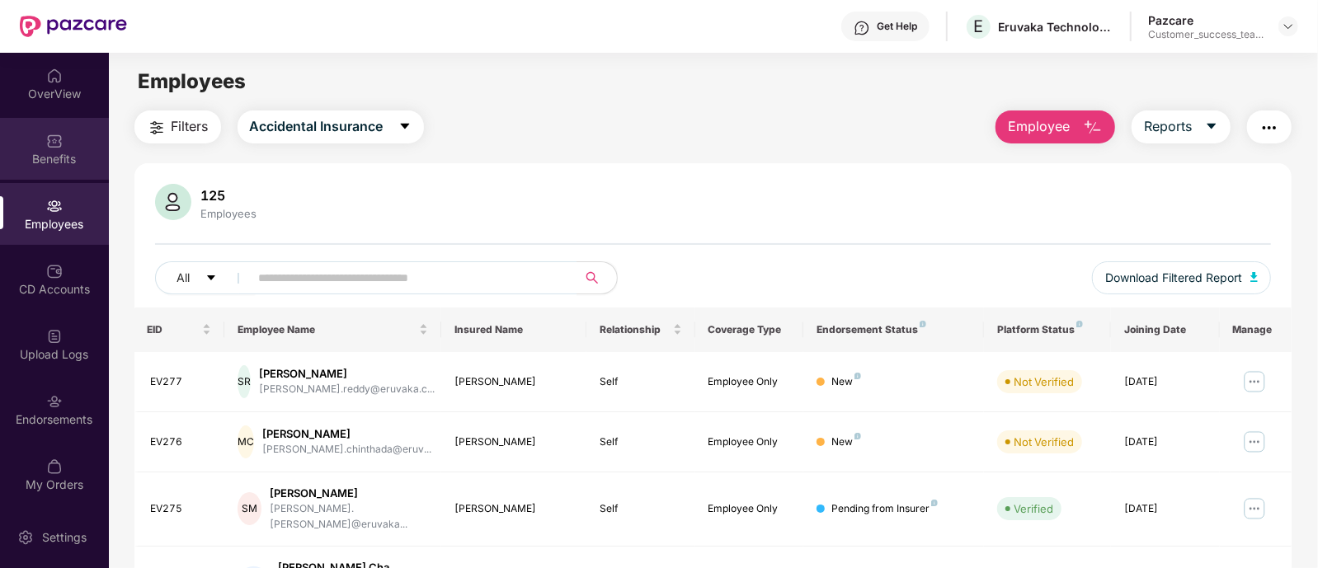
click at [62, 143] on div "Benefits" at bounding box center [54, 149] width 109 height 62
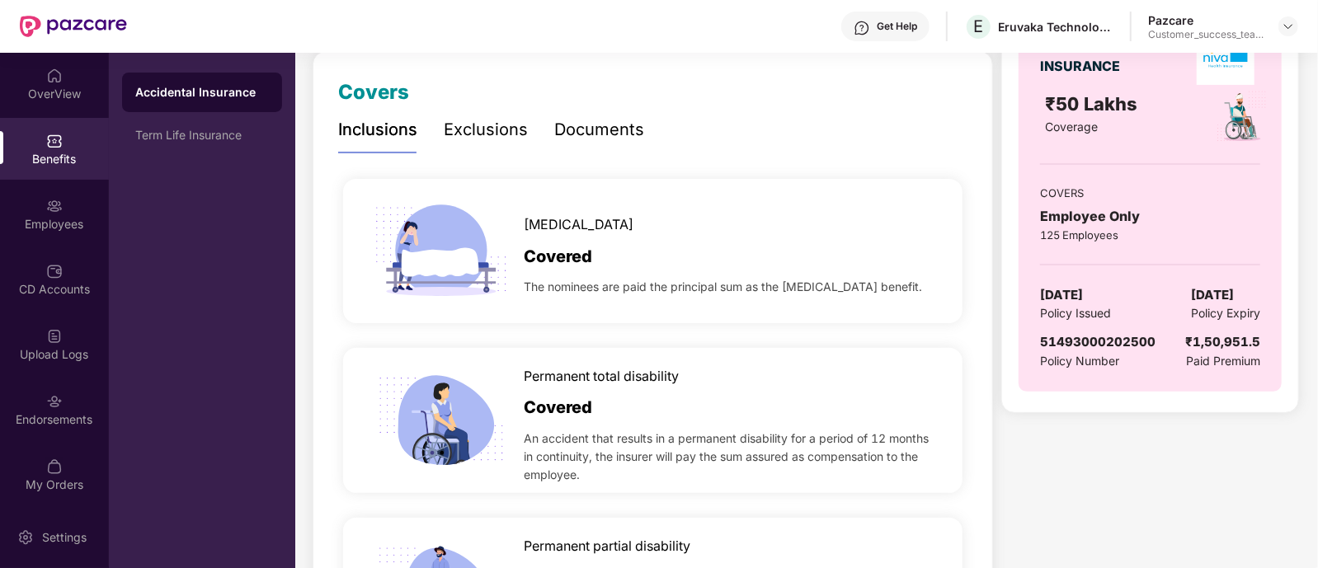
scroll to position [218, 0]
click at [201, 134] on div "Term Life Insurance" at bounding box center [202, 135] width 134 height 13
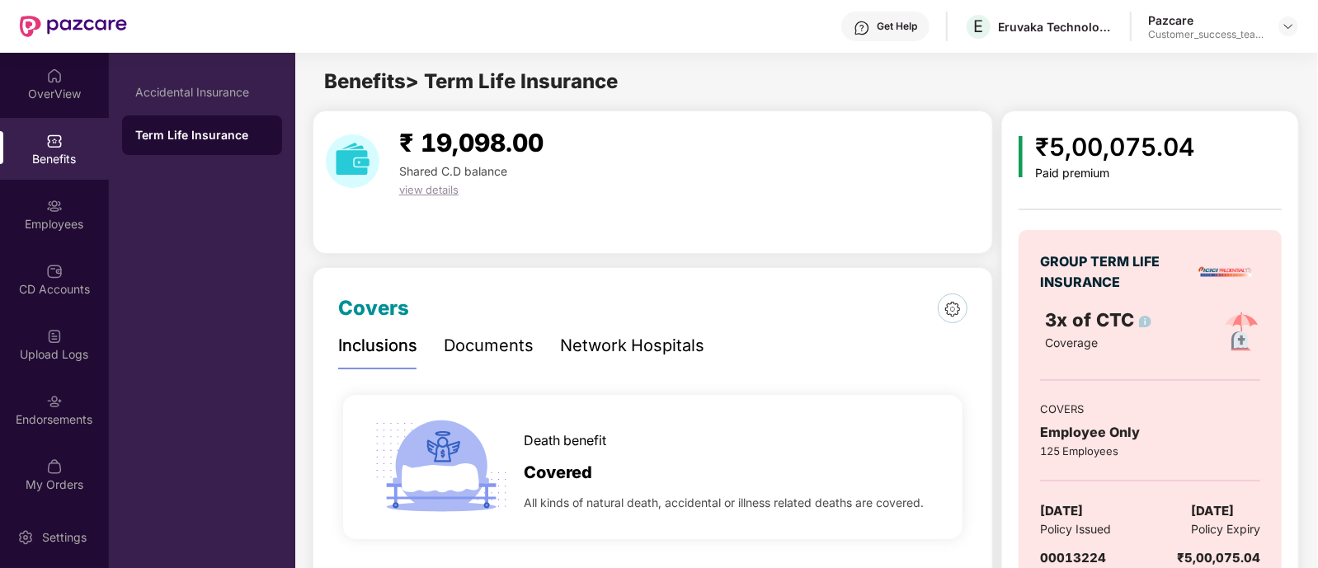
click at [472, 343] on div "Documents" at bounding box center [489, 346] width 90 height 26
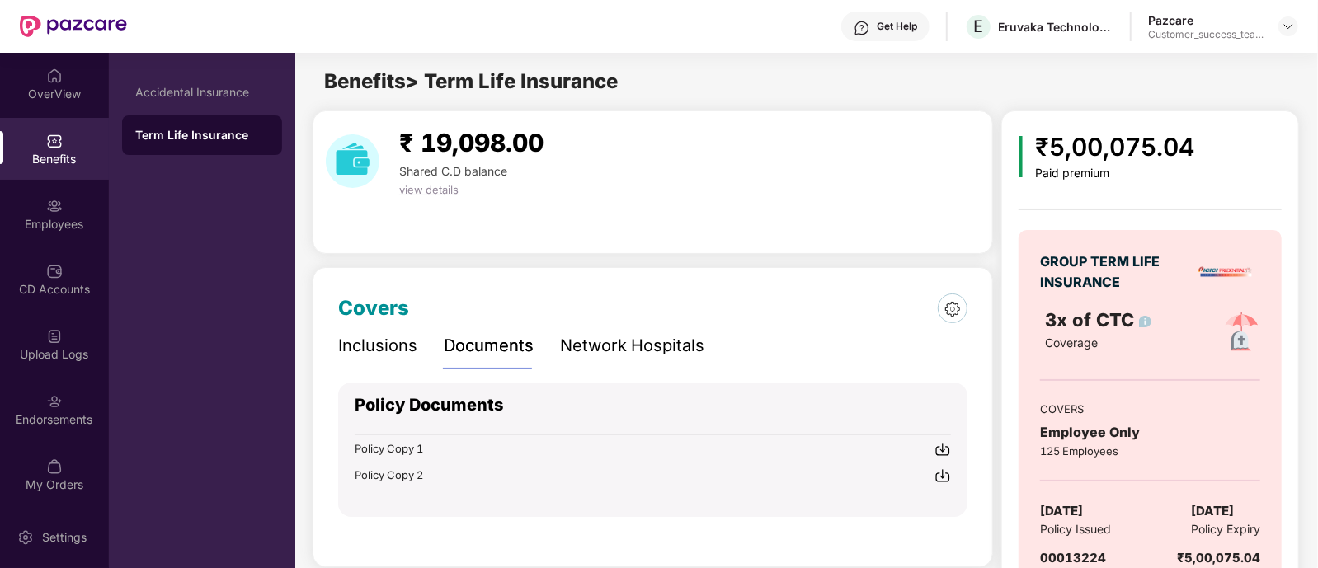
click at [650, 340] on div "Network Hospitals" at bounding box center [632, 346] width 144 height 26
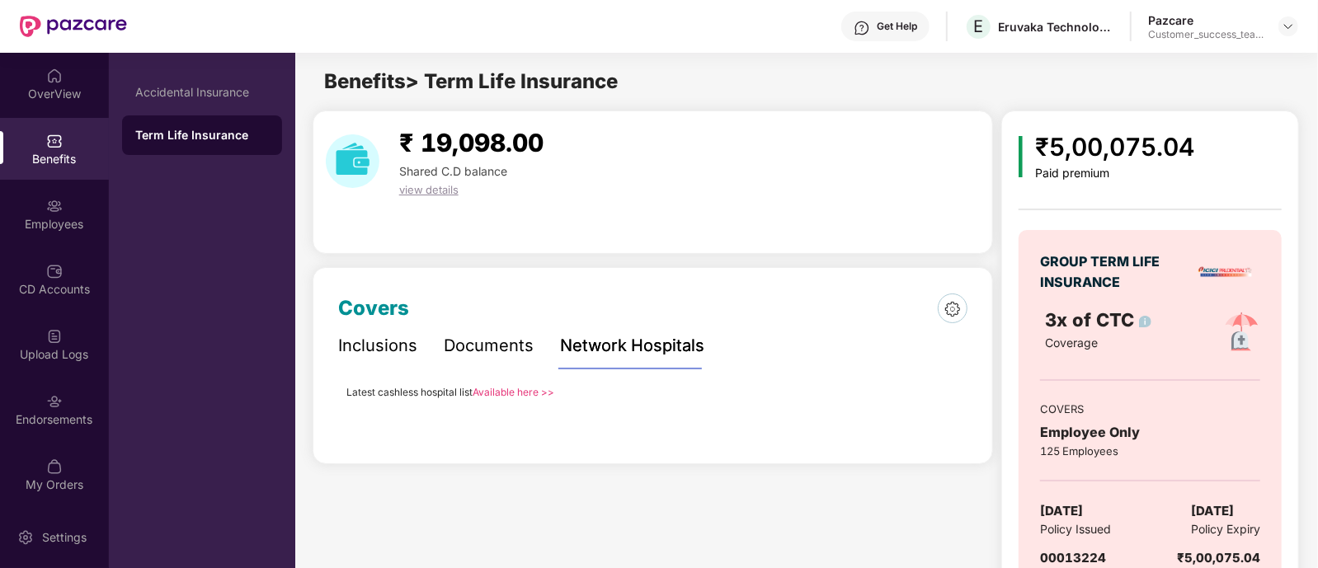
click at [365, 342] on div "Inclusions" at bounding box center [377, 346] width 79 height 26
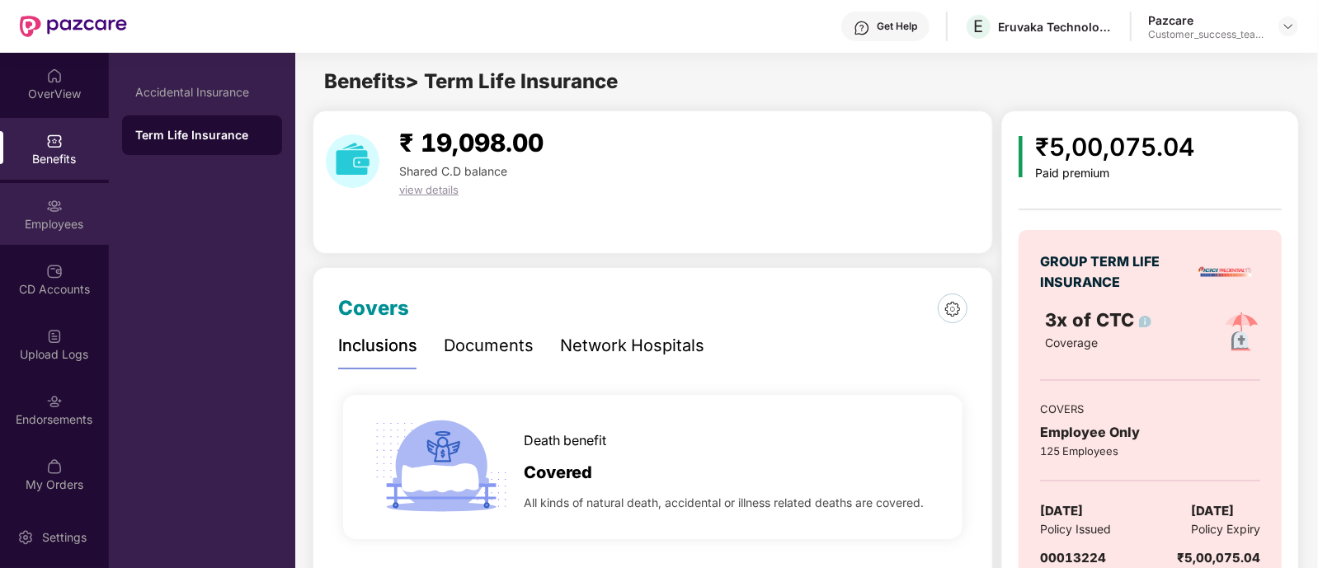
click at [60, 208] on div "Employees" at bounding box center [54, 214] width 109 height 62
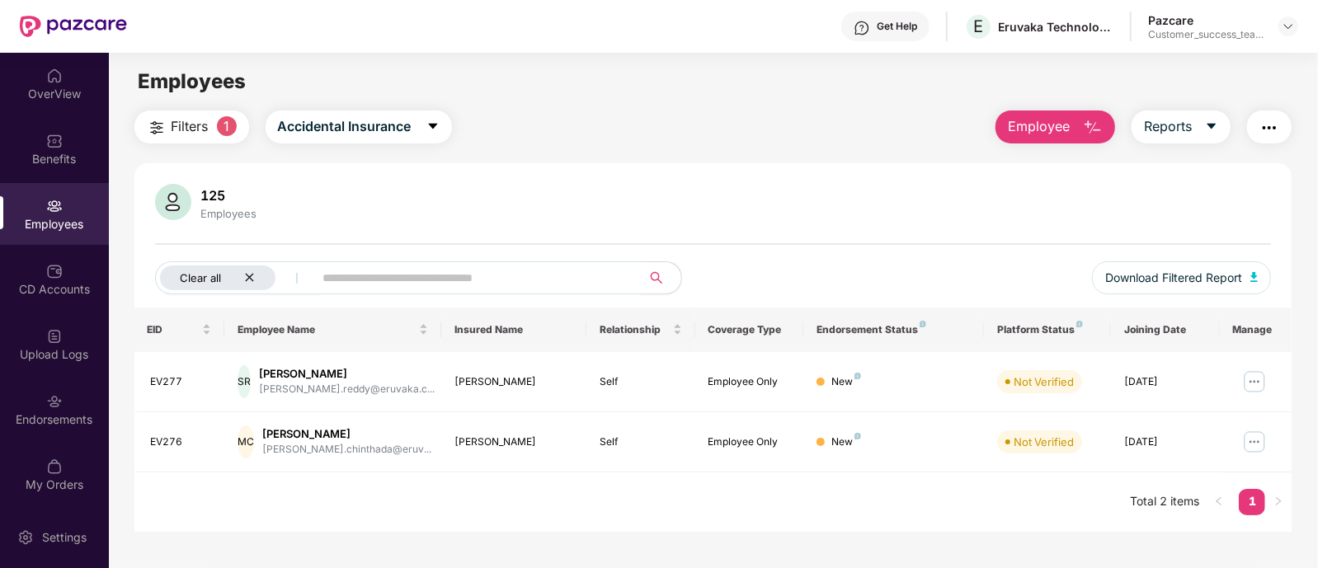
click at [253, 276] on icon "close" at bounding box center [249, 277] width 11 height 11
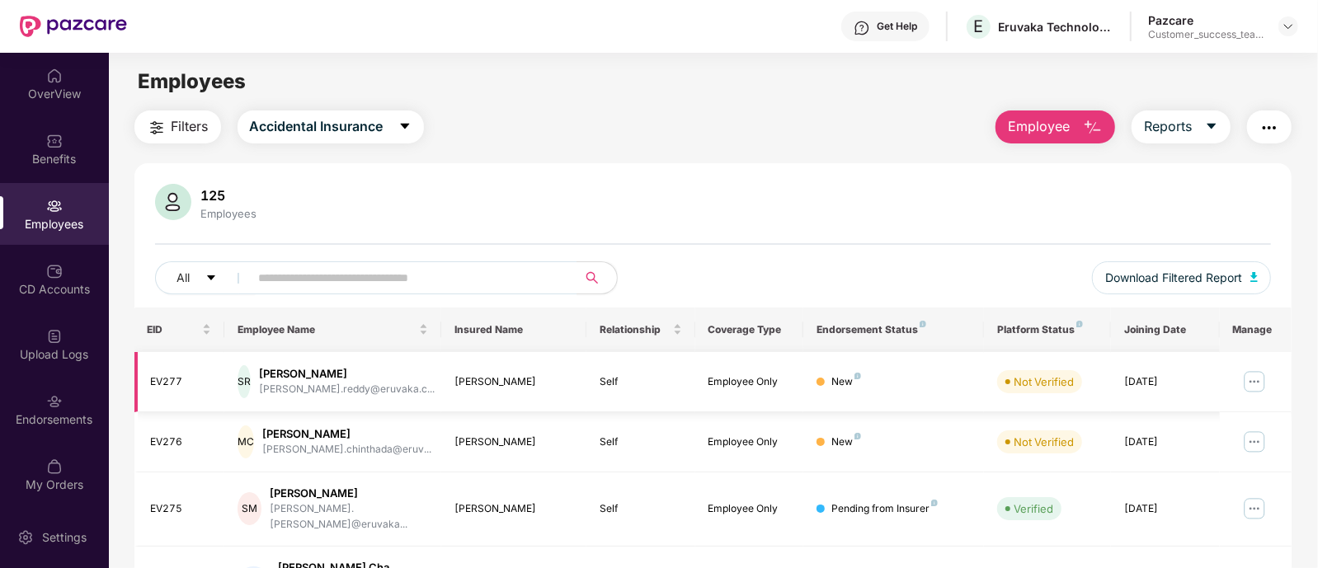
click at [1258, 380] on img at bounding box center [1254, 382] width 26 height 26
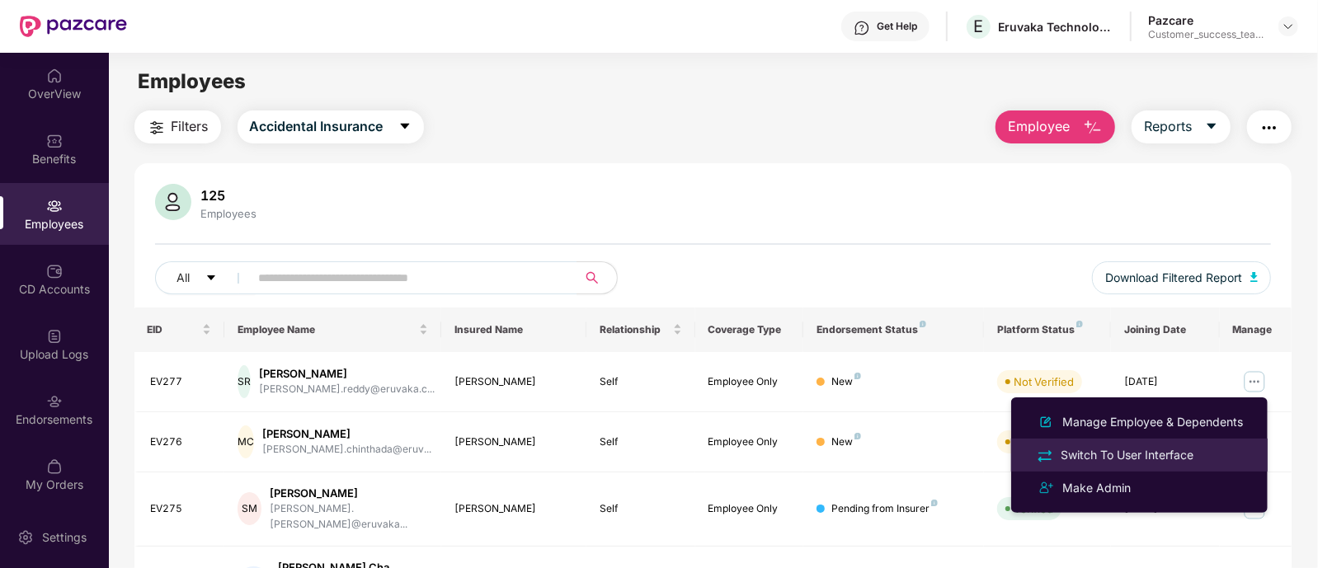
click at [1147, 450] on div "Switch To User Interface" at bounding box center [1127, 455] width 139 height 18
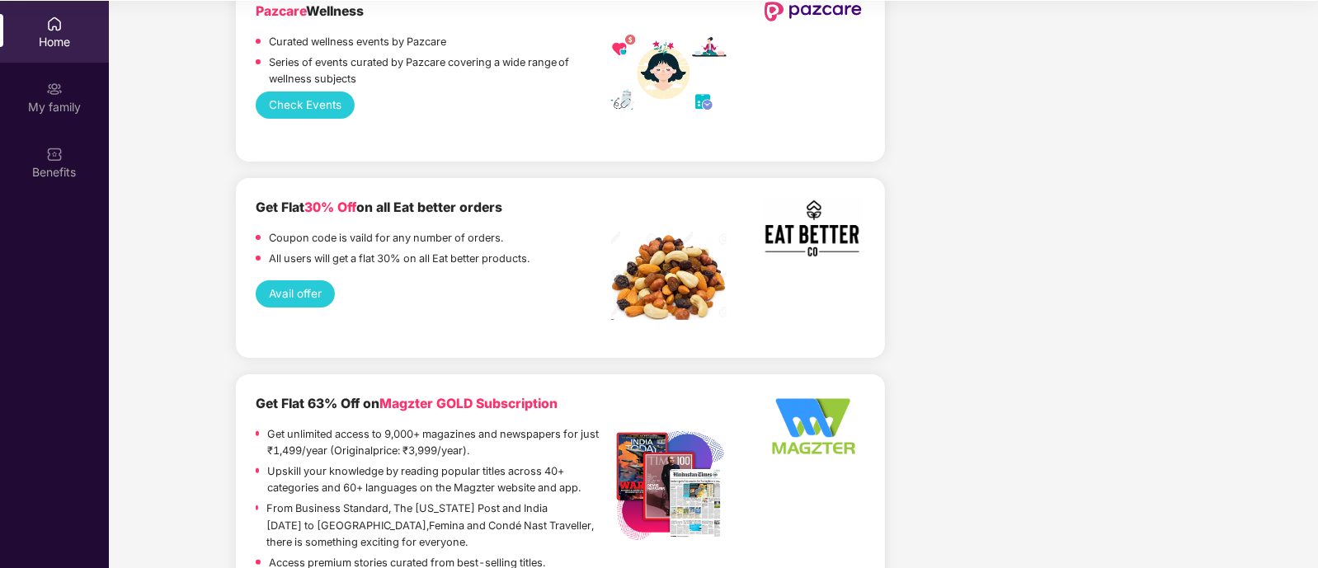
scroll to position [4030, 0]
